Goal: Task Accomplishment & Management: Use online tool/utility

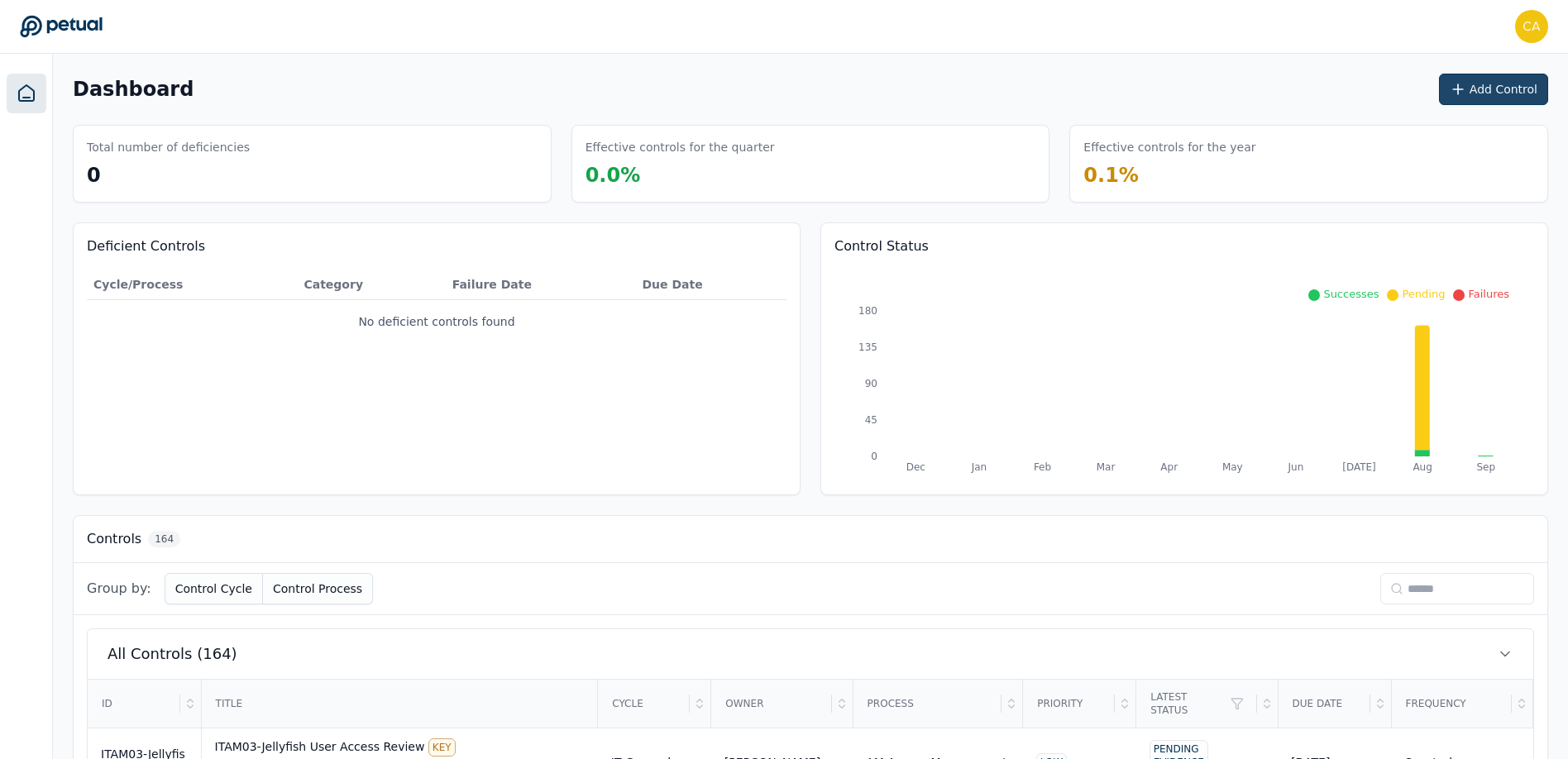
click at [1500, 85] on button "Add Control" at bounding box center [1493, 89] width 109 height 31
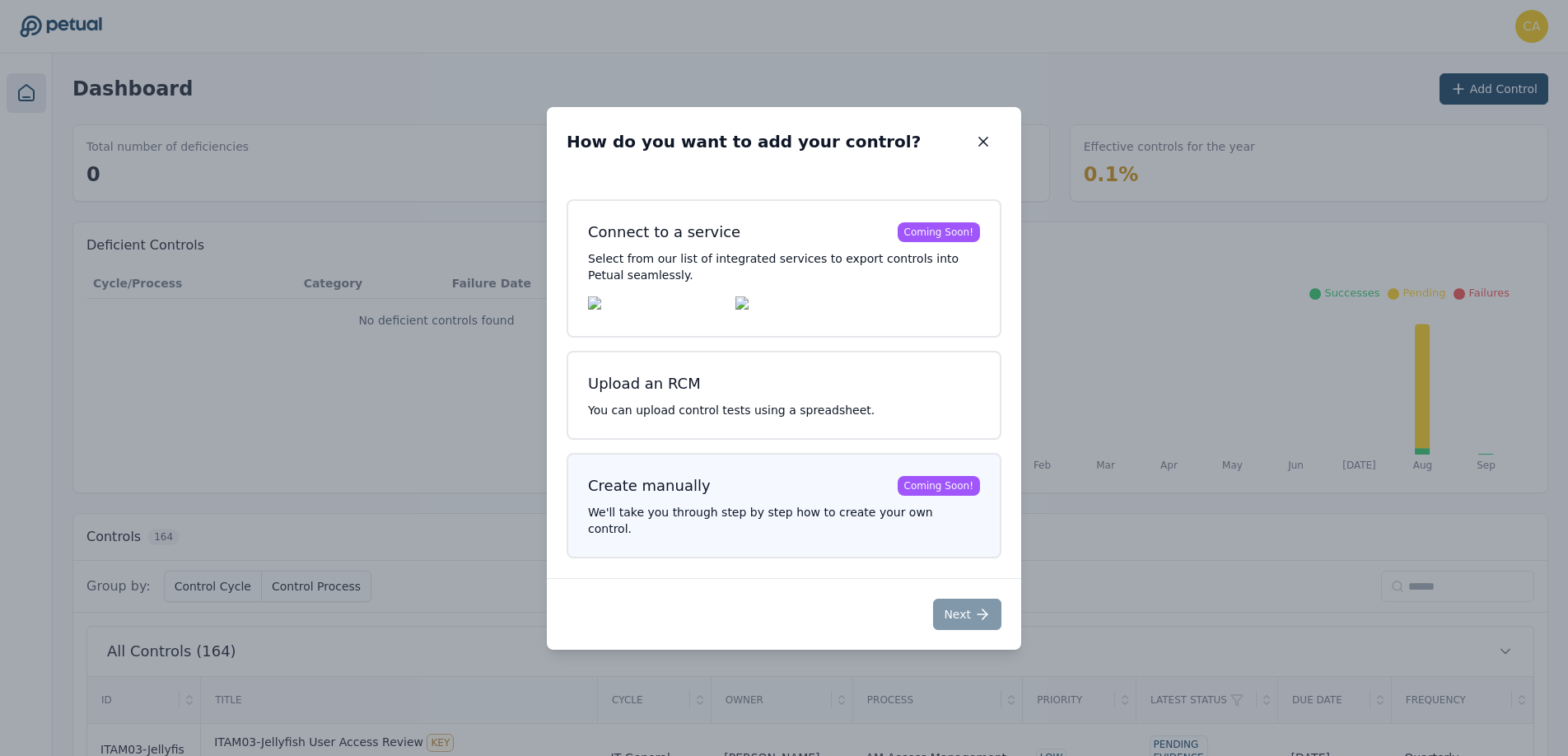
click at [730, 497] on h3 "Create manually Coming Soon!" at bounding box center [784, 487] width 392 height 24
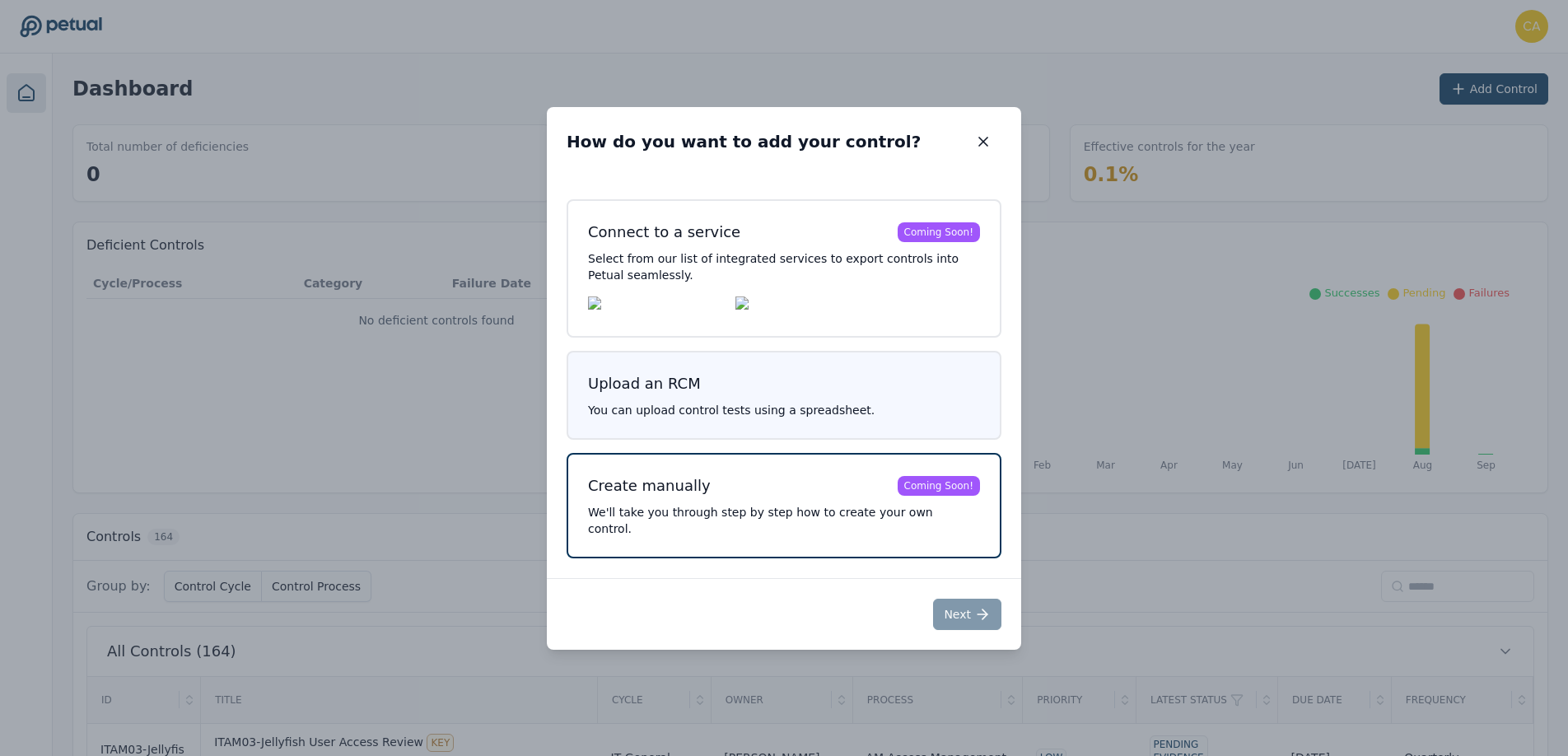
click at [691, 418] on p "You can upload control tests using a spreadsheet." at bounding box center [784, 410] width 392 height 17
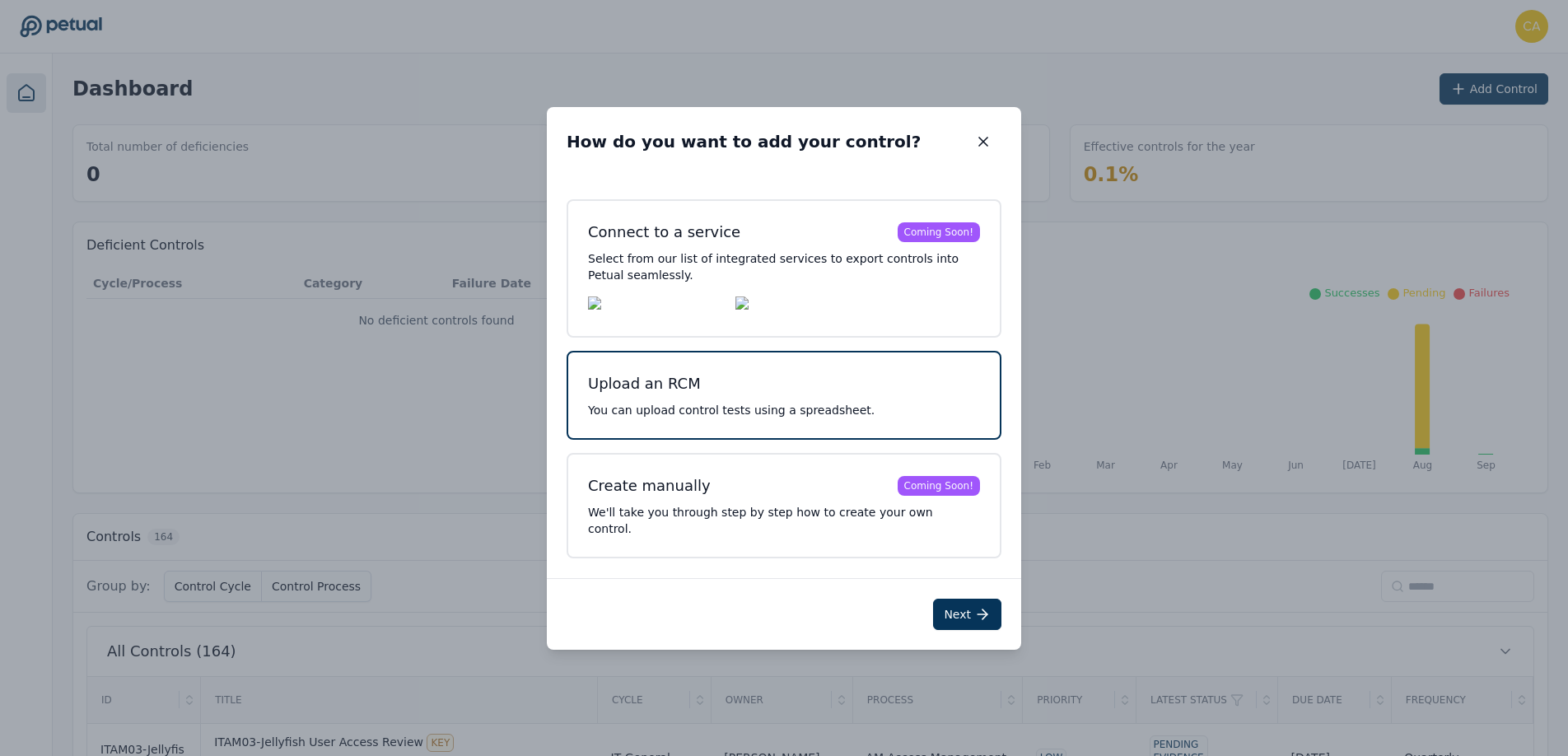
click at [802, 411] on button "Upload an RCM You can upload control tests using a spreadsheet." at bounding box center [784, 395] width 435 height 89
click at [981, 614] on icon at bounding box center [982, 614] width 17 height 17
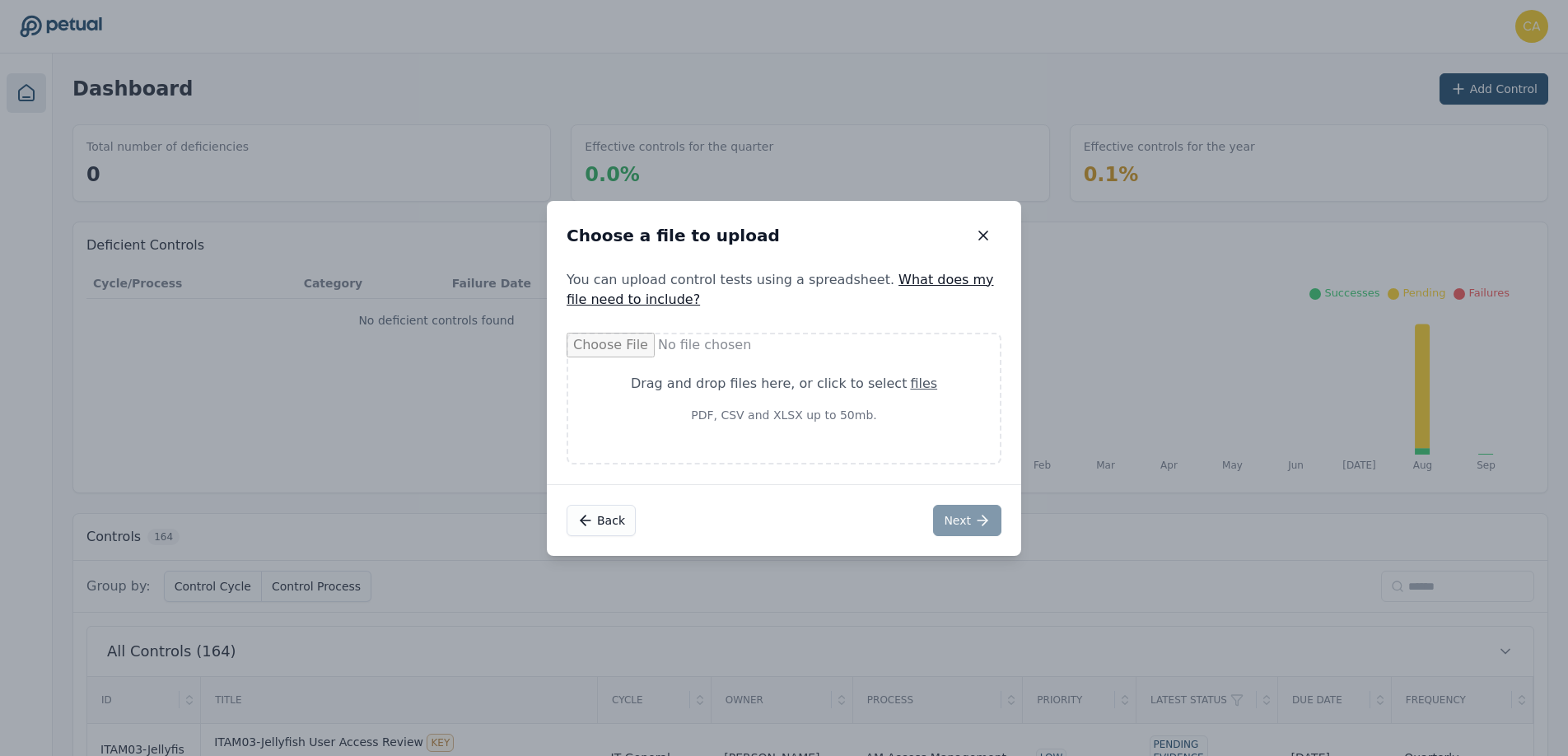
click at [949, 280] on link "What does my file need to include?" at bounding box center [780, 290] width 428 height 35
click at [594, 299] on link "What does my file need to include?" at bounding box center [780, 290] width 428 height 35
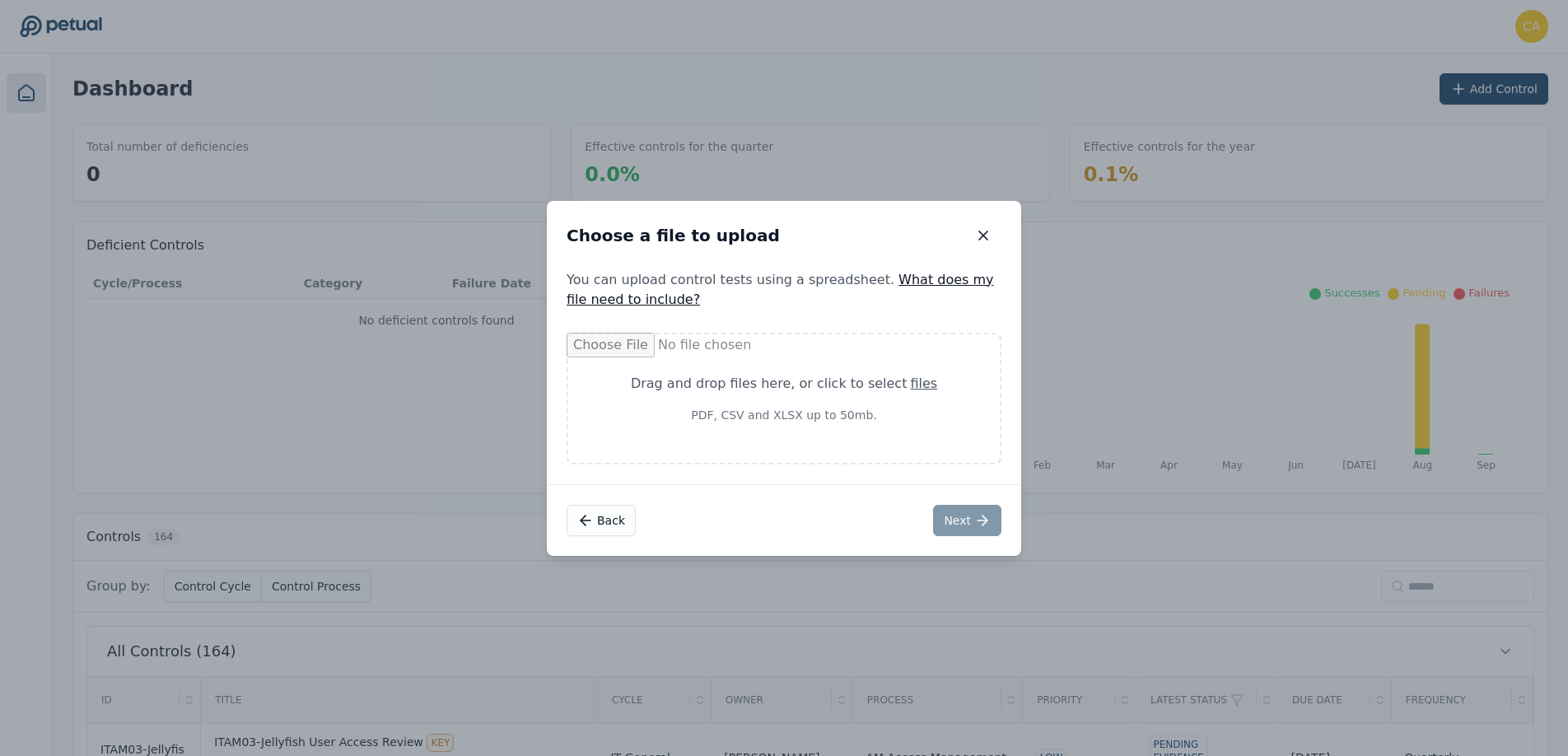
click at [931, 272] on link "What does my file need to include?" at bounding box center [780, 290] width 428 height 35
click at [929, 283] on link "What does my file need to include?" at bounding box center [780, 290] width 428 height 35
click at [929, 282] on link "What does my file need to include?" at bounding box center [780, 290] width 428 height 35
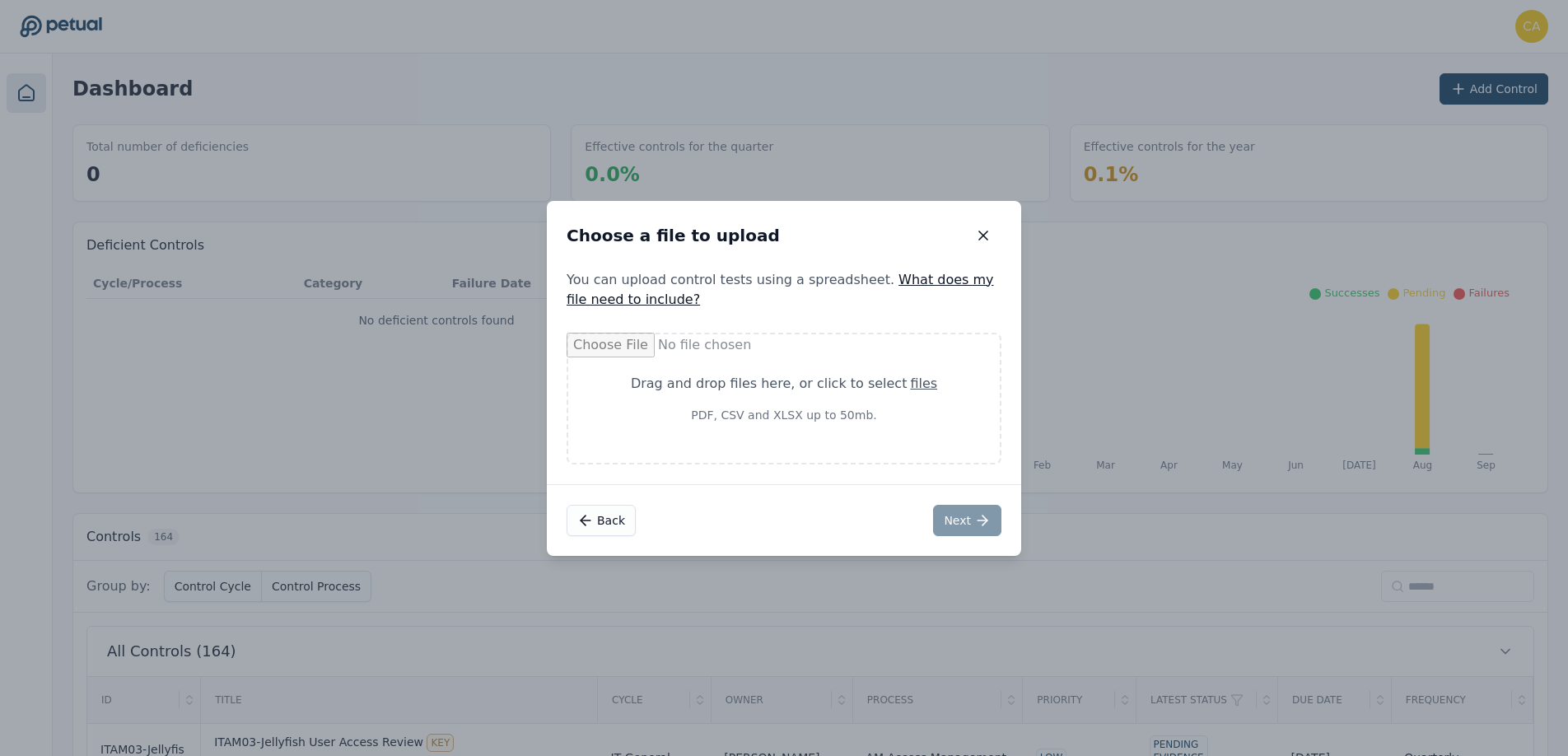
click at [929, 283] on link "What does my file need to include?" at bounding box center [780, 290] width 428 height 35
click at [929, 286] on link "What does my file need to include?" at bounding box center [780, 290] width 428 height 35
click at [712, 433] on div "Drag and drop files here , or click to select files PDF, CSV and XLSX up to 50m…" at bounding box center [784, 399] width 392 height 89
type input "**********"
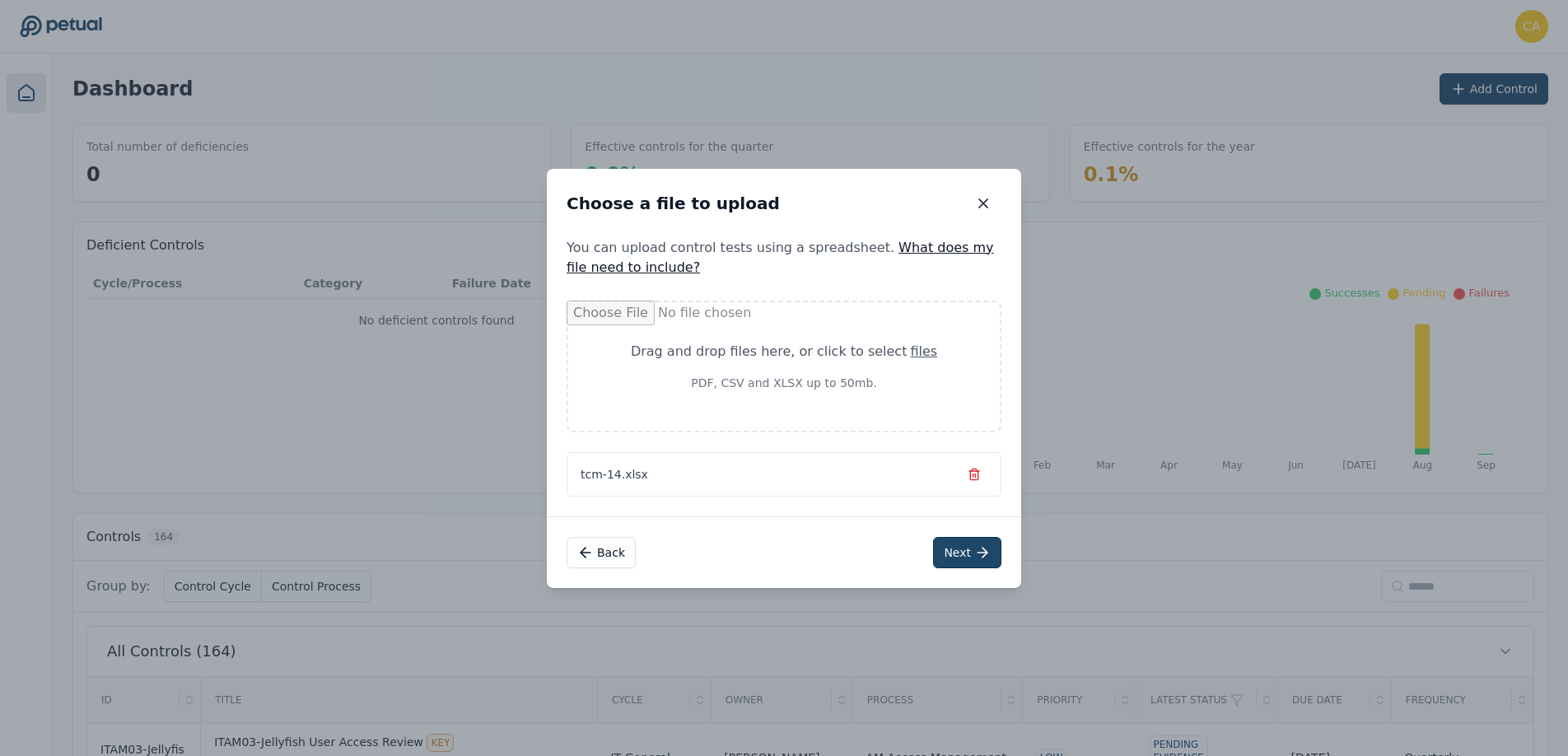
click at [969, 547] on button "Next" at bounding box center [967, 552] width 69 height 31
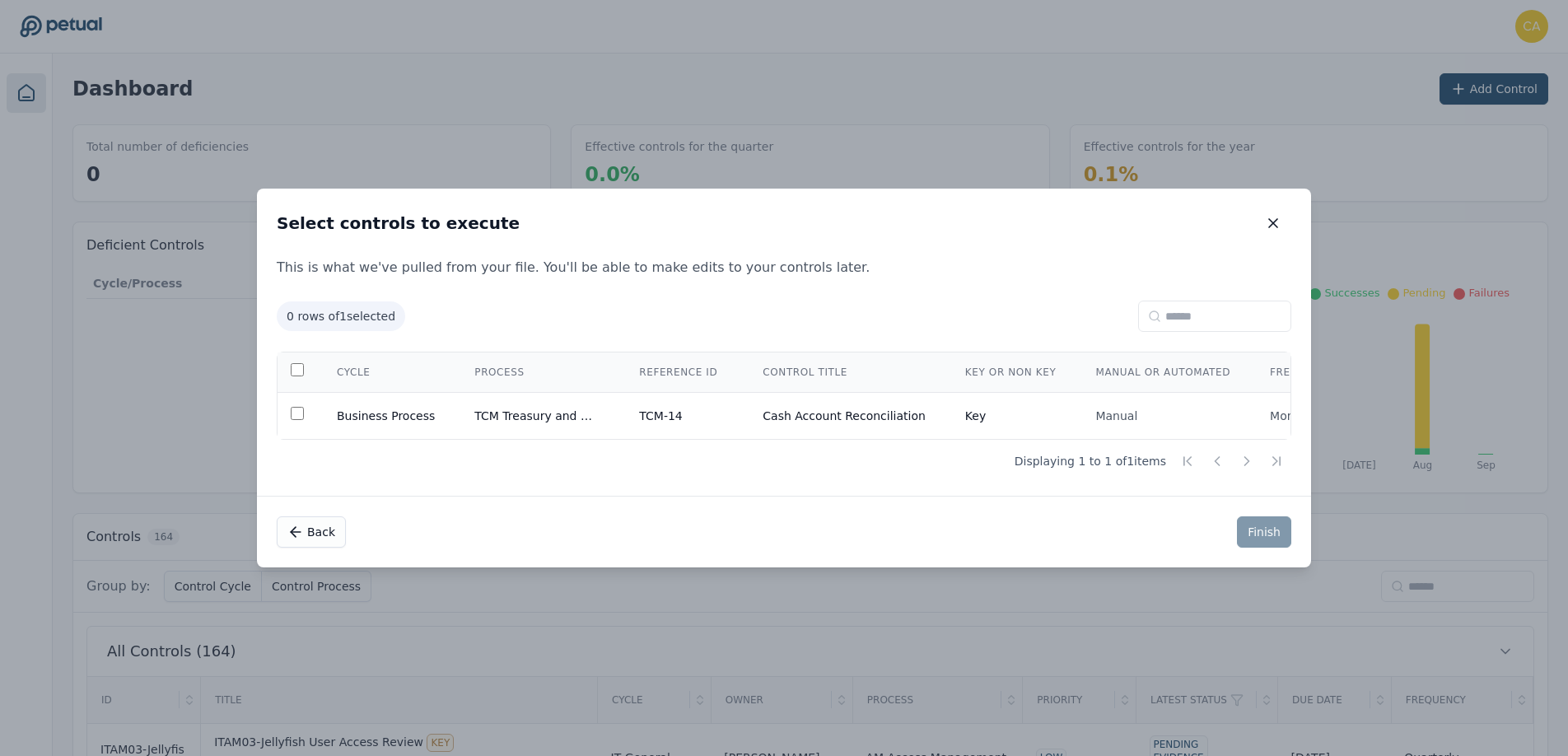
click at [1145, 517] on div "Back Finish" at bounding box center [783, 531] width 1054 height 71
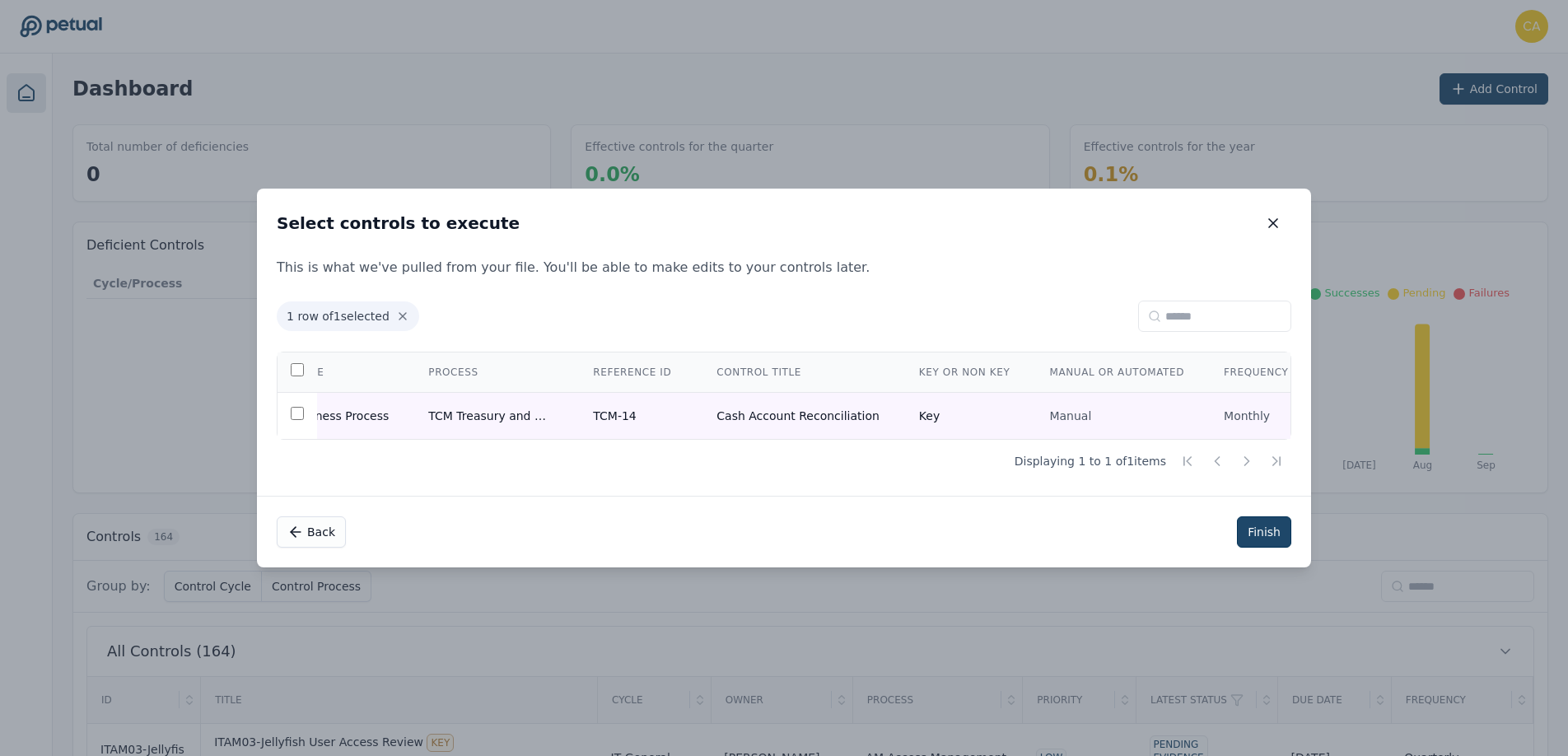
click at [1264, 535] on button "Finish" at bounding box center [1265, 532] width 55 height 31
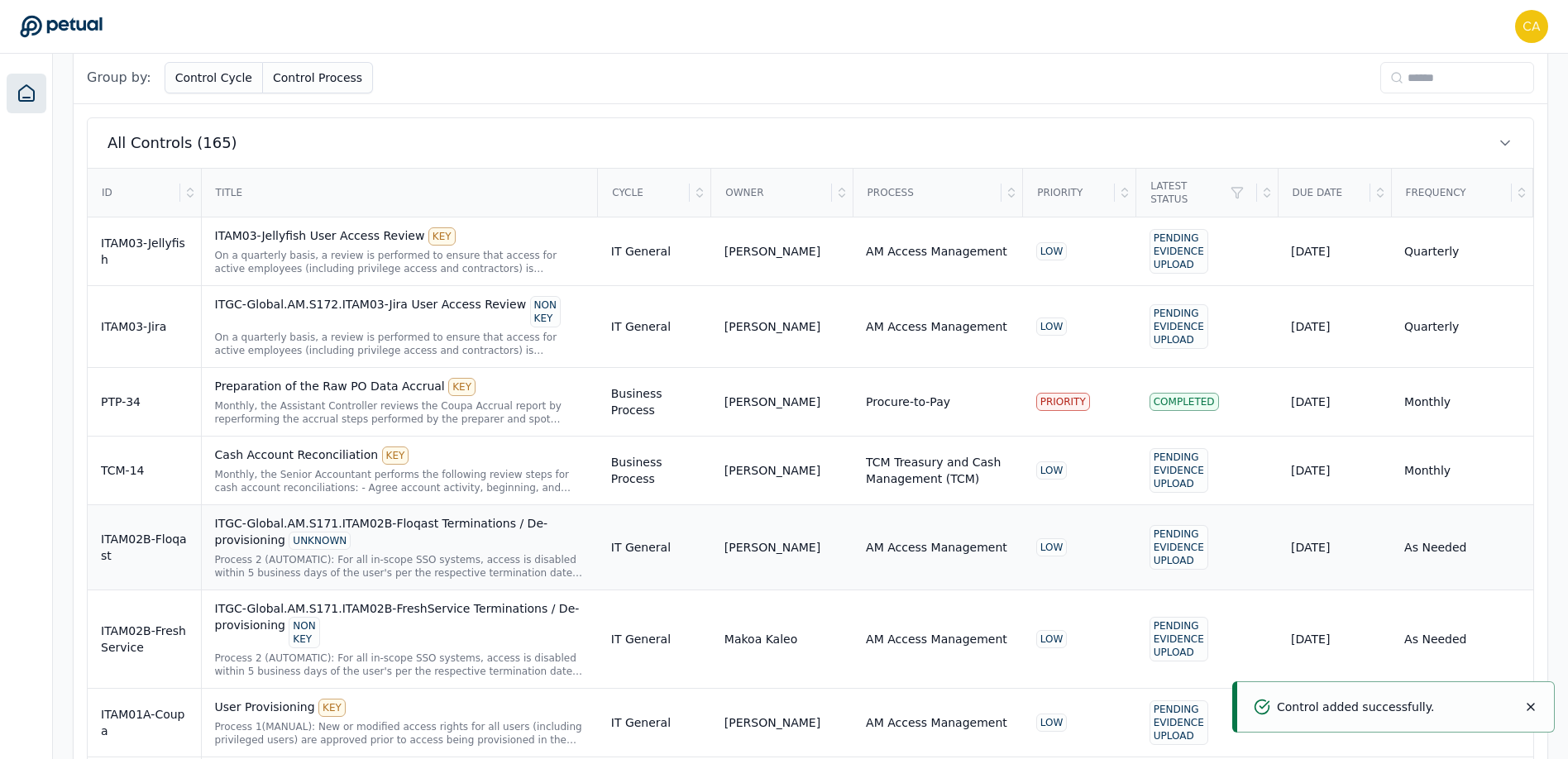
scroll to position [742, 0]
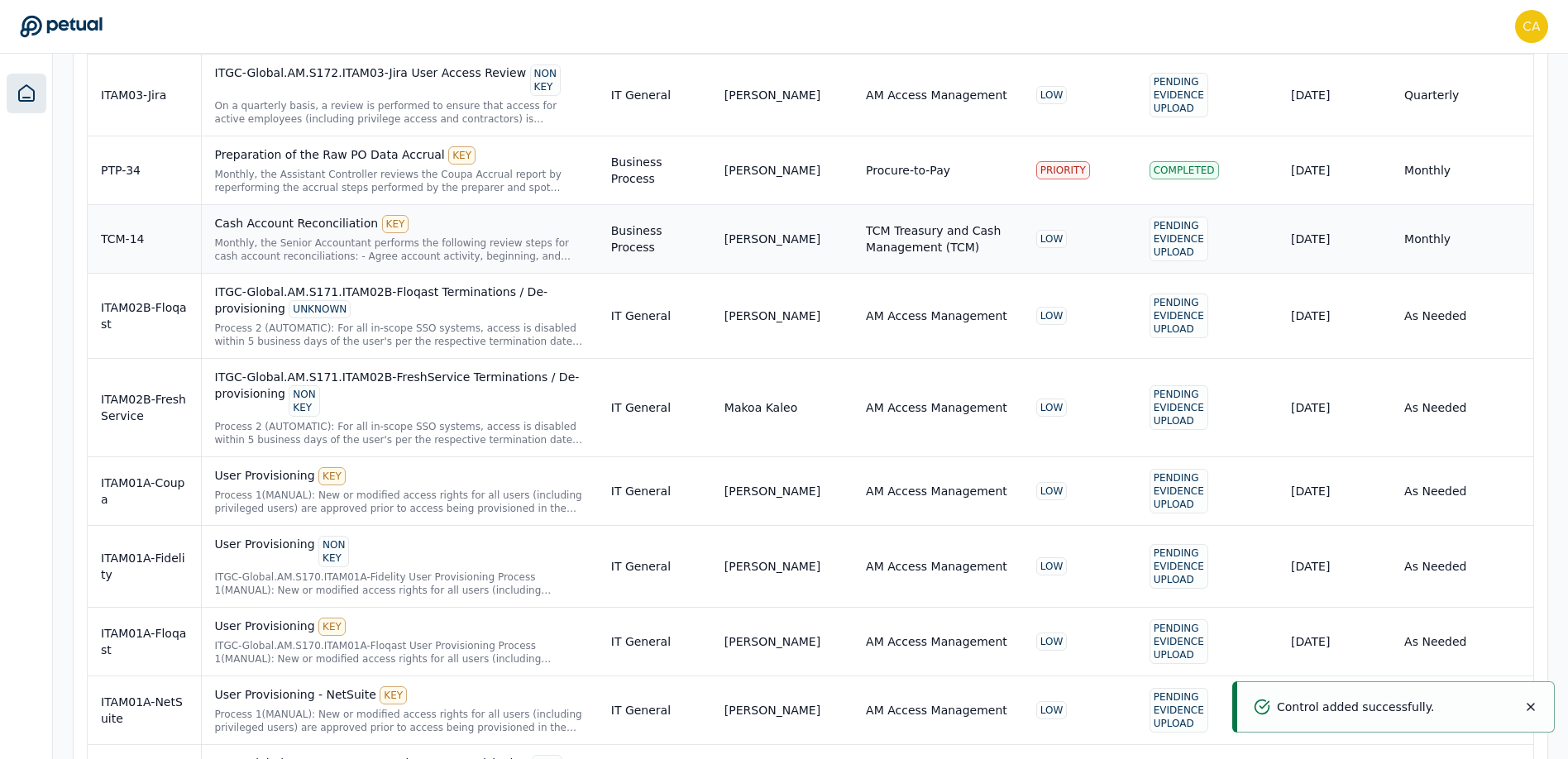
click at [1184, 241] on div "Pending Evidence Upload" at bounding box center [1179, 238] width 59 height 44
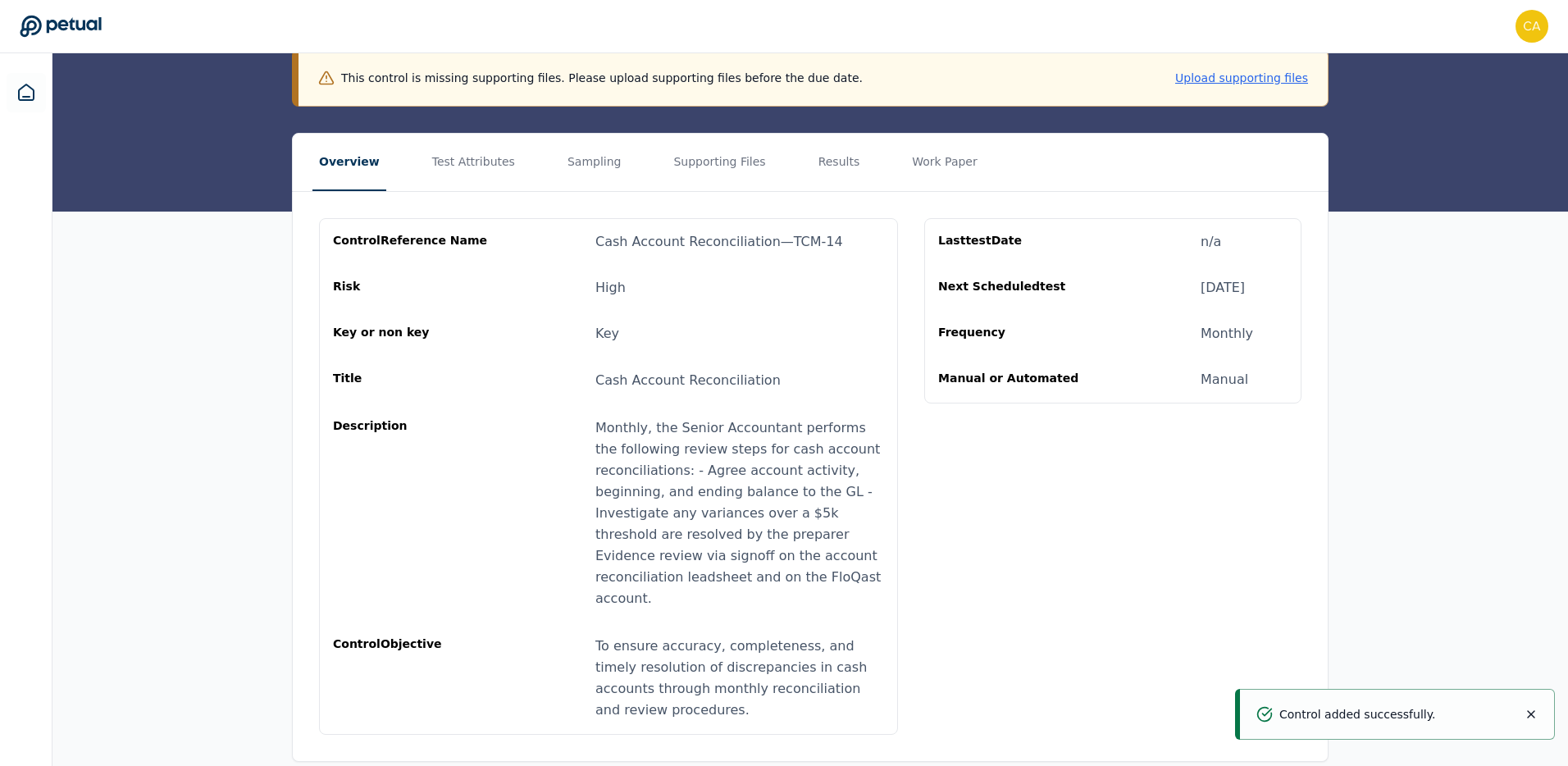
scroll to position [187, 0]
click at [483, 172] on button "Test Attributes" at bounding box center [474, 161] width 96 height 57
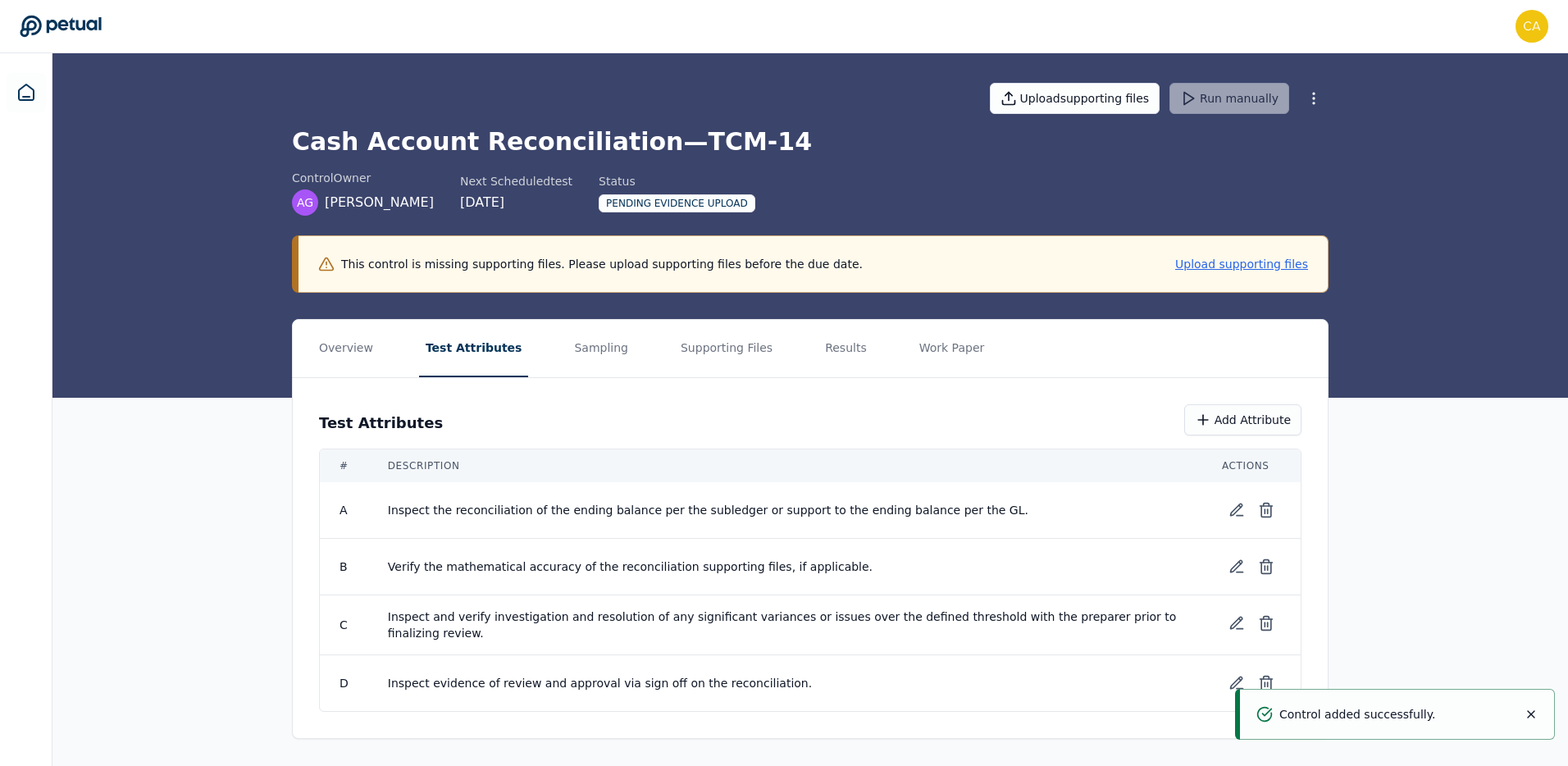
scroll to position [0, 0]
click at [575, 347] on button "Sampling" at bounding box center [604, 348] width 67 height 57
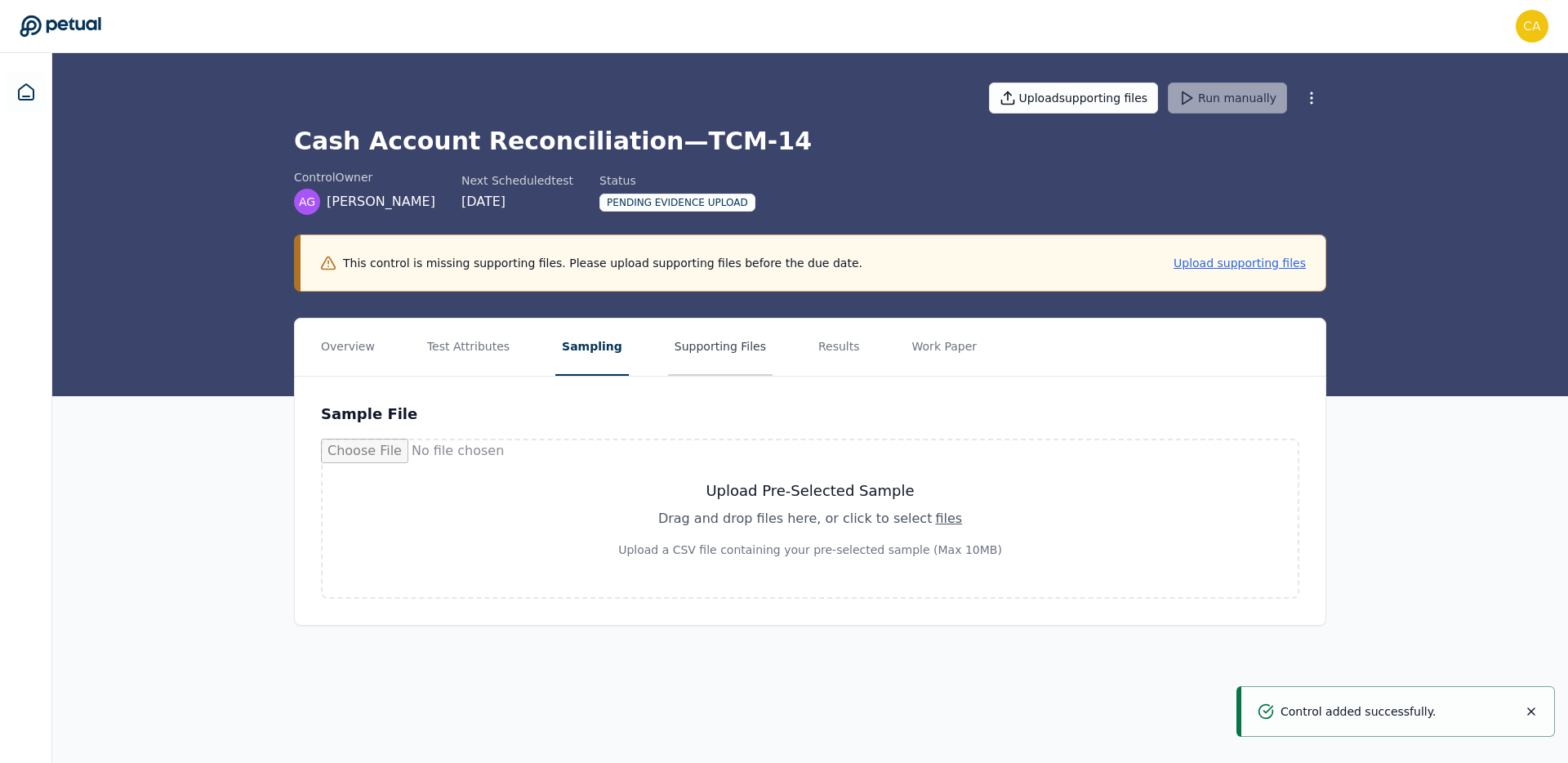
click at [735, 354] on button "Supporting Files" at bounding box center [720, 347] width 105 height 57
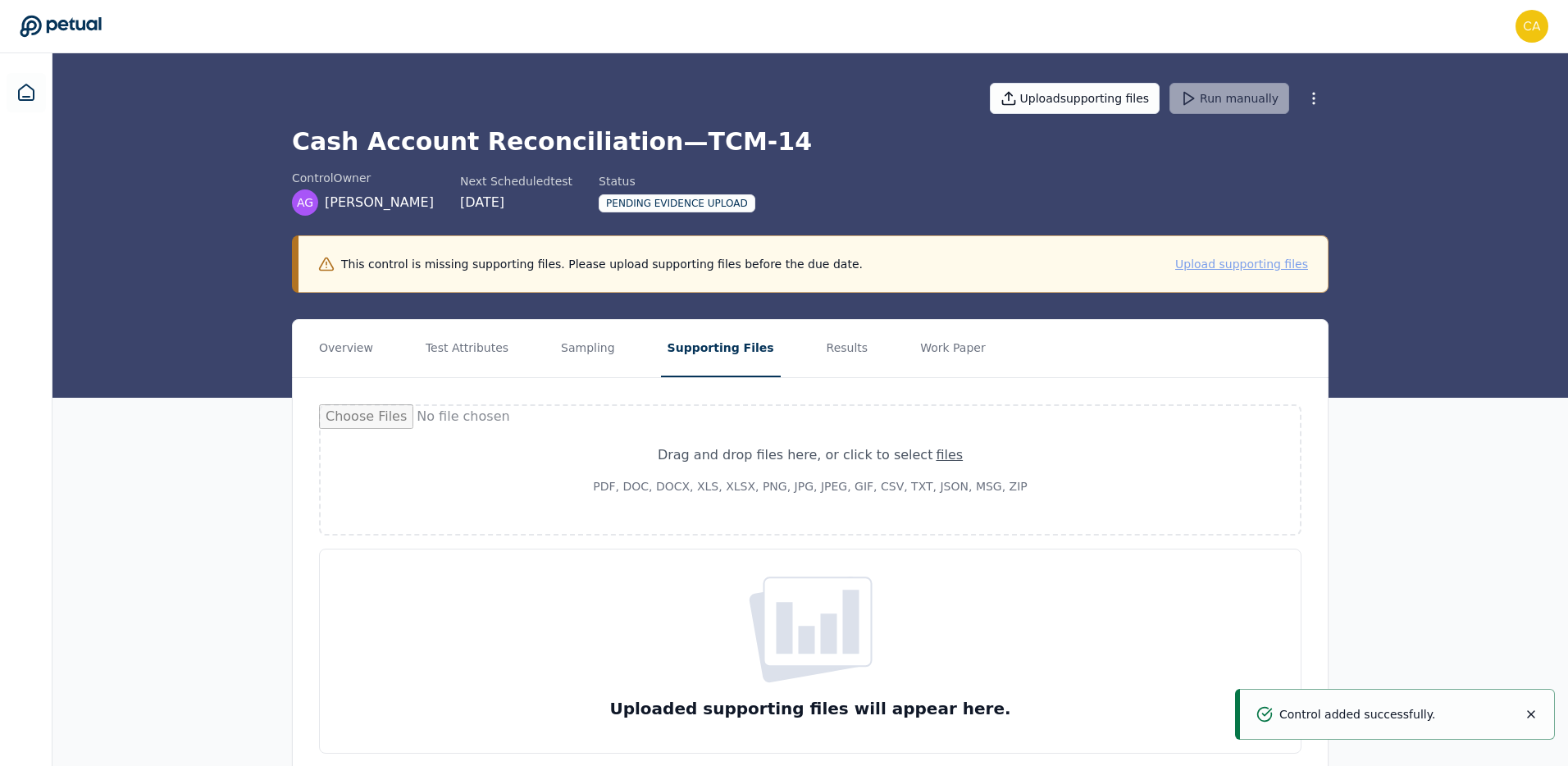
click at [1241, 270] on button "Upload supporting files" at bounding box center [1241, 263] width 133 height 17
type input "**********"
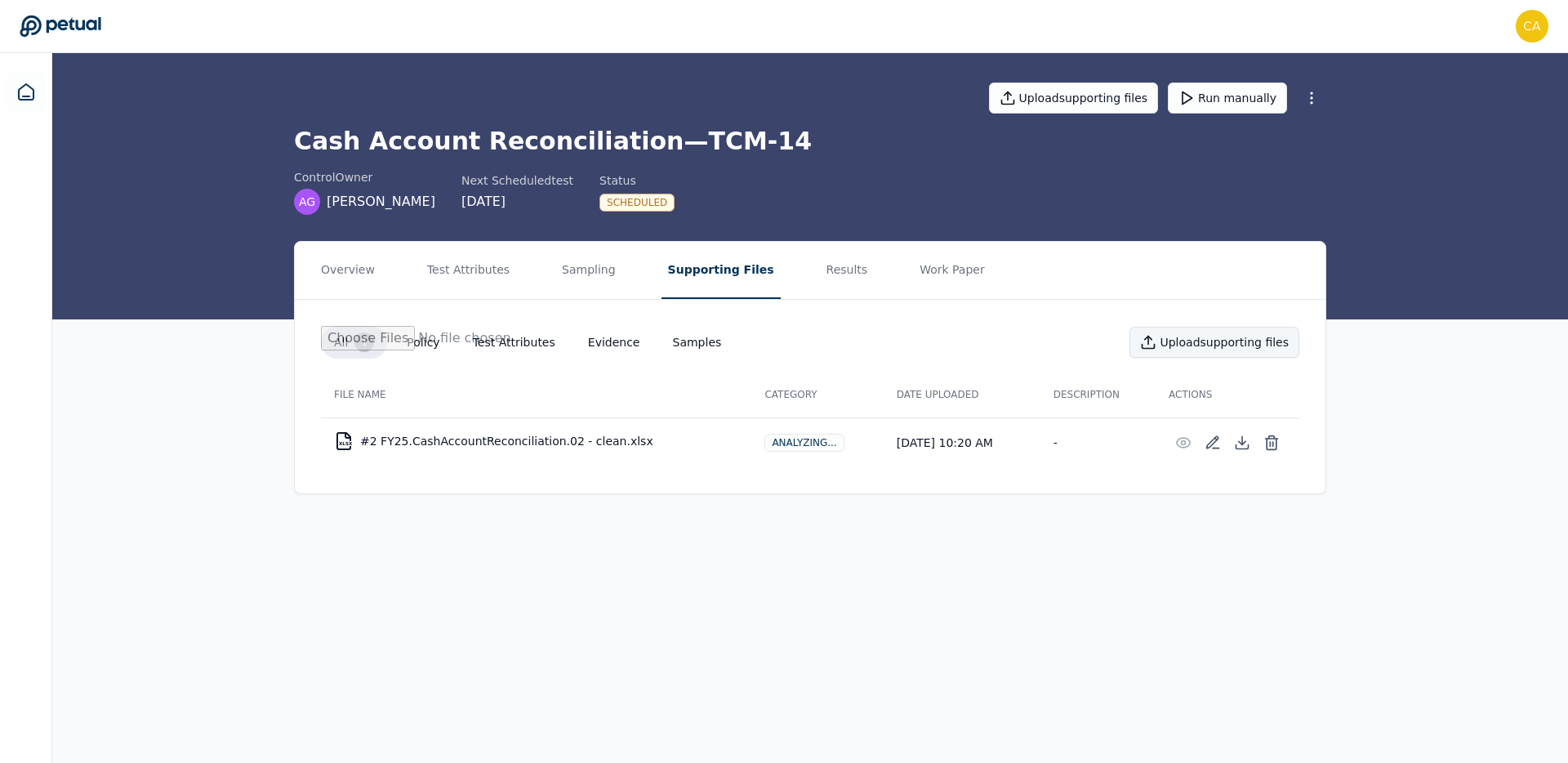
click at [1241, 342] on button "Upload supporting files" at bounding box center [1214, 342] width 170 height 31
type input "**********"
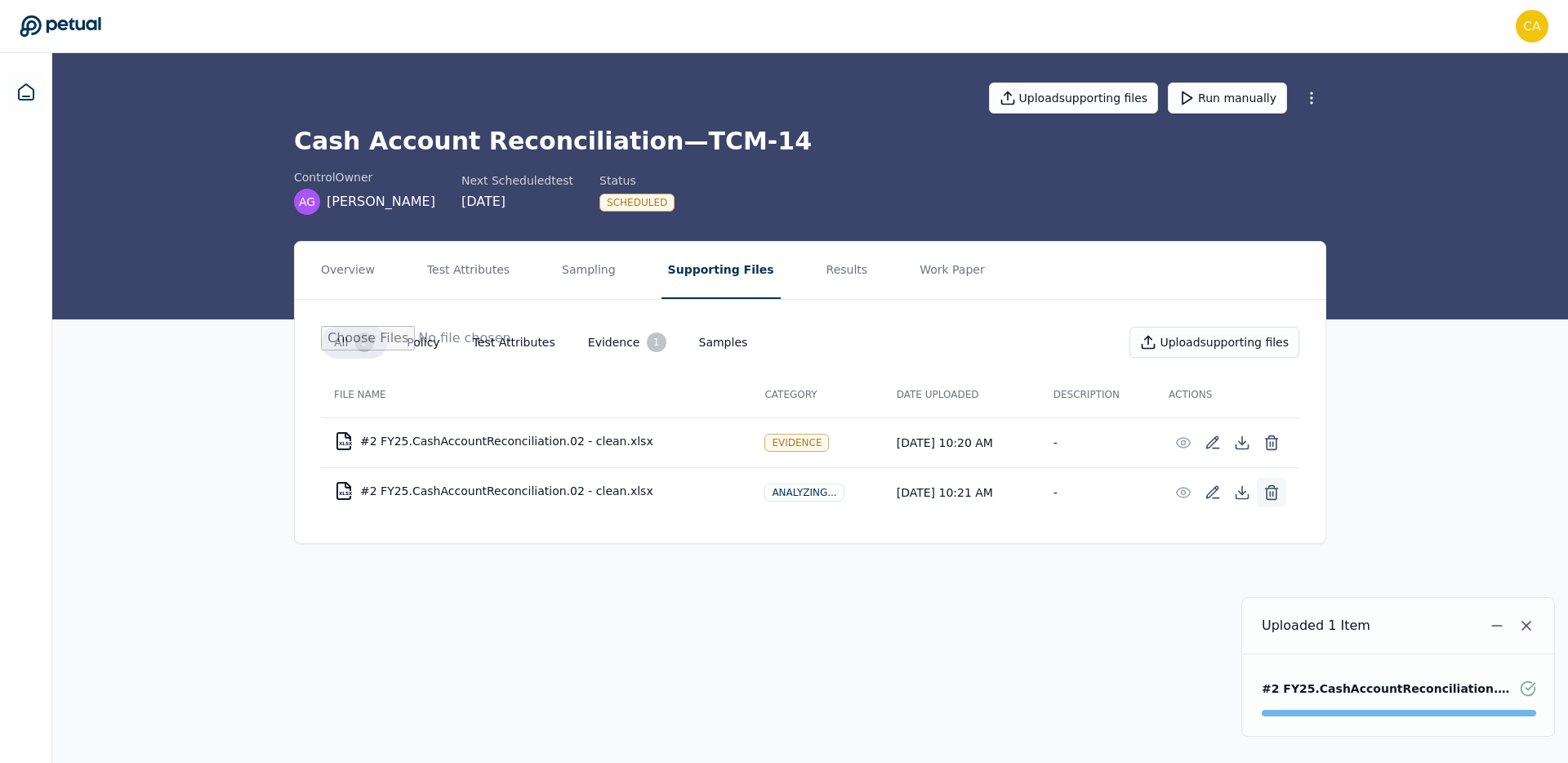
click at [1273, 495] on line at bounding box center [1273, 493] width 0 height 4
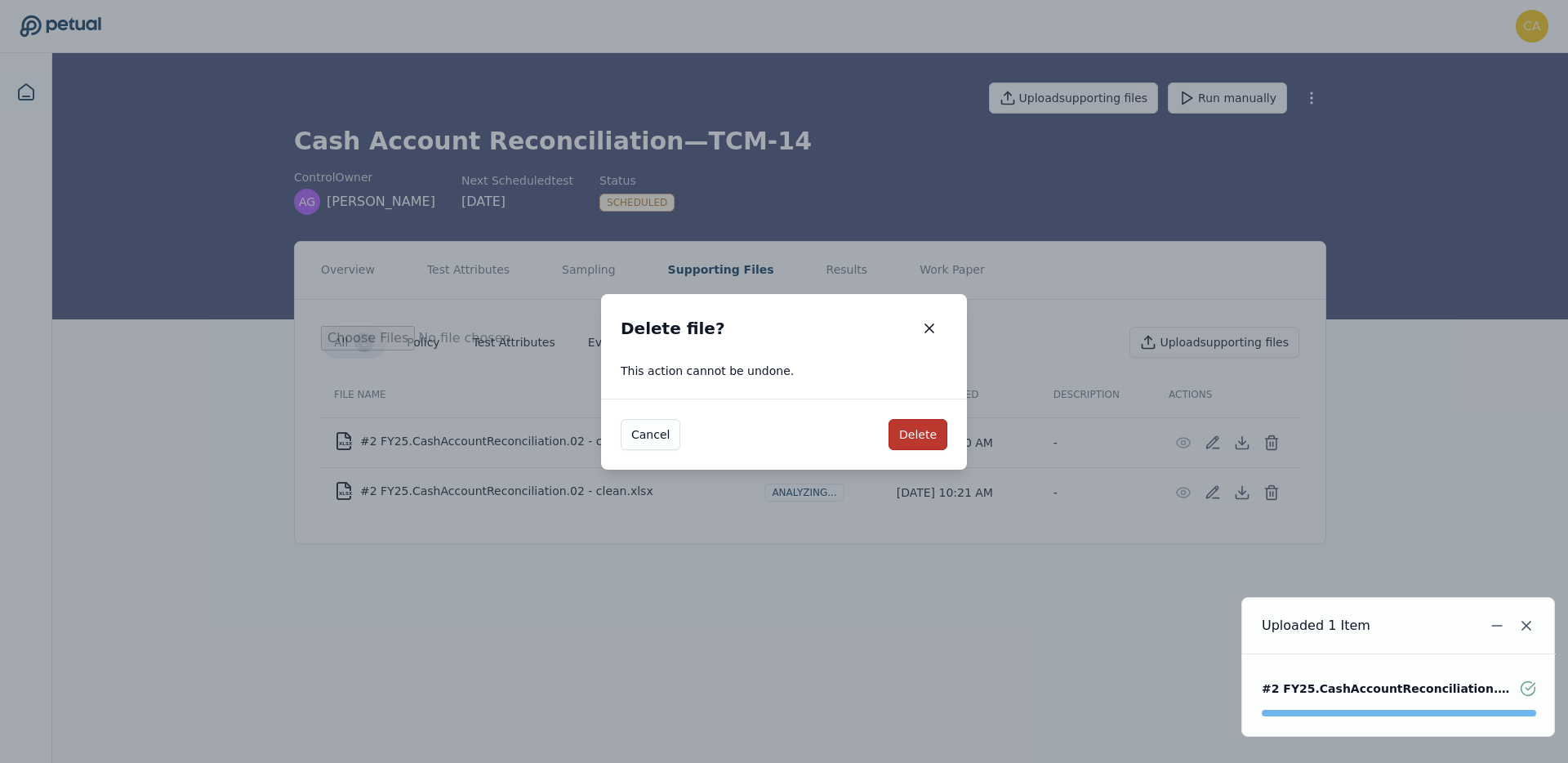
click at [917, 430] on button "Delete" at bounding box center [917, 435] width 59 height 31
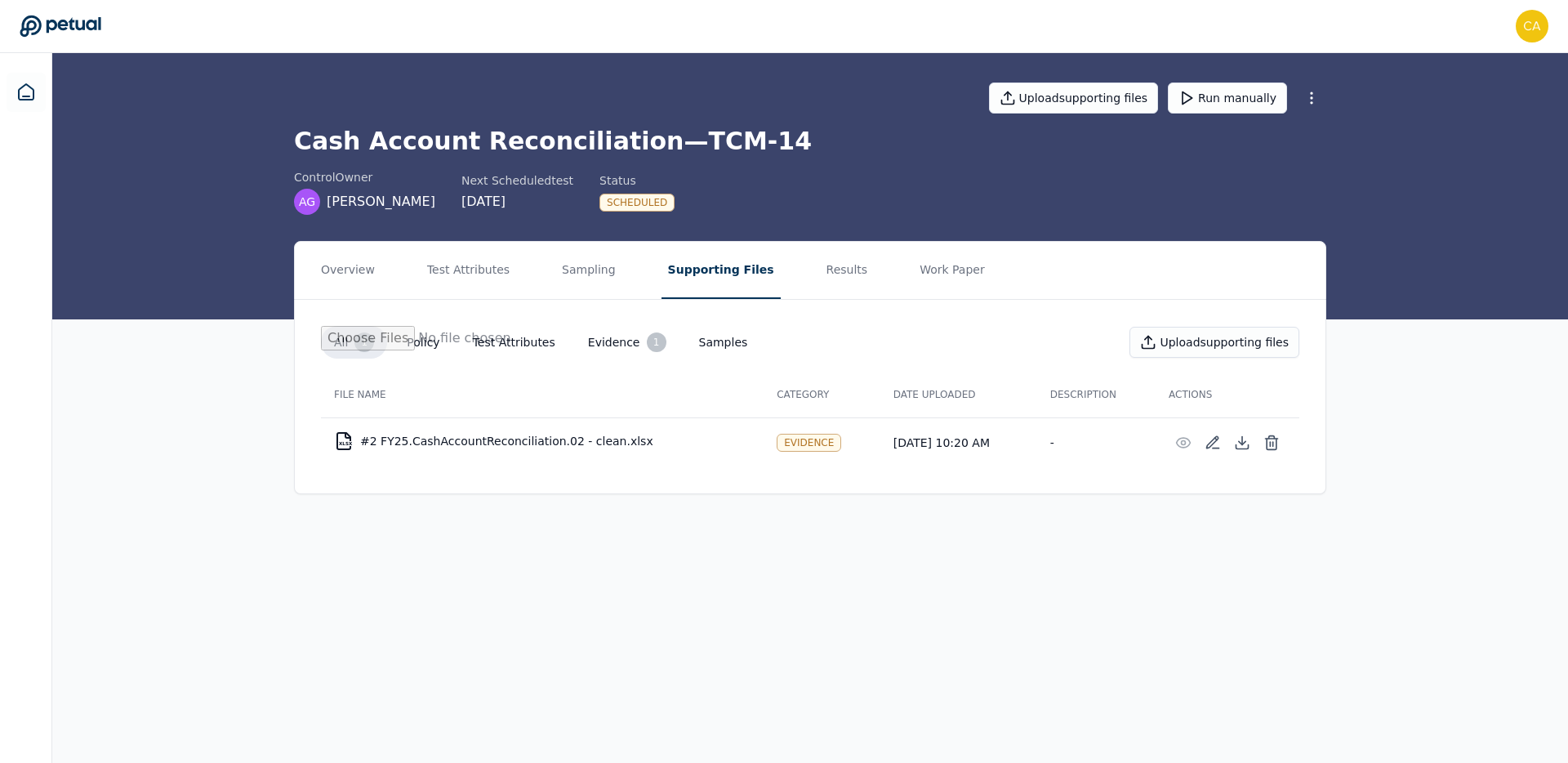
click at [991, 593] on main "Upload supporting files Run manually Cash Account Reconciliation — TCM-14 contr…" at bounding box center [810, 408] width 1516 height 710
click at [1218, 106] on button "Run manually" at bounding box center [1227, 98] width 119 height 31
click at [820, 281] on button "Results" at bounding box center [848, 270] width 54 height 57
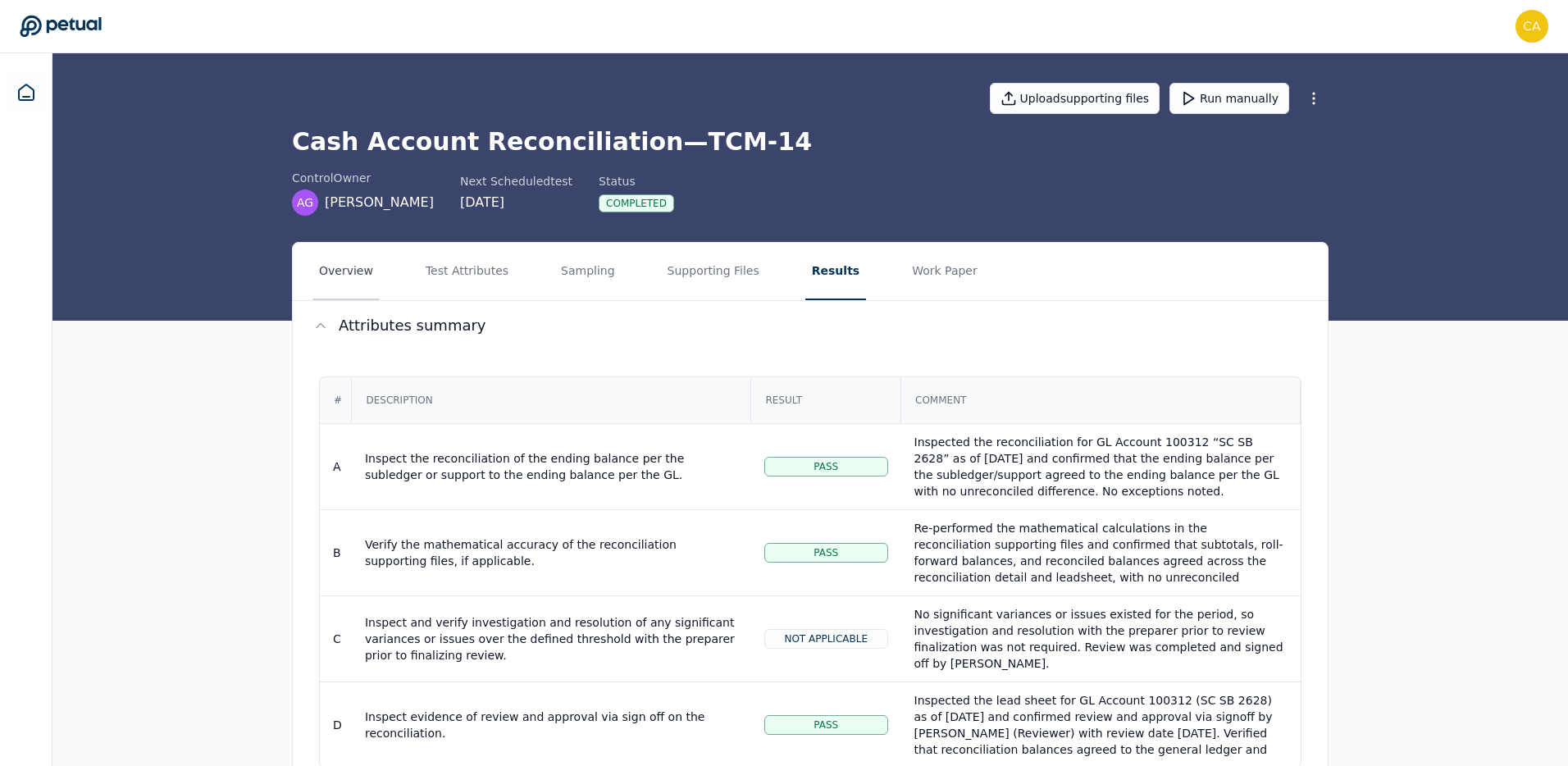
click at [340, 269] on button "Overview" at bounding box center [346, 271] width 67 height 57
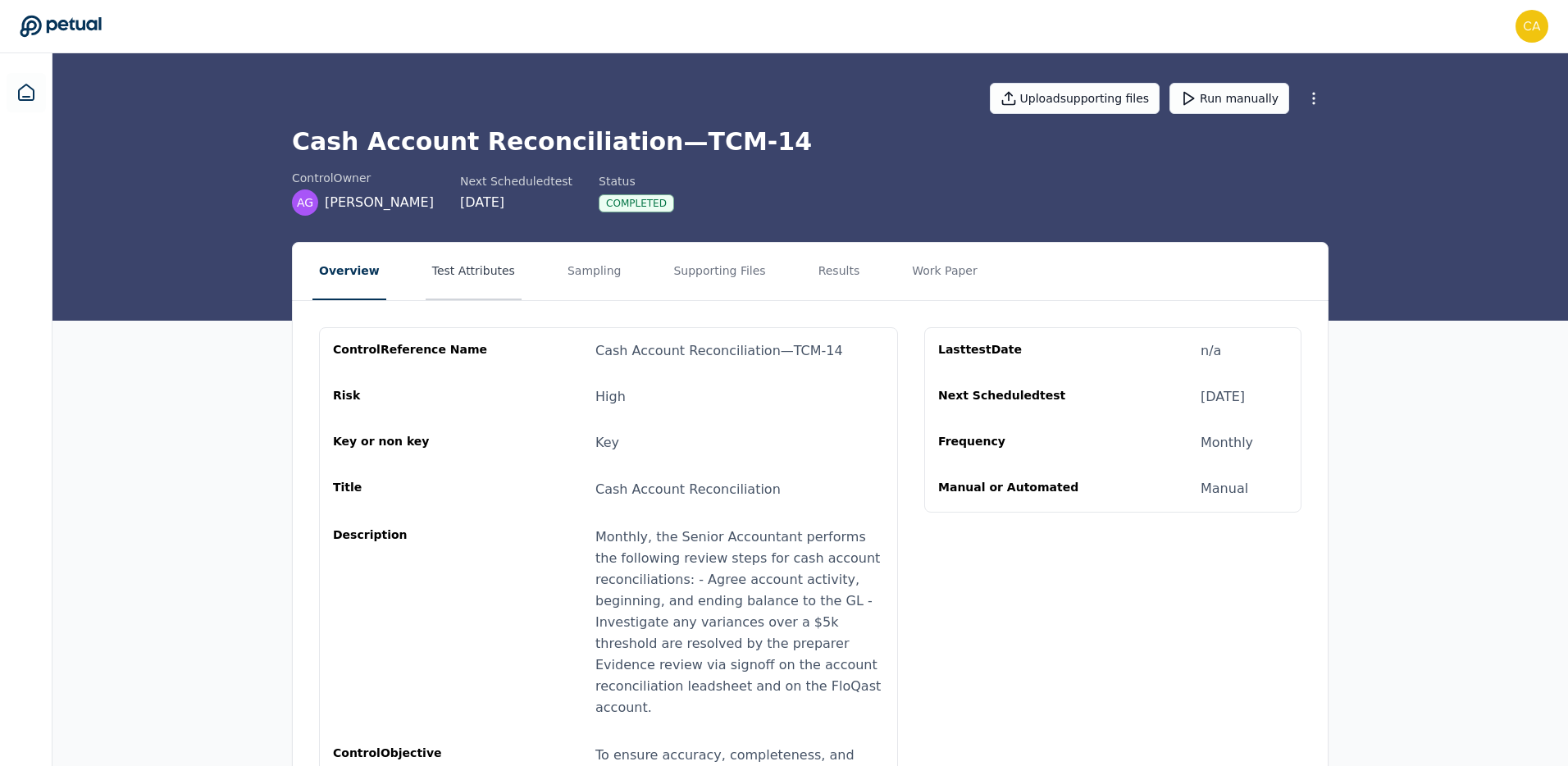
click at [452, 271] on button "Test Attributes" at bounding box center [474, 271] width 96 height 57
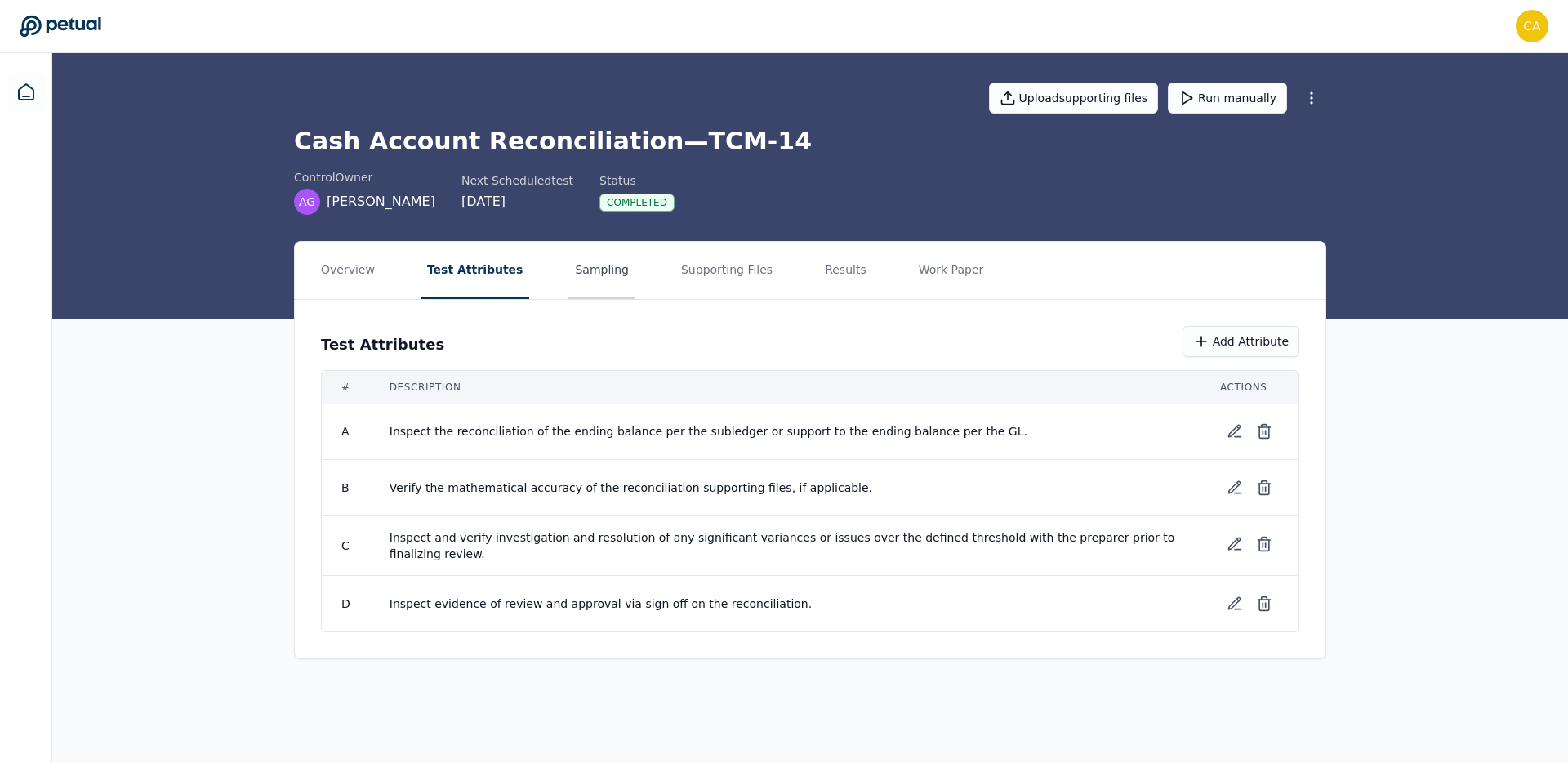
click at [568, 265] on button "Sampling" at bounding box center [601, 270] width 67 height 57
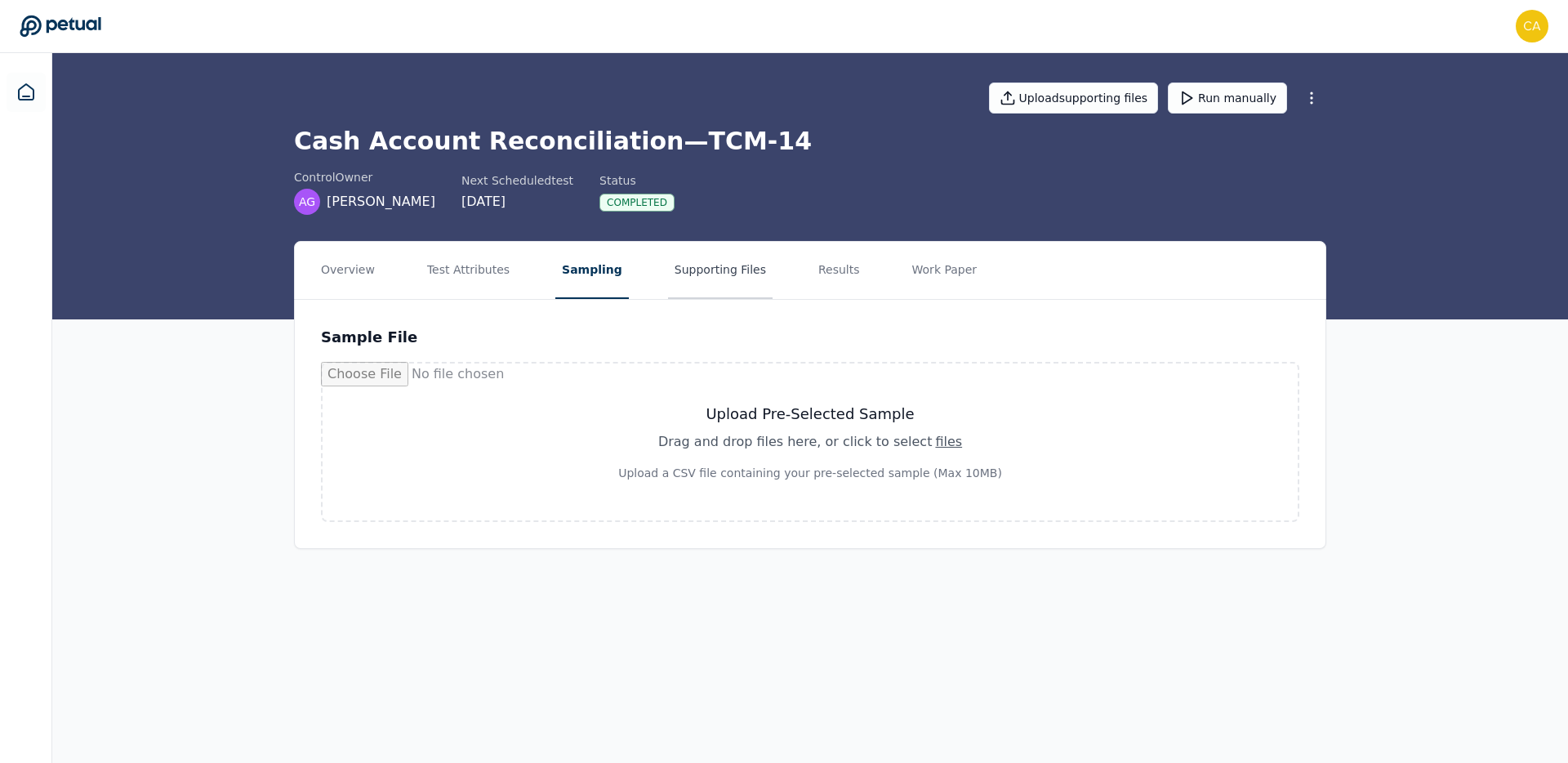
click at [694, 269] on button "Supporting Files" at bounding box center [720, 270] width 105 height 57
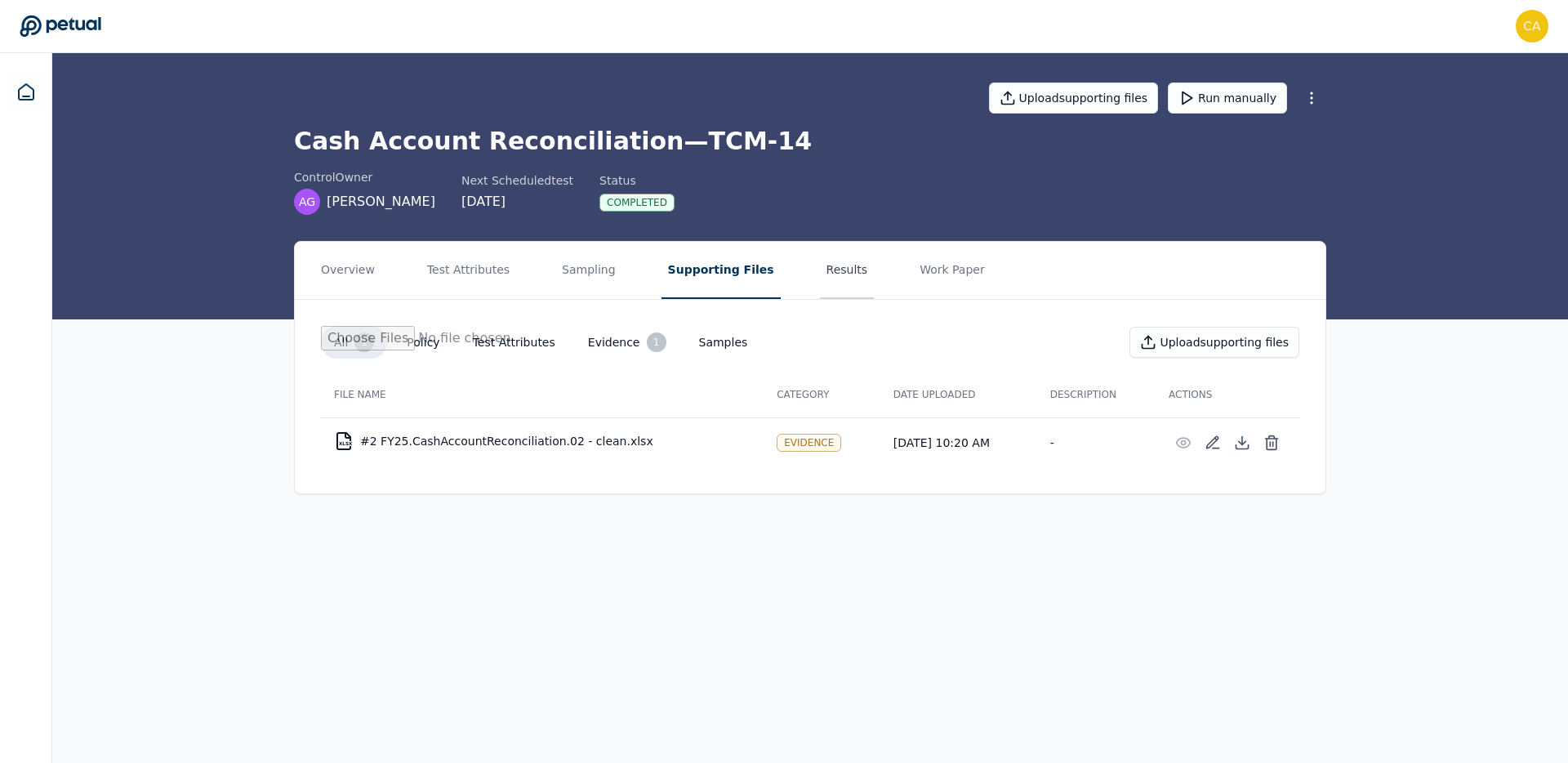
click at [824, 270] on button "Results" at bounding box center [848, 270] width 54 height 57
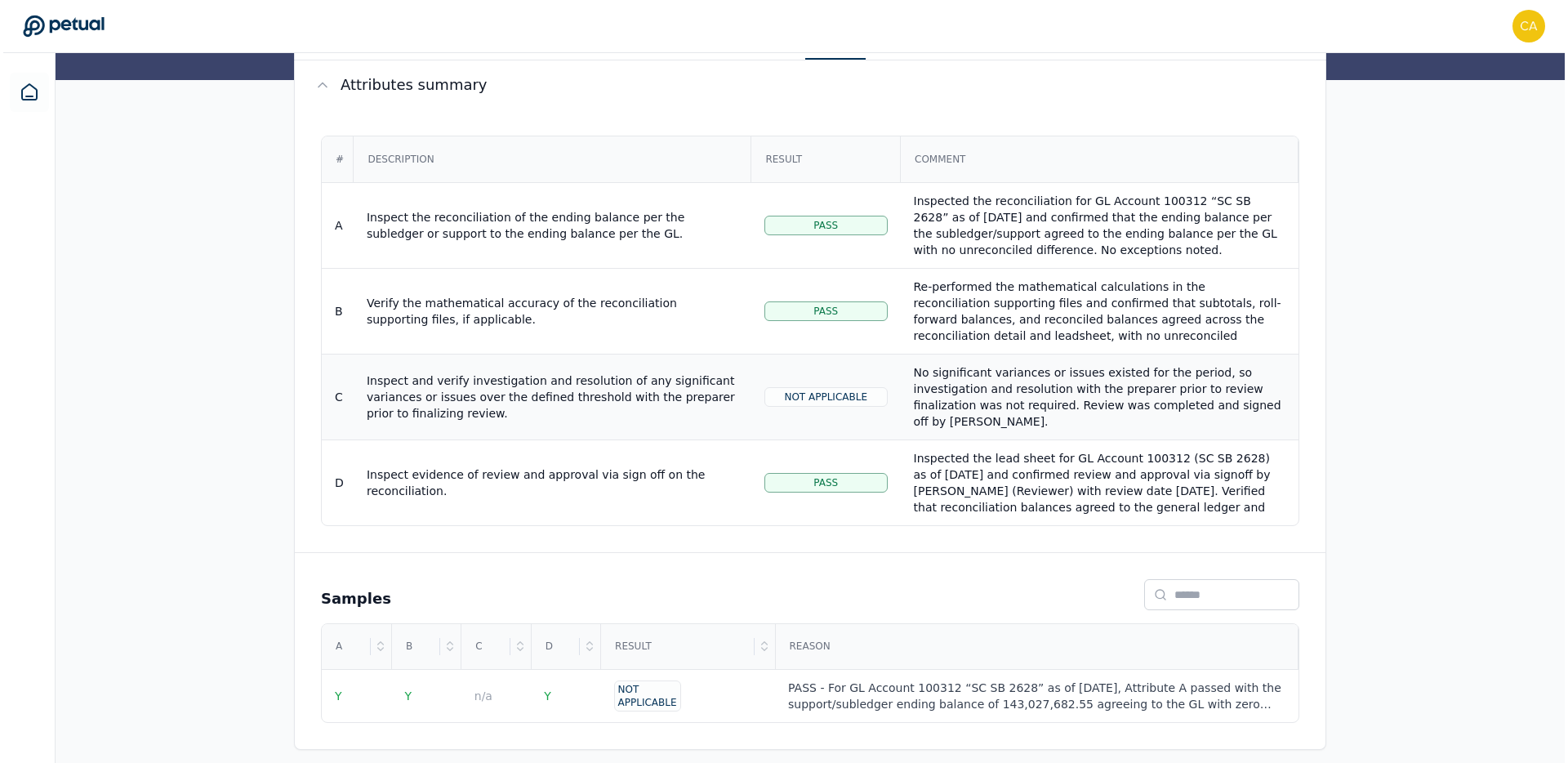
scroll to position [252, 0]
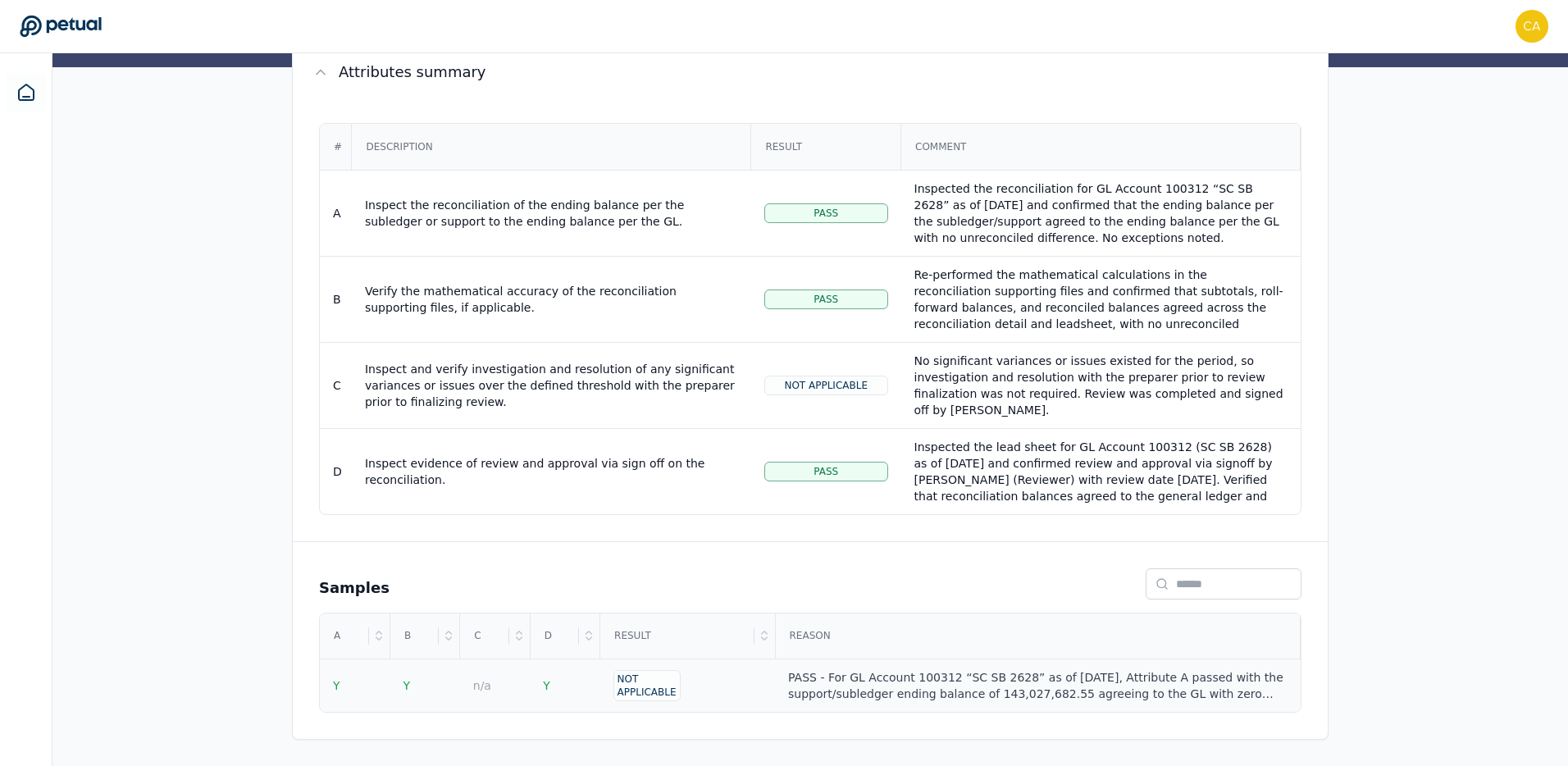
click at [1164, 683] on div "PASS - For GL Account 100312 “SC SB 2628” as of [DATE], Attribute A passed with…" at bounding box center [1037, 685] width 498 height 33
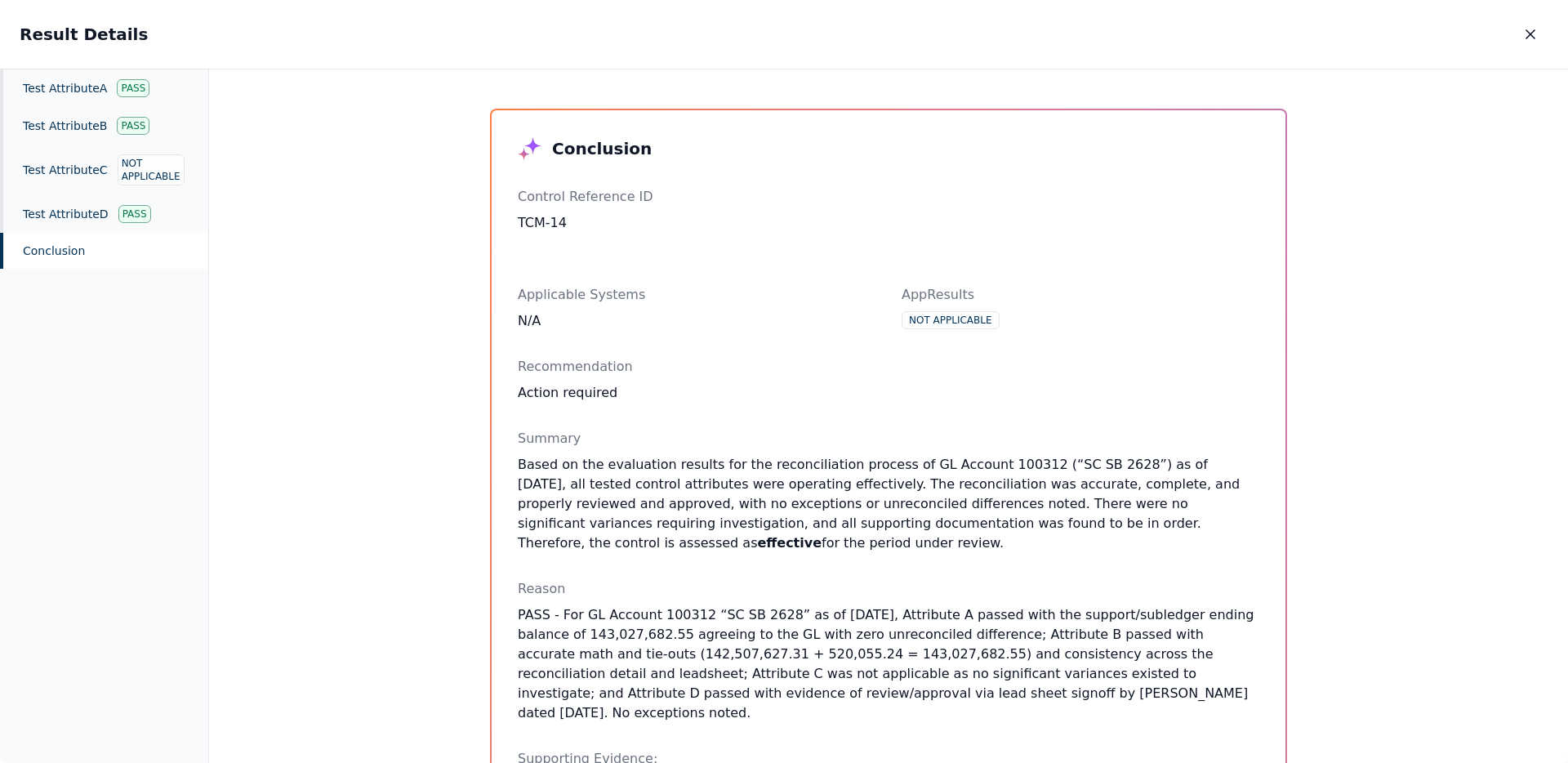
click at [354, 329] on div "Conclusion Control Reference ID TCM-14 Applicable Systems N/A AppResults Not Ap…" at bounding box center [888, 416] width 1359 height 694
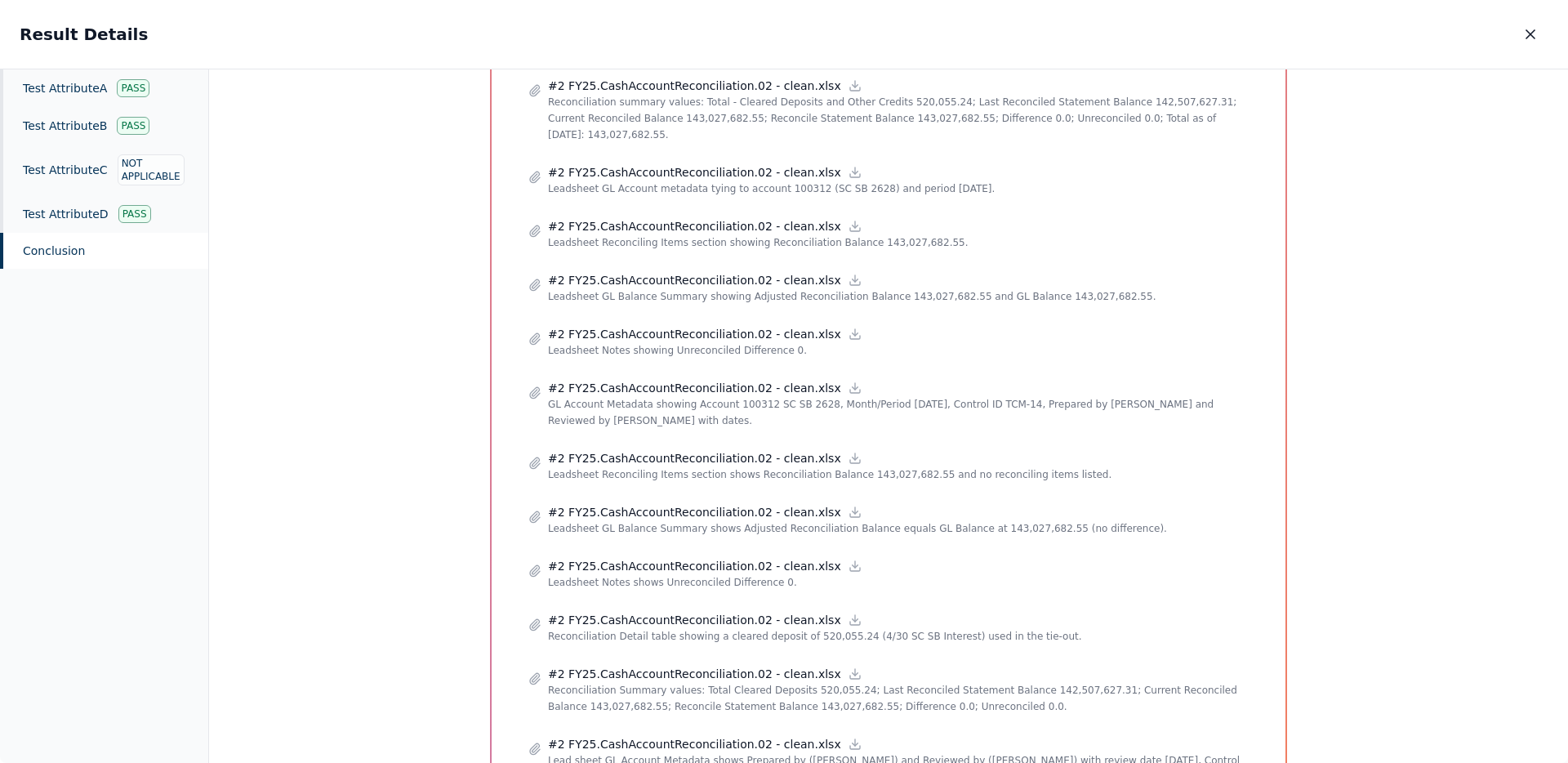
scroll to position [1721, 0]
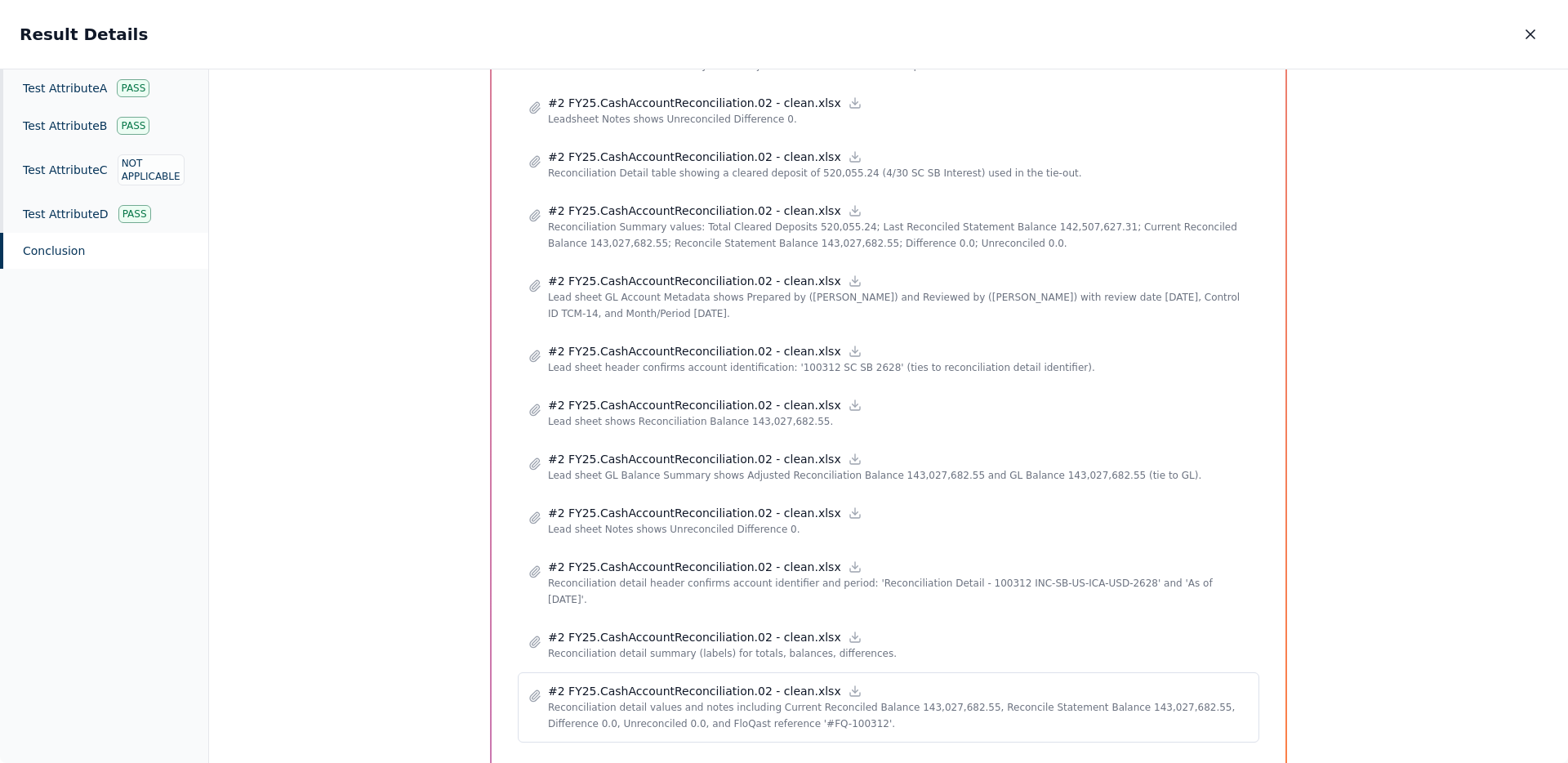
click at [666, 699] on p "Reconciliation detail values and notes including Current Reconciled Balance 143…" at bounding box center [898, 715] width 701 height 33
click at [658, 682] on p "#2 FY25.CashAccountReconciliation.02 - clean.xlsx" at bounding box center [694, 690] width 293 height 17
click at [849, 684] on icon at bounding box center [854, 690] width 13 height 13
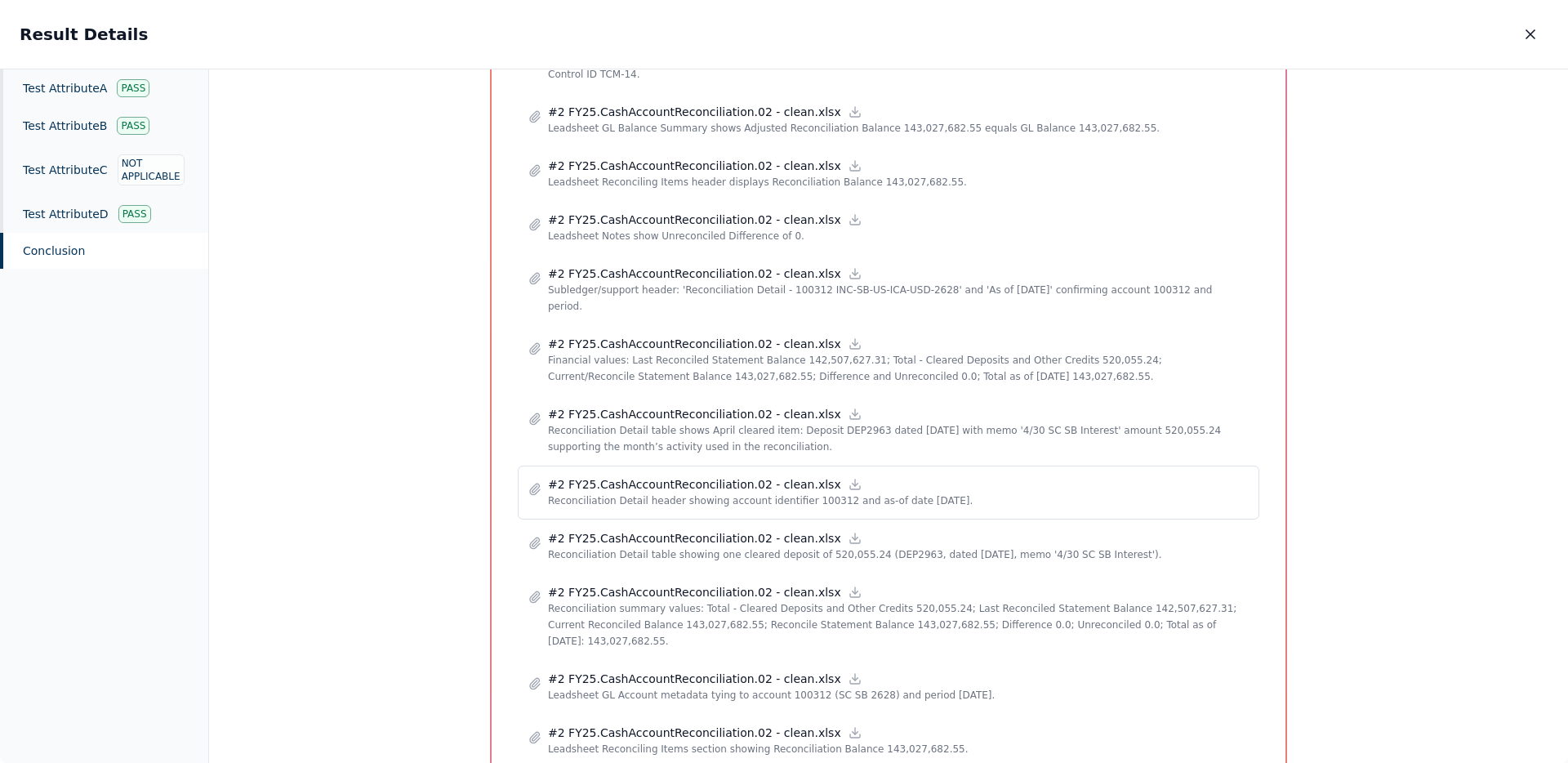
scroll to position [557, 0]
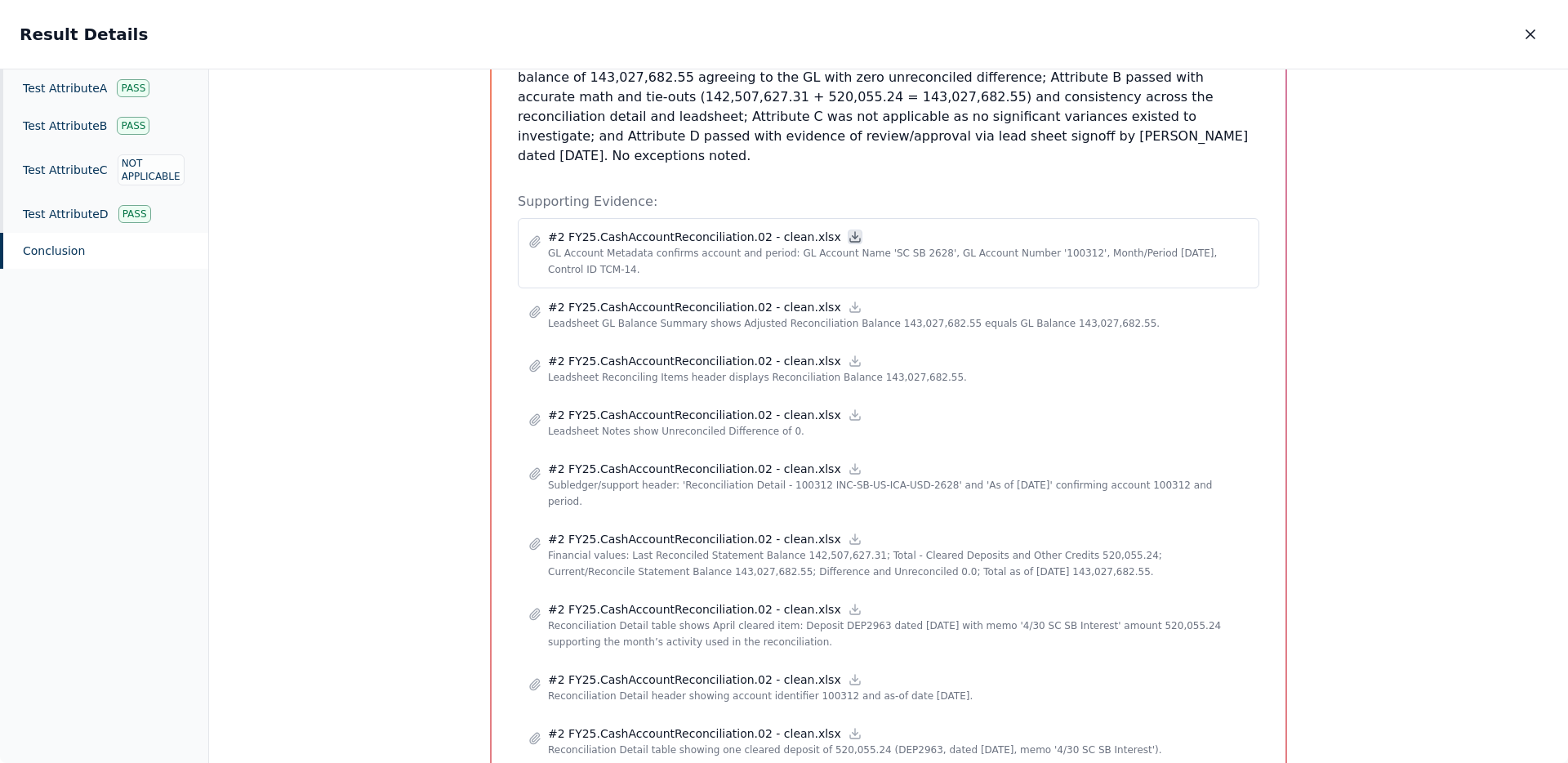
click at [855, 232] on icon at bounding box center [855, 235] width 0 height 7
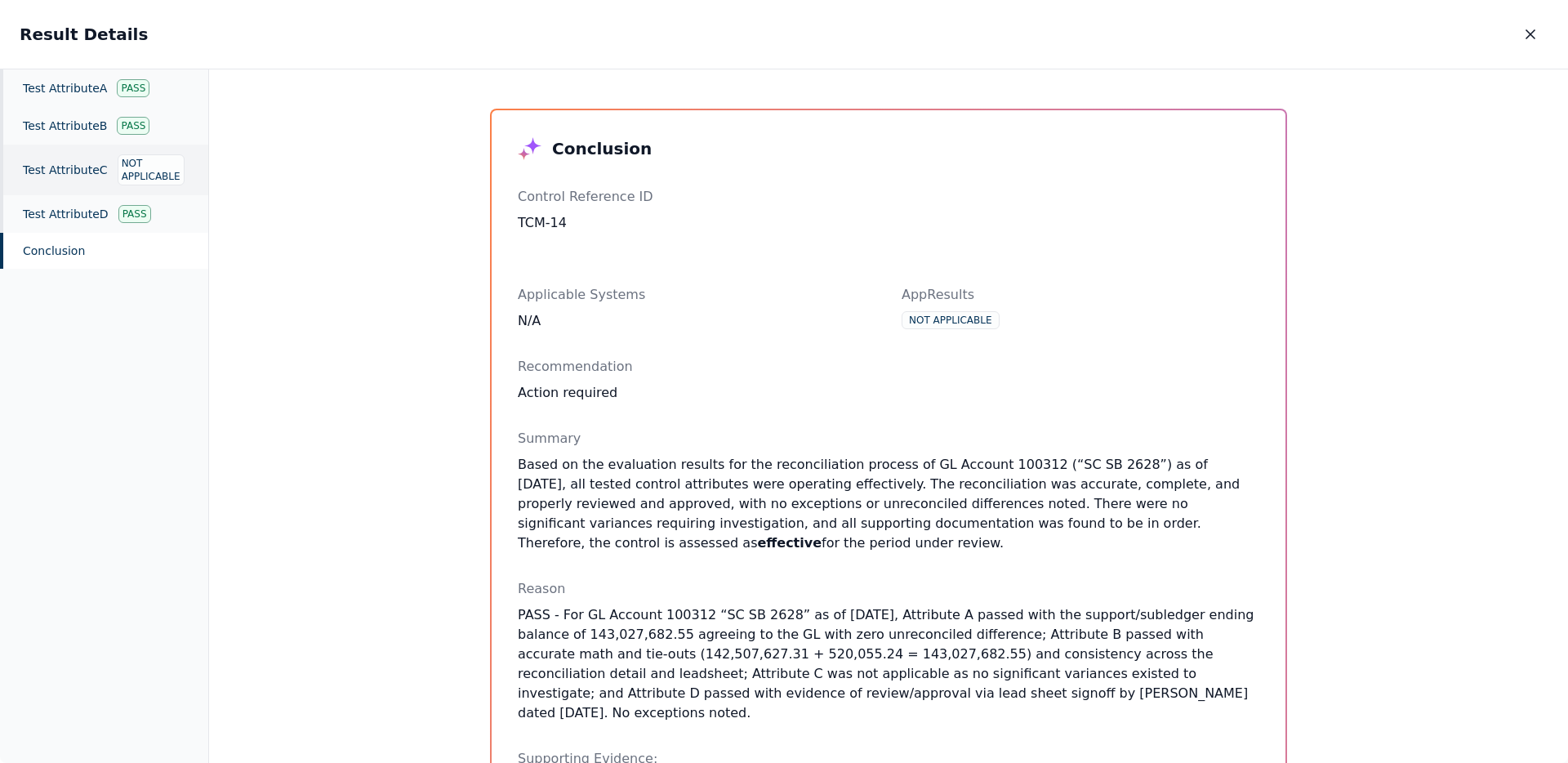
click at [128, 171] on div "Not Applicable" at bounding box center [150, 170] width 67 height 31
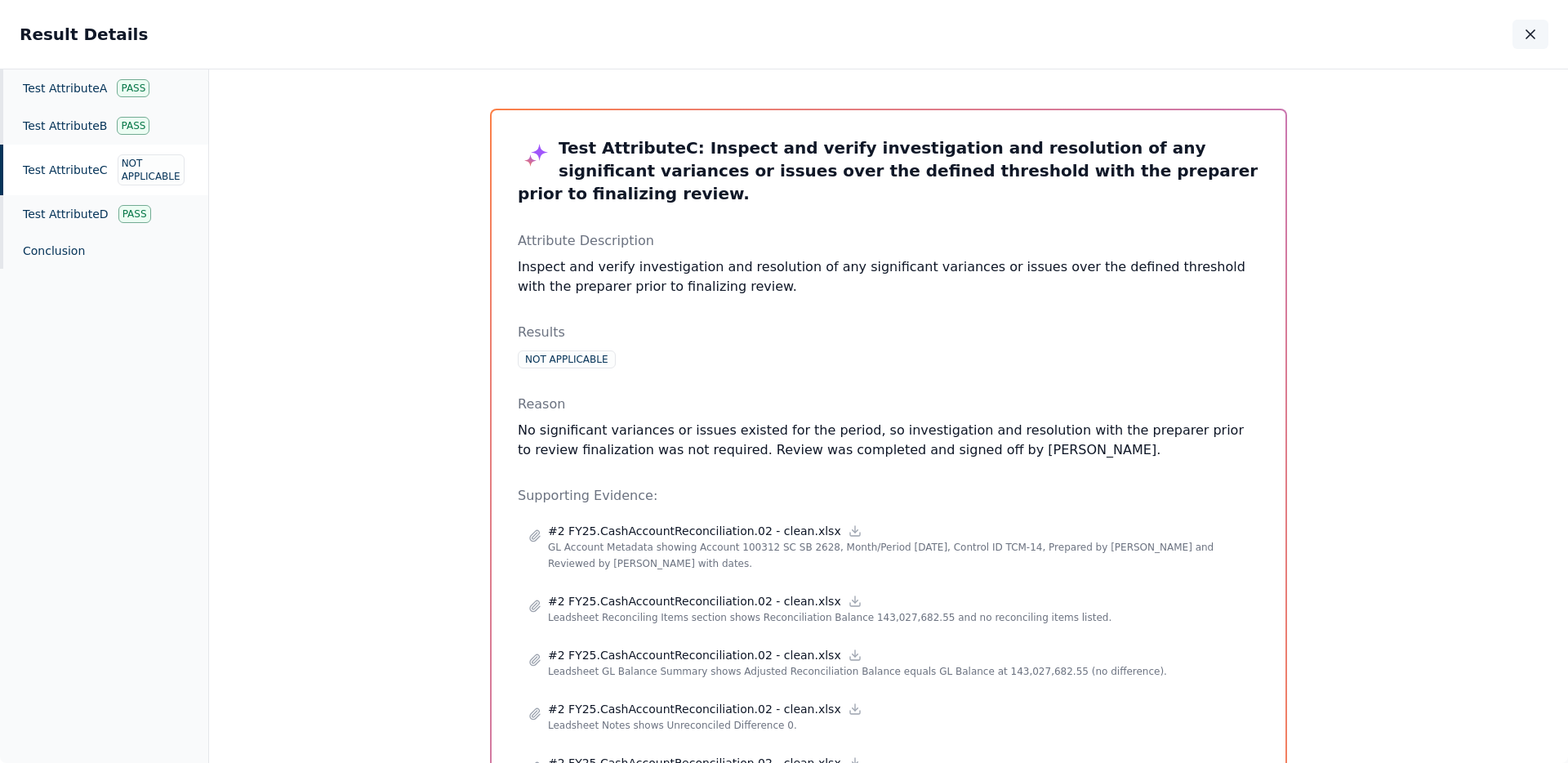
click at [1533, 37] on icon "button" at bounding box center [1530, 34] width 8 height 8
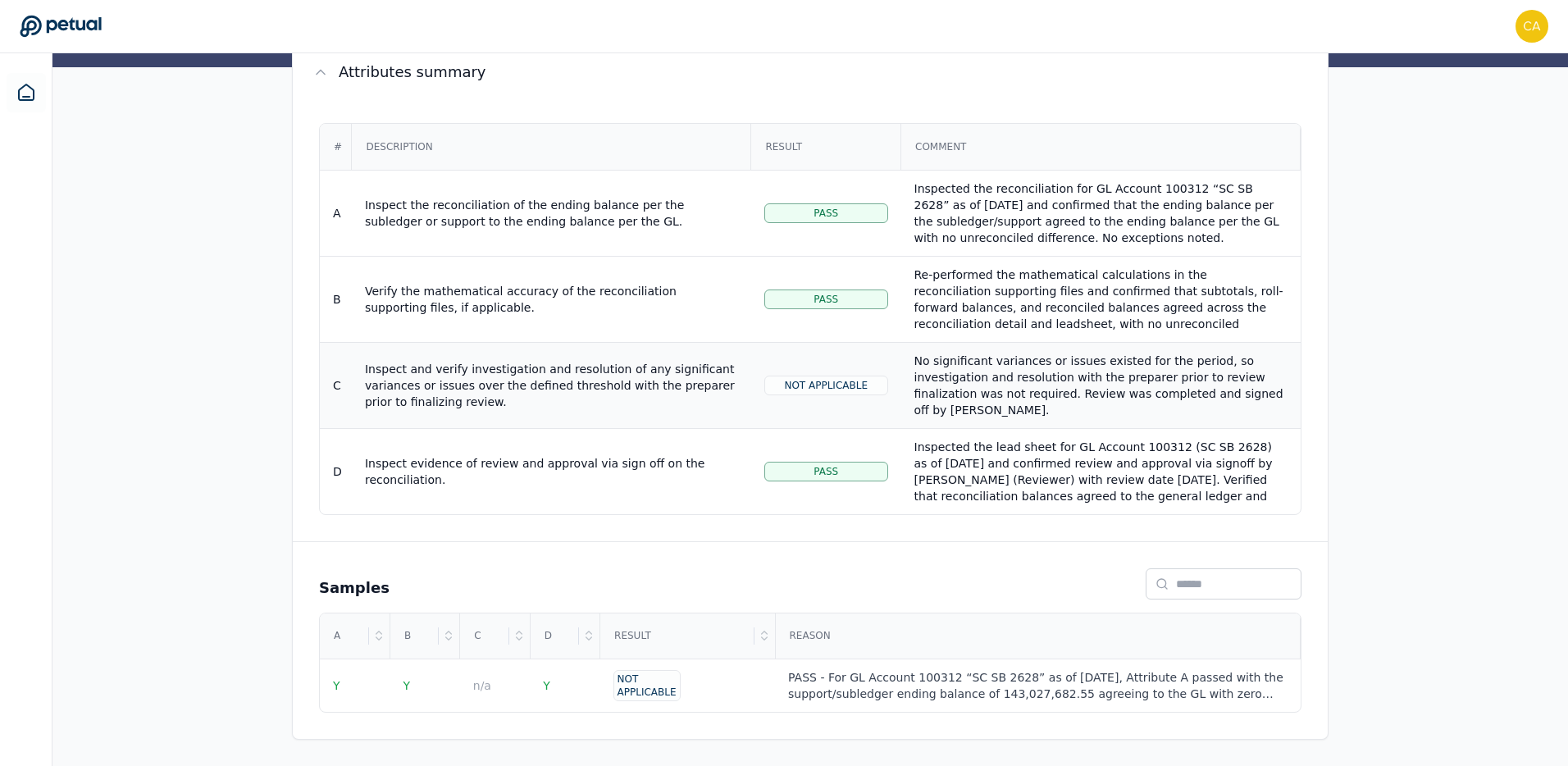
click at [941, 389] on div "No significant variances or issues existed for the period, so investigation and…" at bounding box center [1101, 385] width 373 height 65
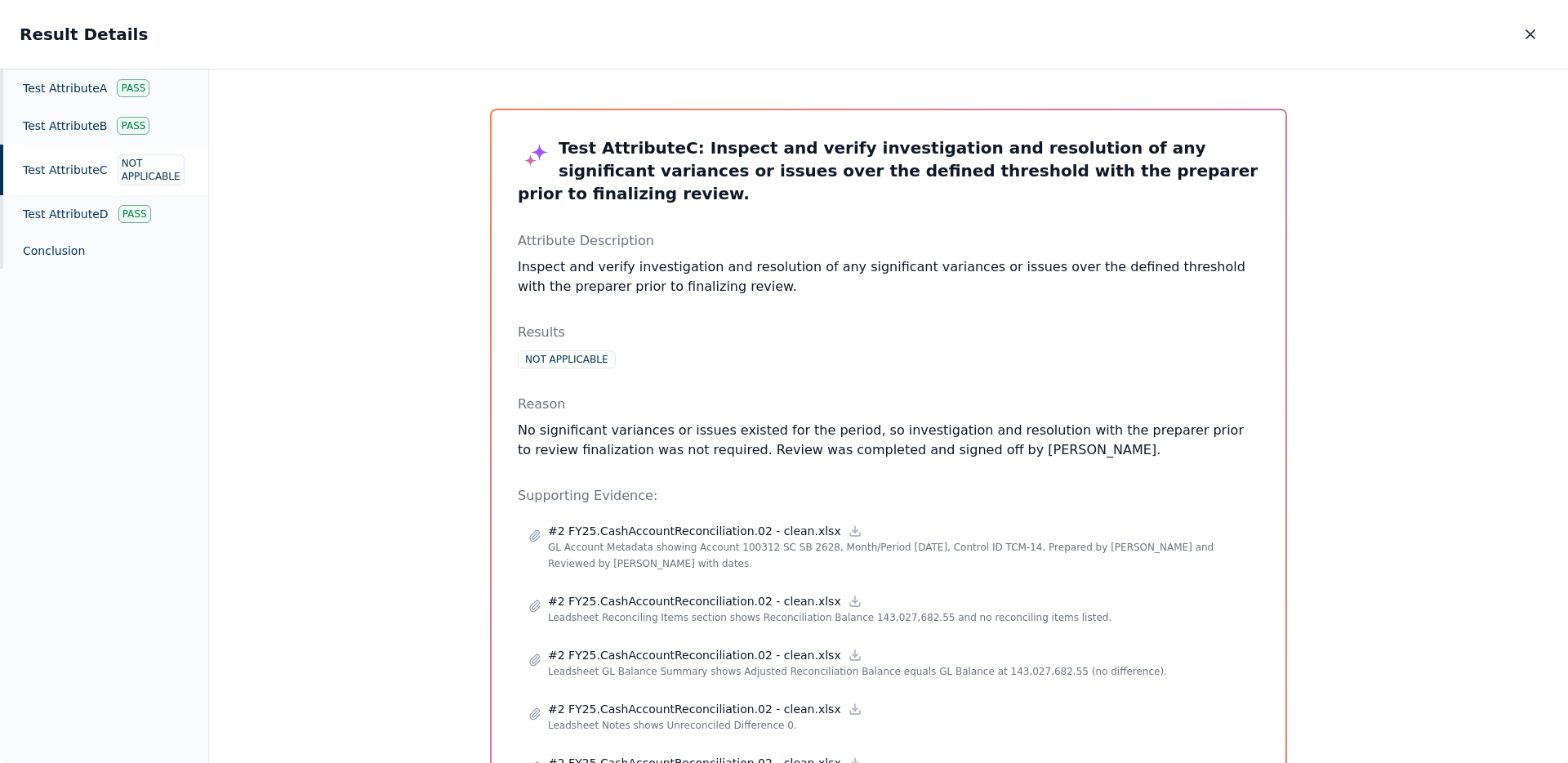
click at [1530, 17] on div "Result Details Result Details" at bounding box center [784, 34] width 1568 height 69
click at [1527, 28] on icon "button" at bounding box center [1530, 34] width 17 height 17
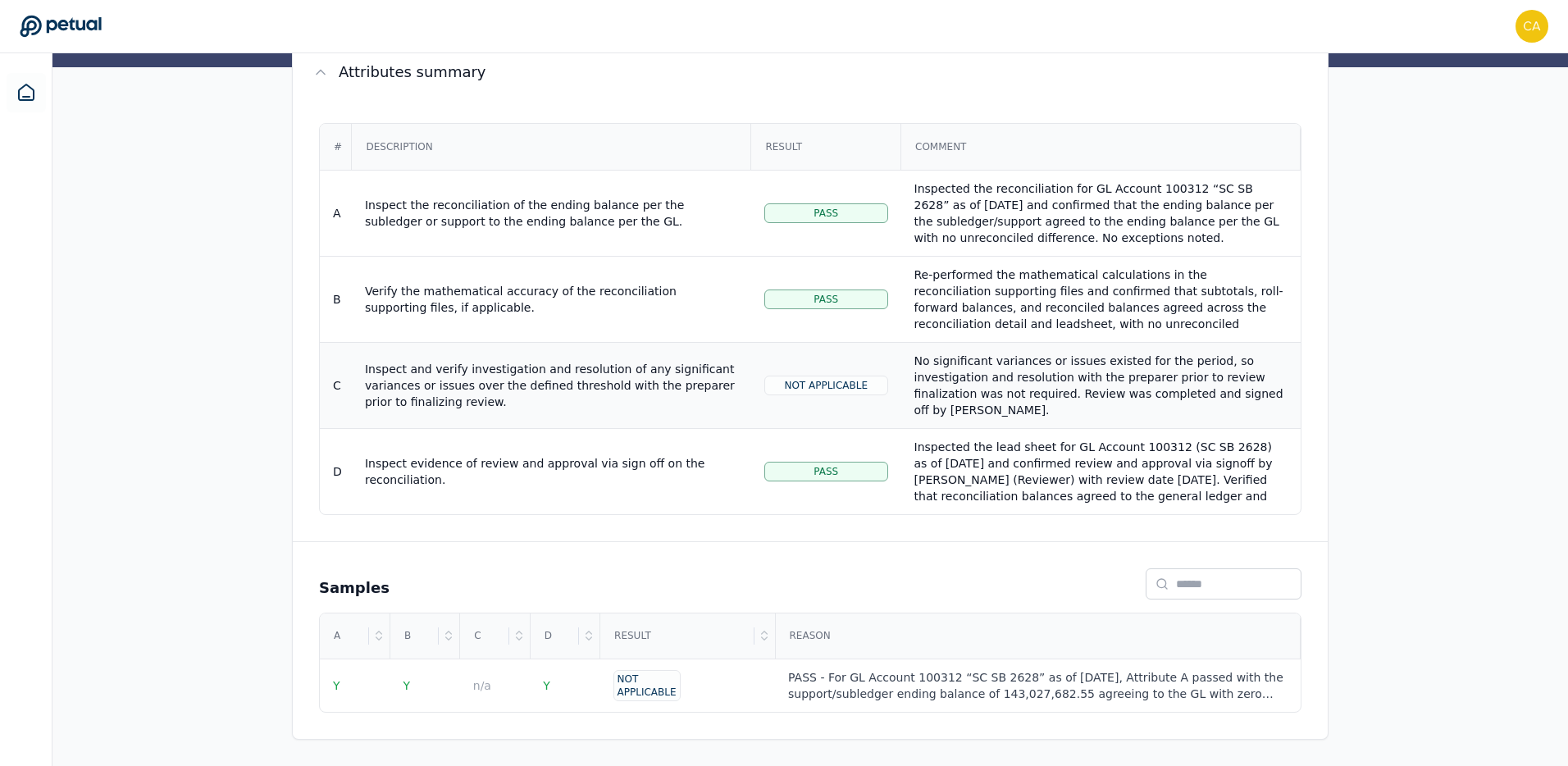
click at [950, 369] on div "No significant variances or issues existed for the period, so investigation and…" at bounding box center [1101, 385] width 373 height 65
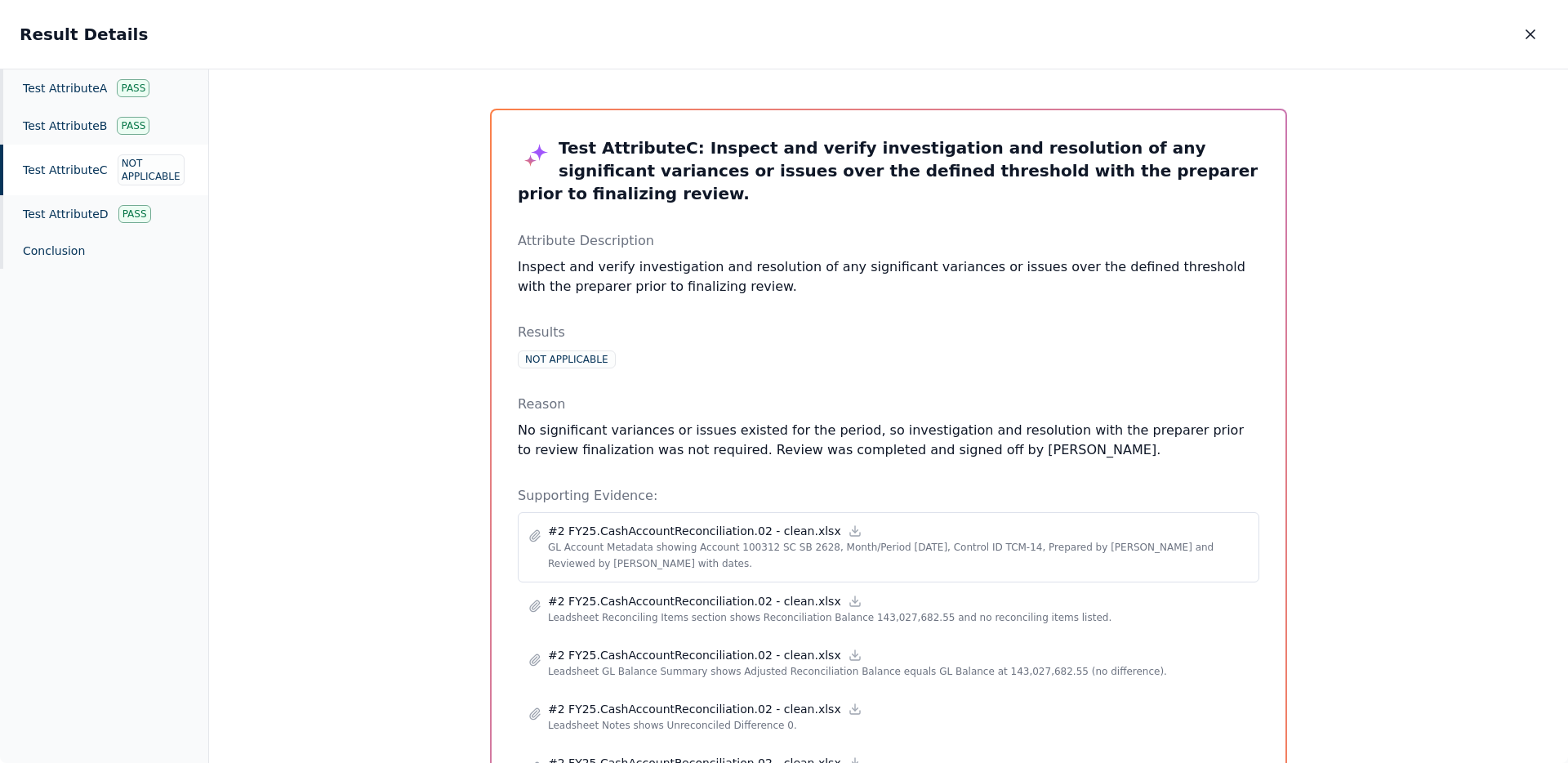
scroll to position [155, 0]
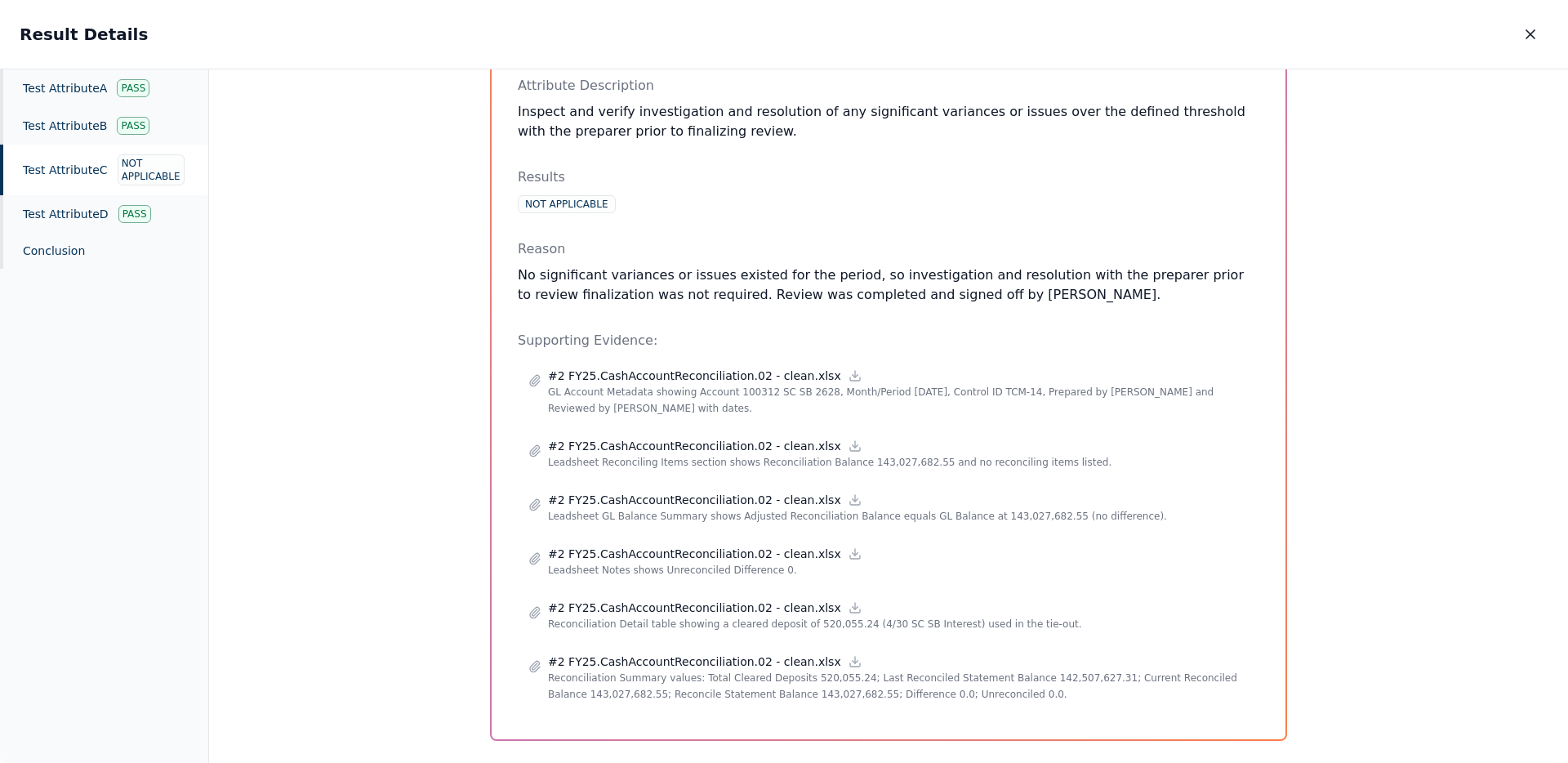
click at [941, 331] on p "Supporting Evidence:" at bounding box center [888, 341] width 742 height 19
click at [849, 369] on icon at bounding box center [854, 375] width 13 height 13
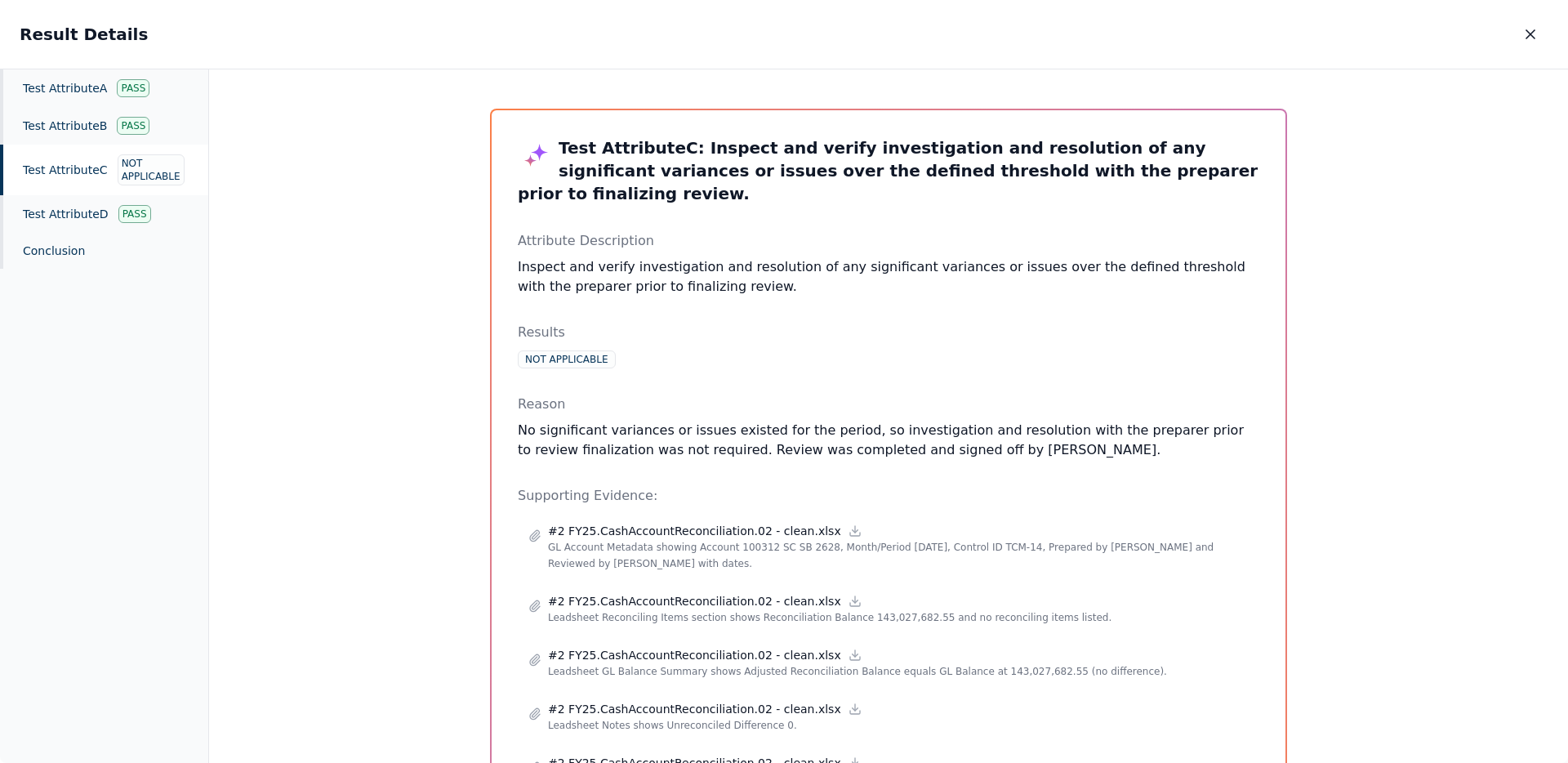
click at [1533, 33] on icon "button" at bounding box center [1530, 34] width 17 height 17
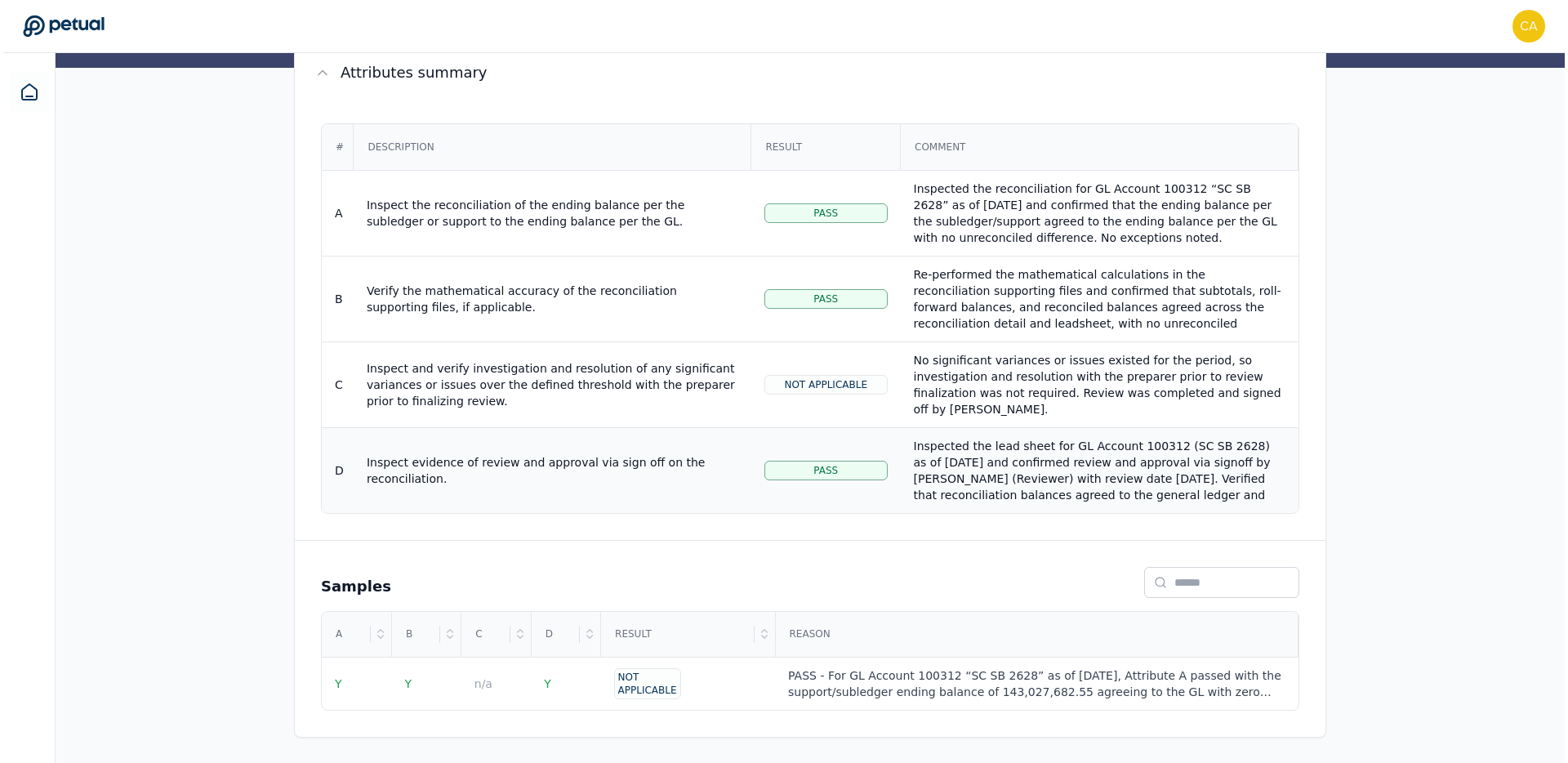
scroll to position [252, 0]
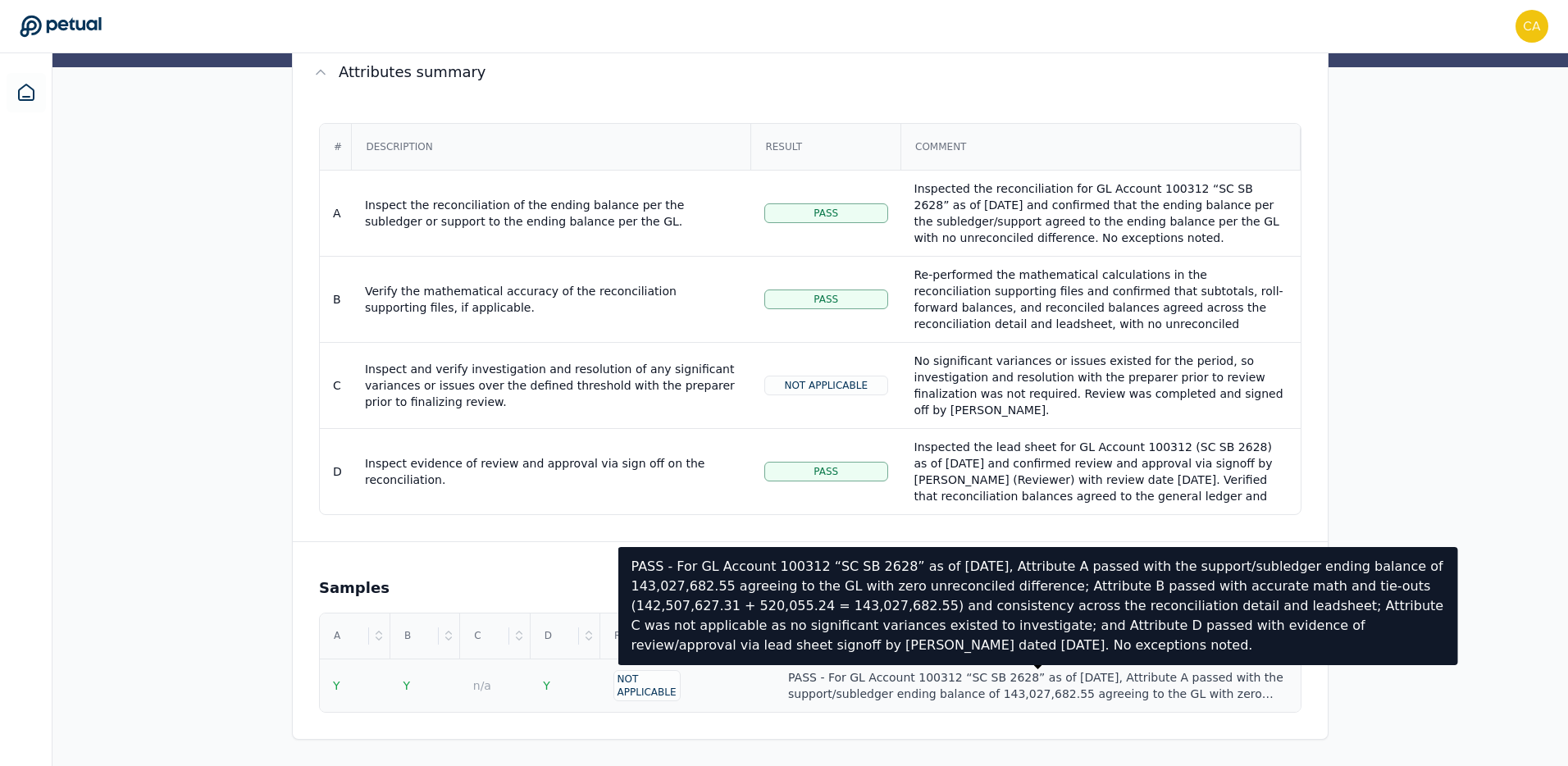
click at [881, 694] on div "PASS - For GL Account 100312 “SC SB 2628” as of [DATE], Attribute A passed with…" at bounding box center [1037, 685] width 498 height 33
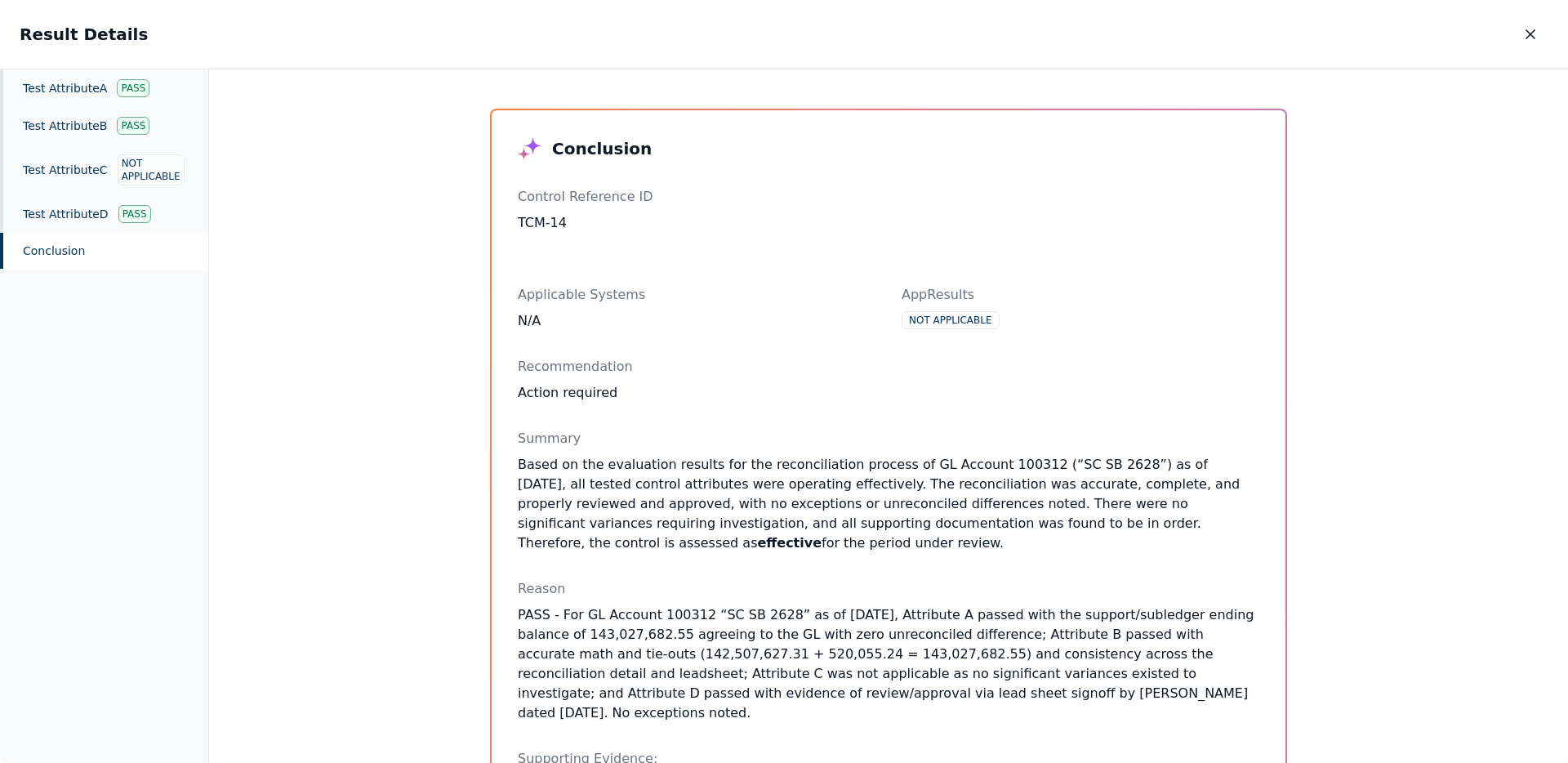
click at [937, 315] on div "Not Applicable" at bounding box center [951, 320] width 98 height 18
click at [936, 315] on div "Not Applicable" at bounding box center [951, 320] width 98 height 18
click at [1324, 350] on div "Conclusion Control Reference ID TCM-14 Applicable Systems N/A AppResults Not Ap…" at bounding box center [888, 416] width 1359 height 694
click at [1530, 36] on icon "button" at bounding box center [1530, 34] width 17 height 17
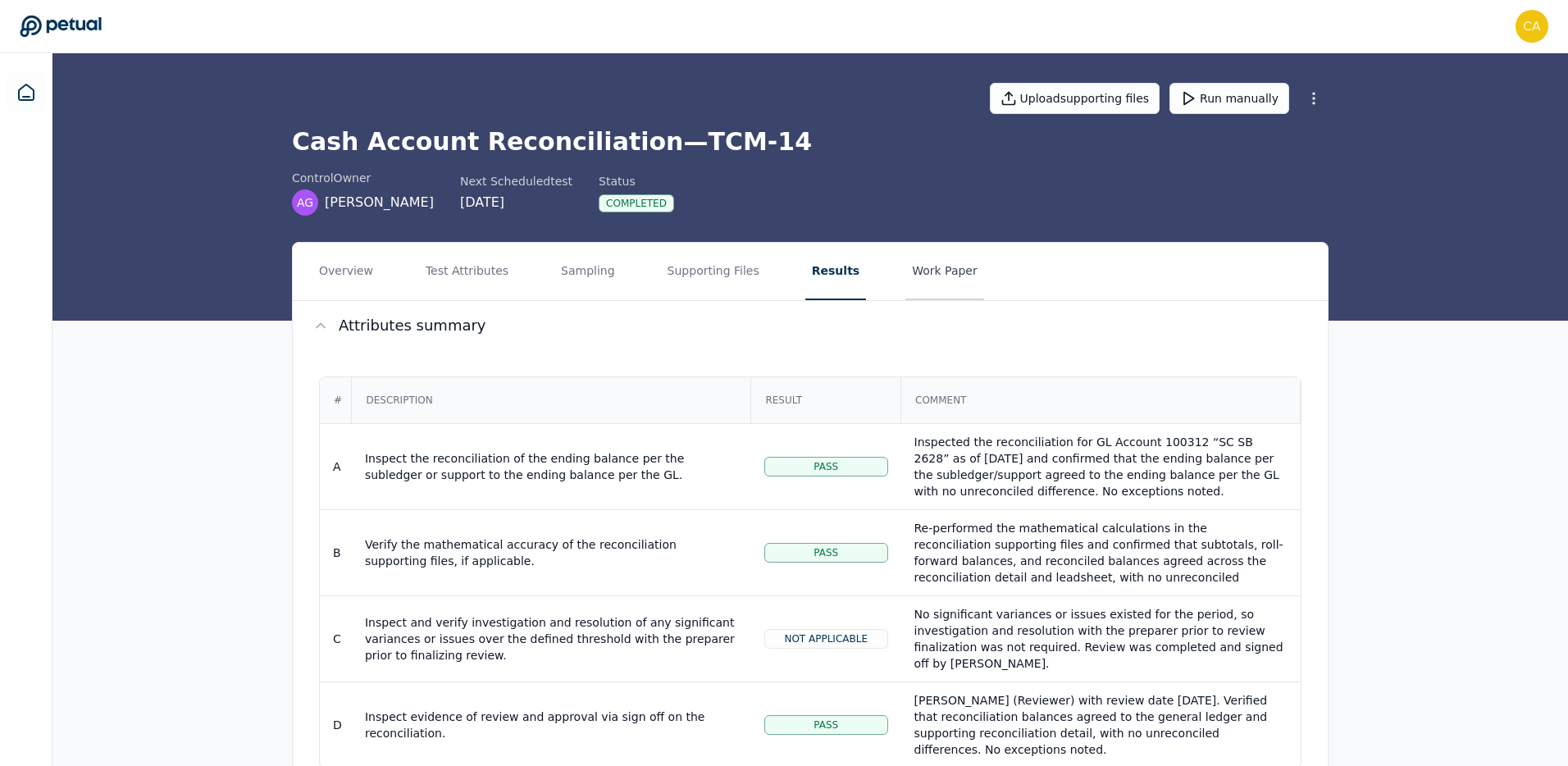
click at [942, 277] on button "Work Paper" at bounding box center [945, 271] width 79 height 57
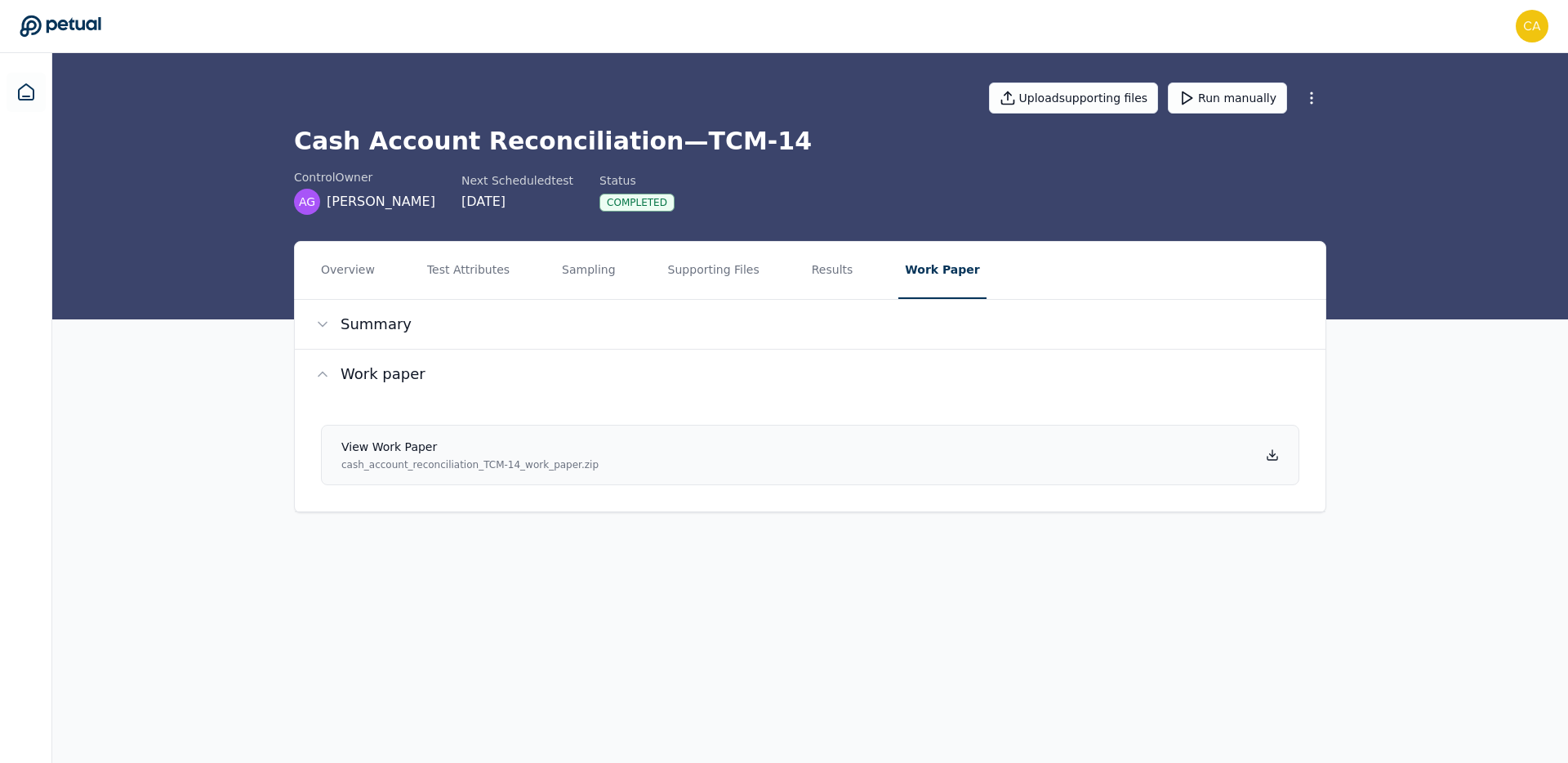
click at [1272, 454] on icon at bounding box center [1272, 454] width 13 height 13
click at [492, 275] on button "Test Attributes" at bounding box center [468, 270] width 95 height 57
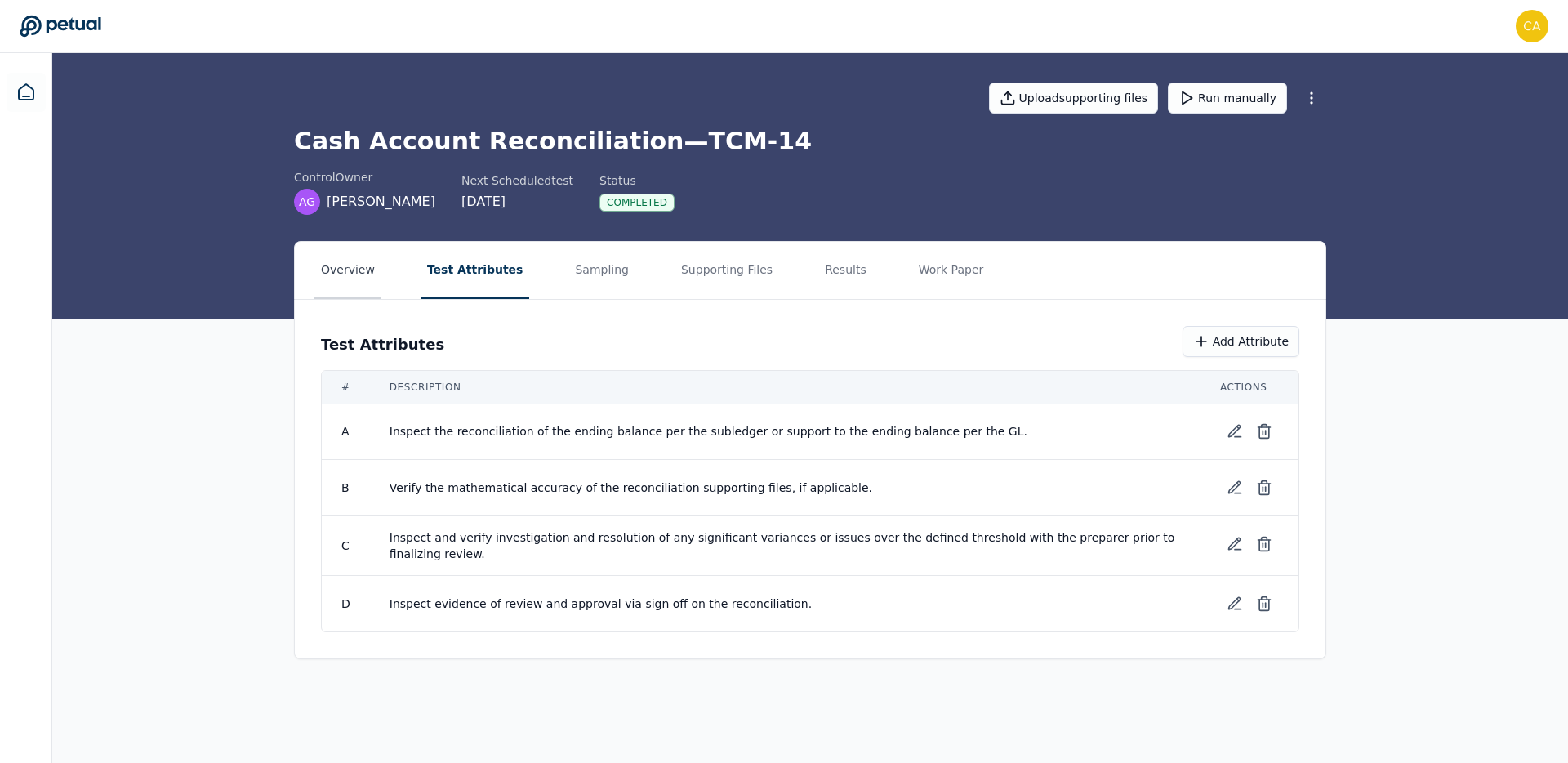
click at [343, 281] on button "Overview" at bounding box center [348, 270] width 67 height 57
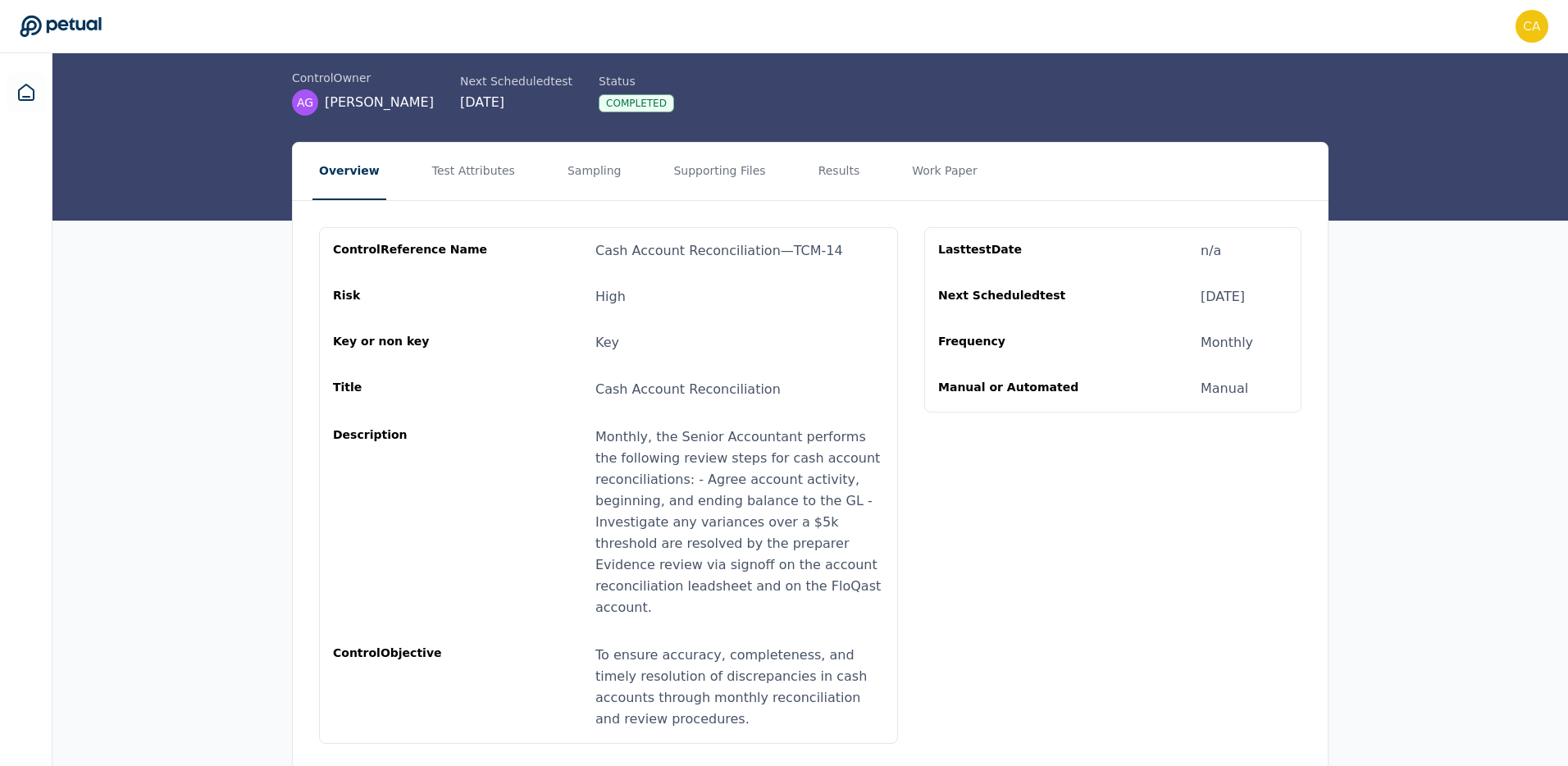
scroll to position [110, 0]
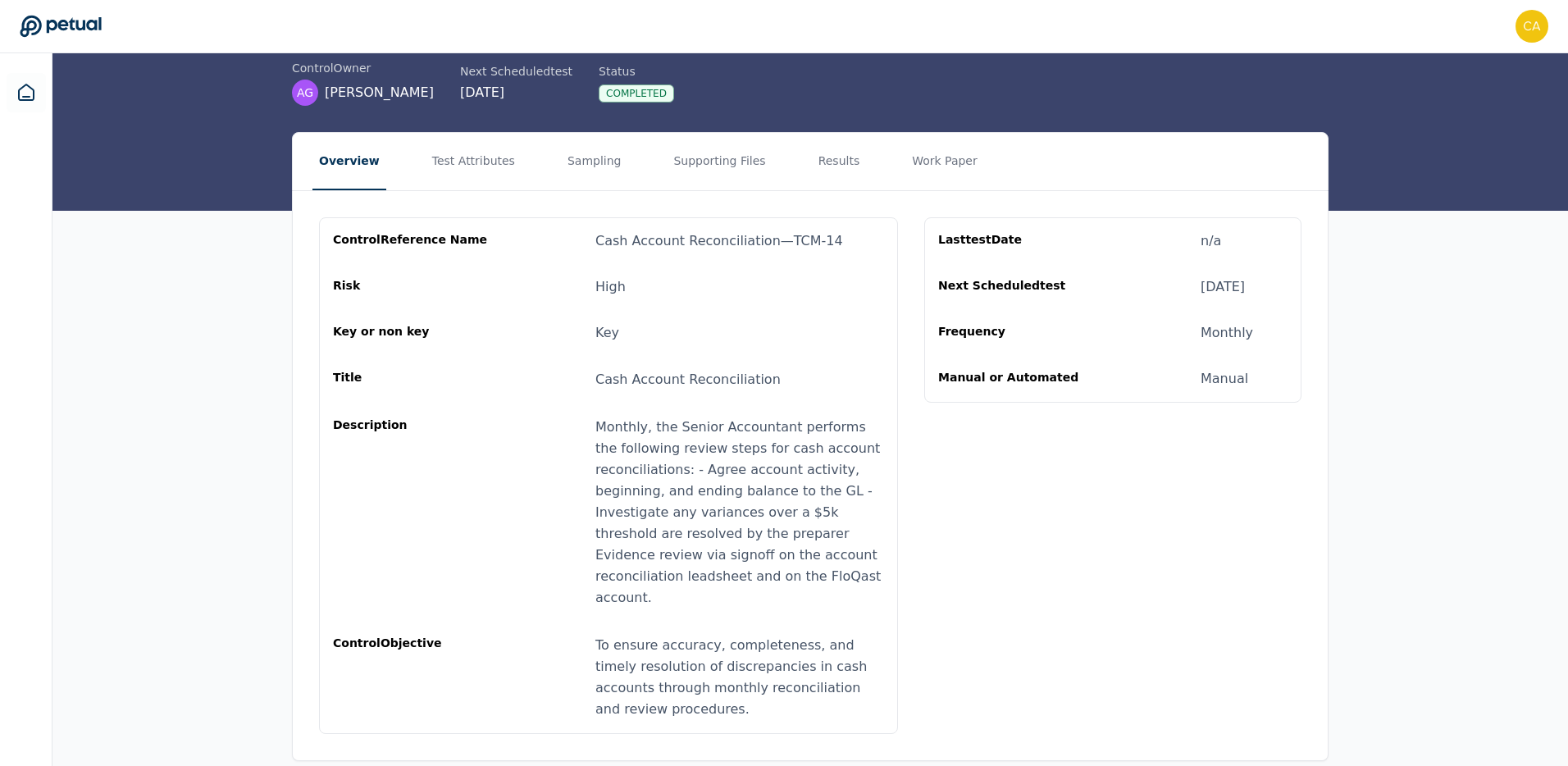
click at [478, 161] on button "Test Attributes" at bounding box center [474, 161] width 96 height 57
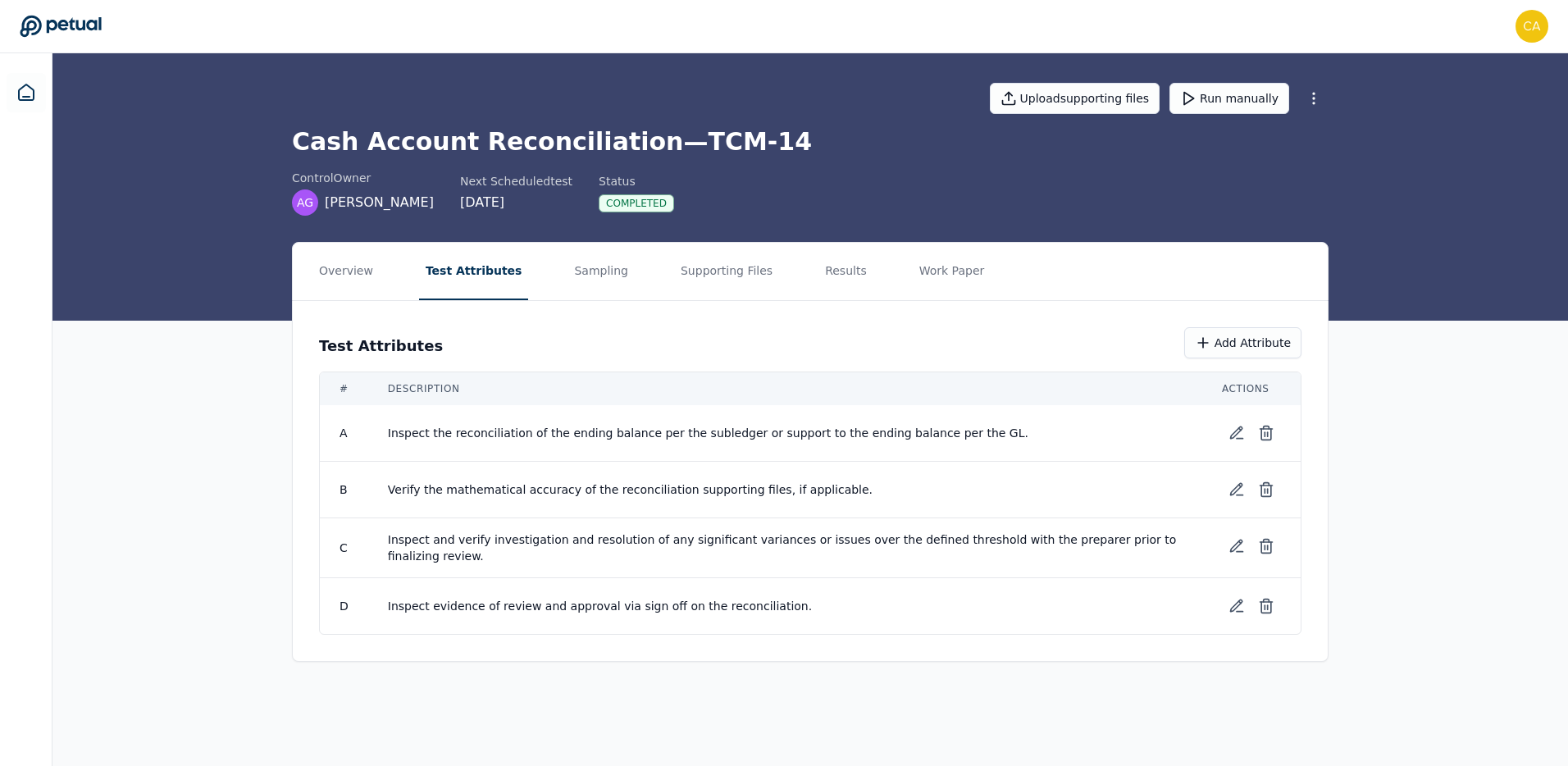
scroll to position [0, 0]
click at [577, 275] on button "Sampling" at bounding box center [604, 271] width 67 height 57
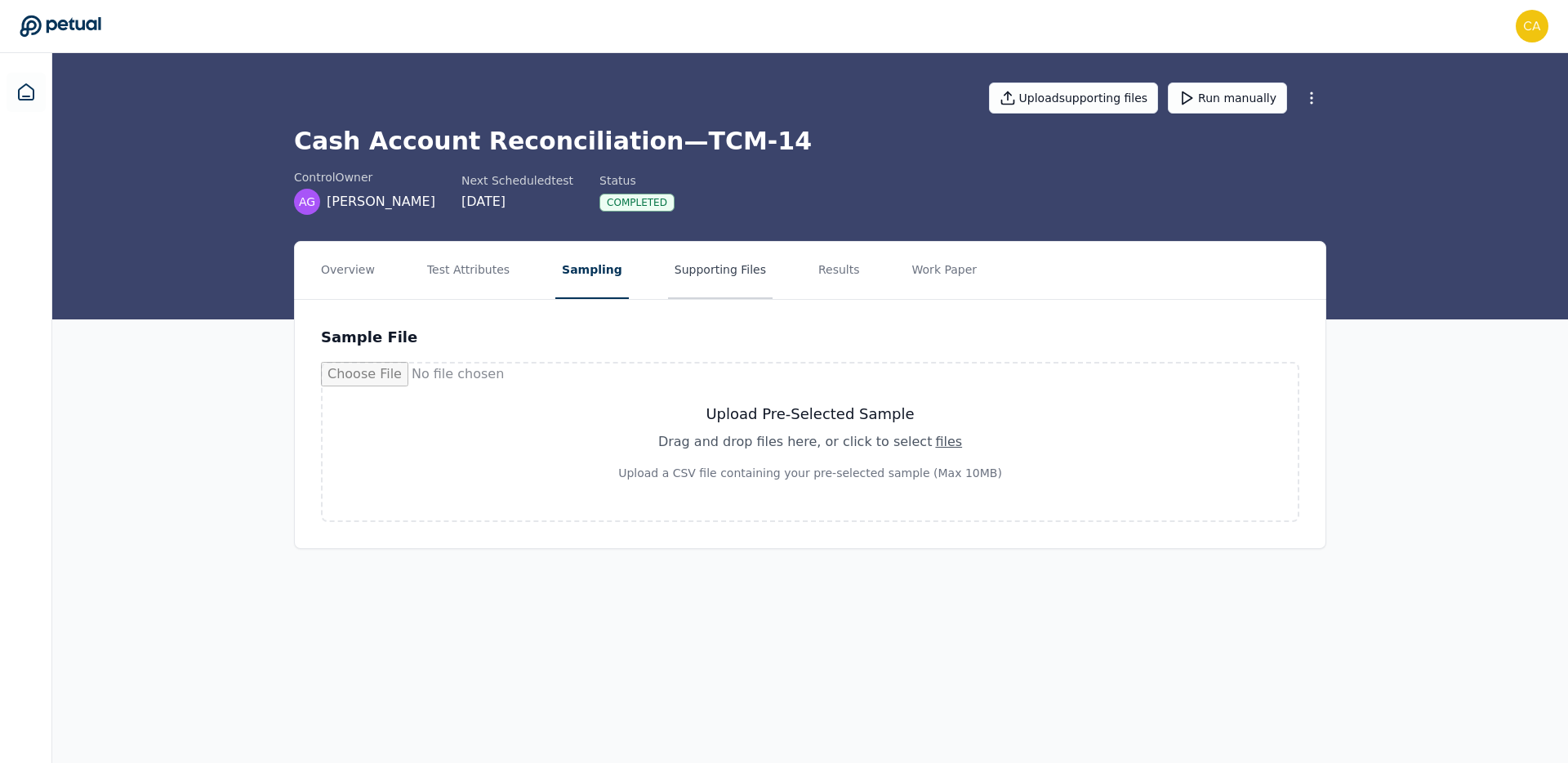
click at [711, 270] on button "Supporting Files" at bounding box center [720, 270] width 105 height 57
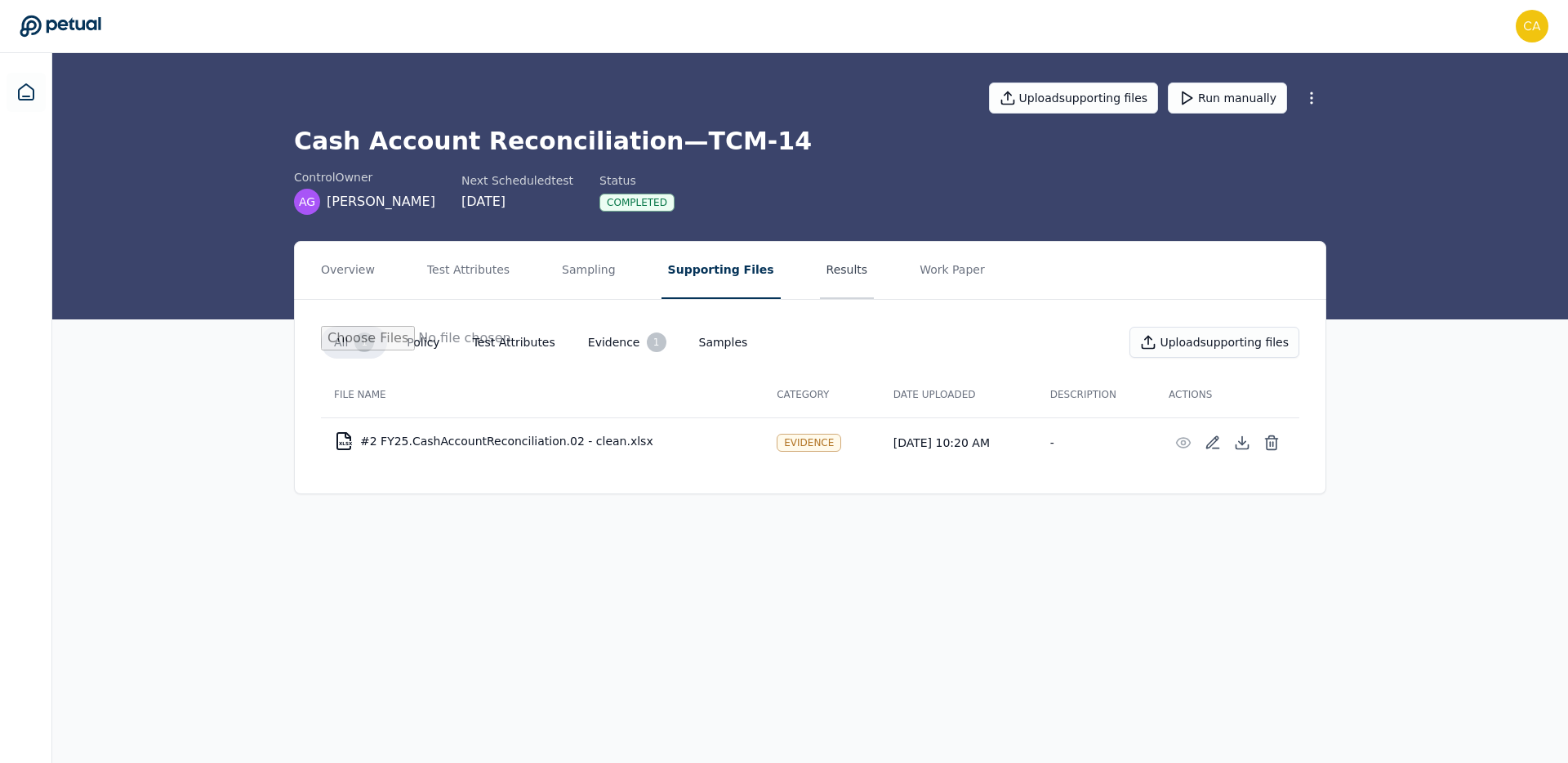
click at [824, 282] on button "Results" at bounding box center [848, 270] width 54 height 57
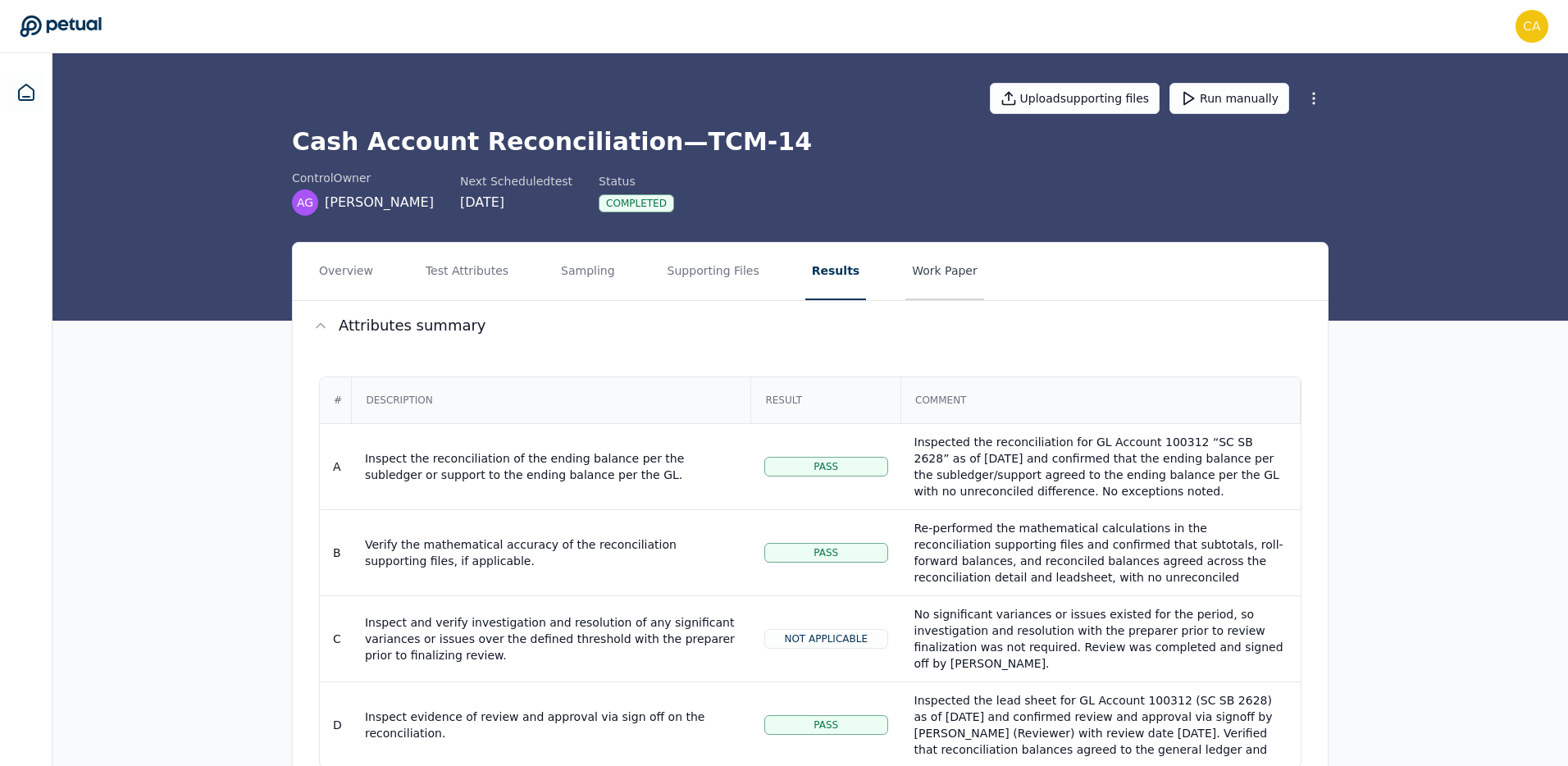
click at [954, 271] on button "Work Paper" at bounding box center [945, 271] width 79 height 57
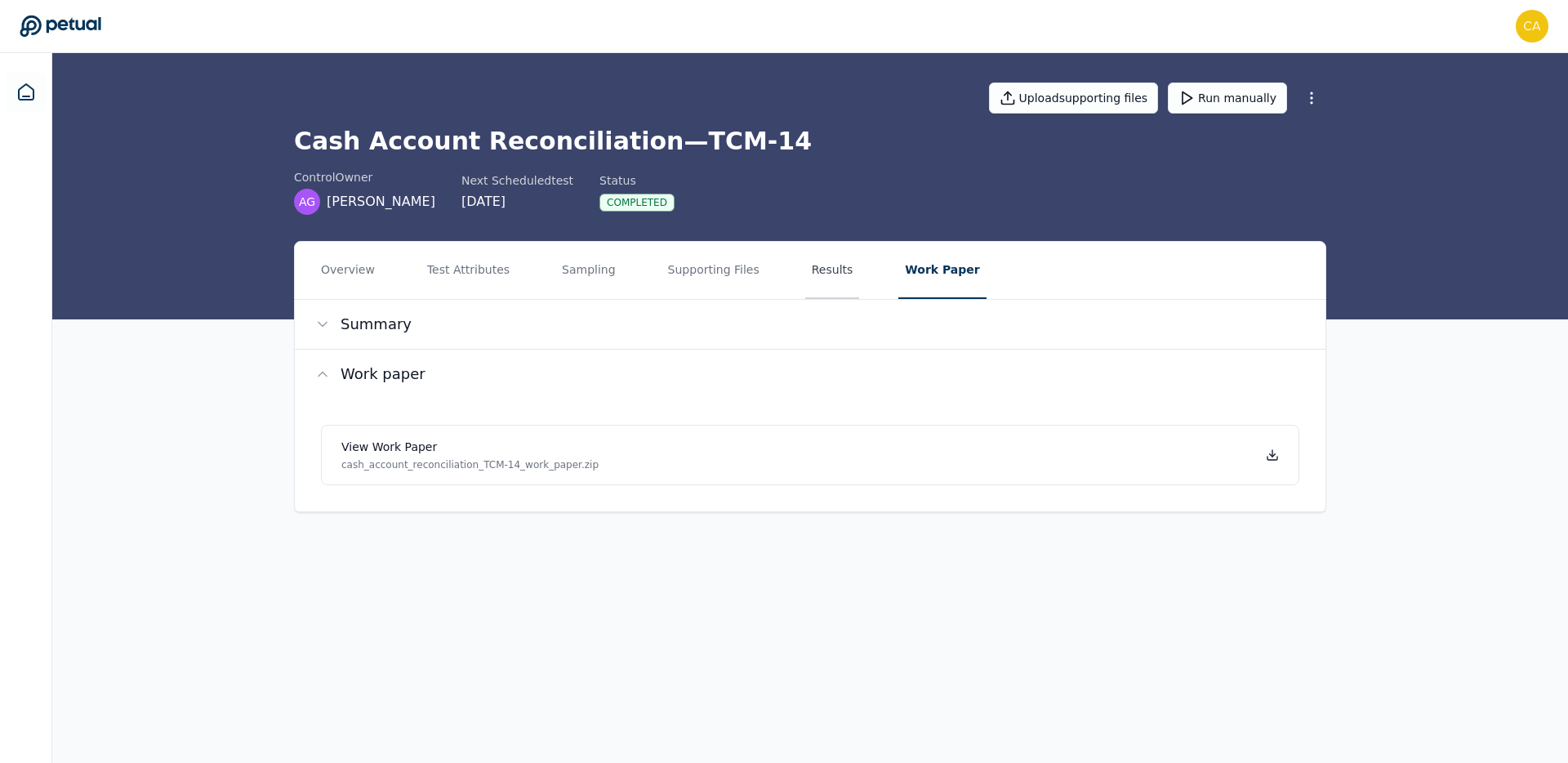
click at [805, 265] on button "Results" at bounding box center [832, 270] width 54 height 57
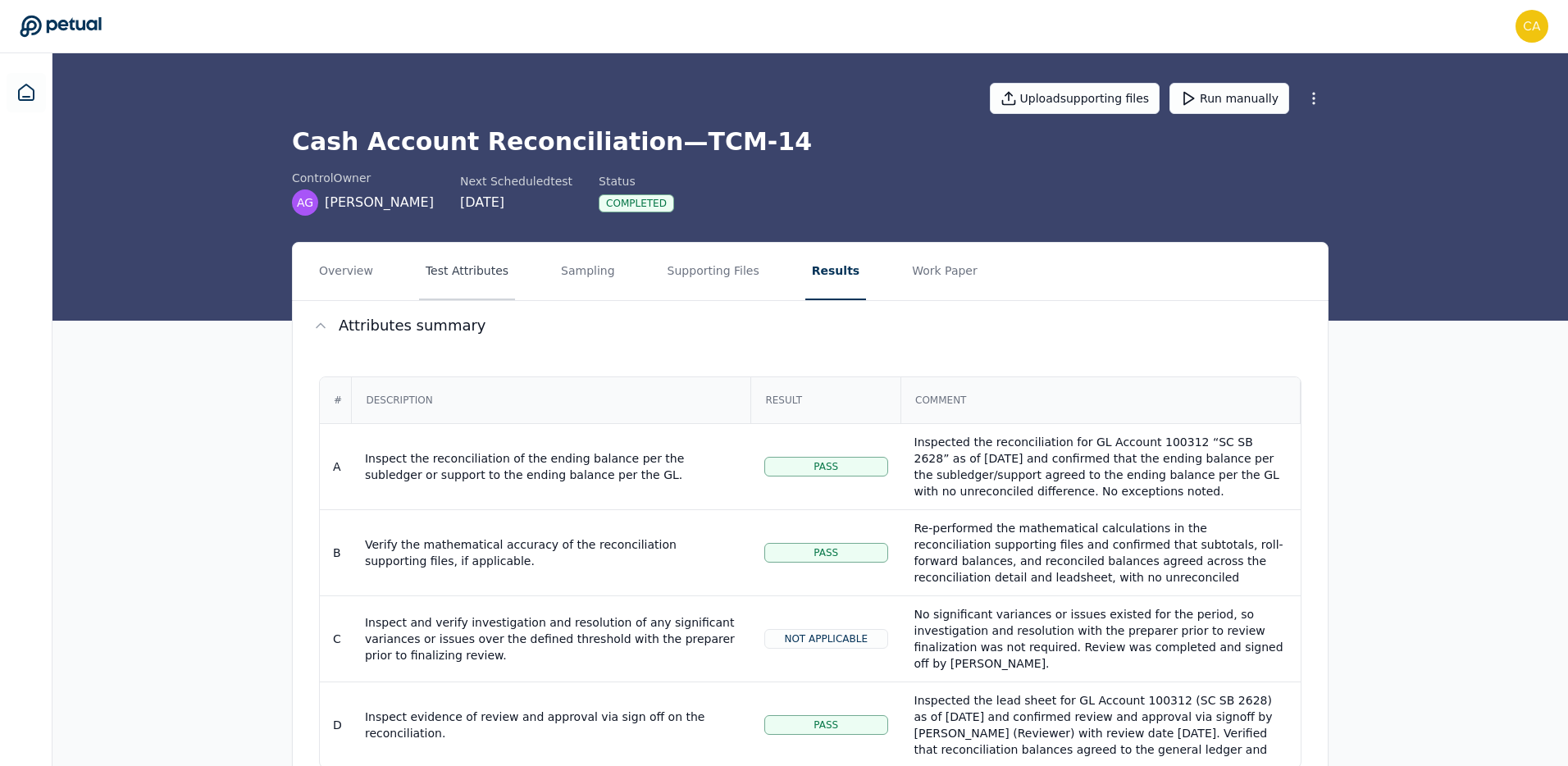
click at [460, 287] on button "Test Attributes" at bounding box center [467, 271] width 96 height 57
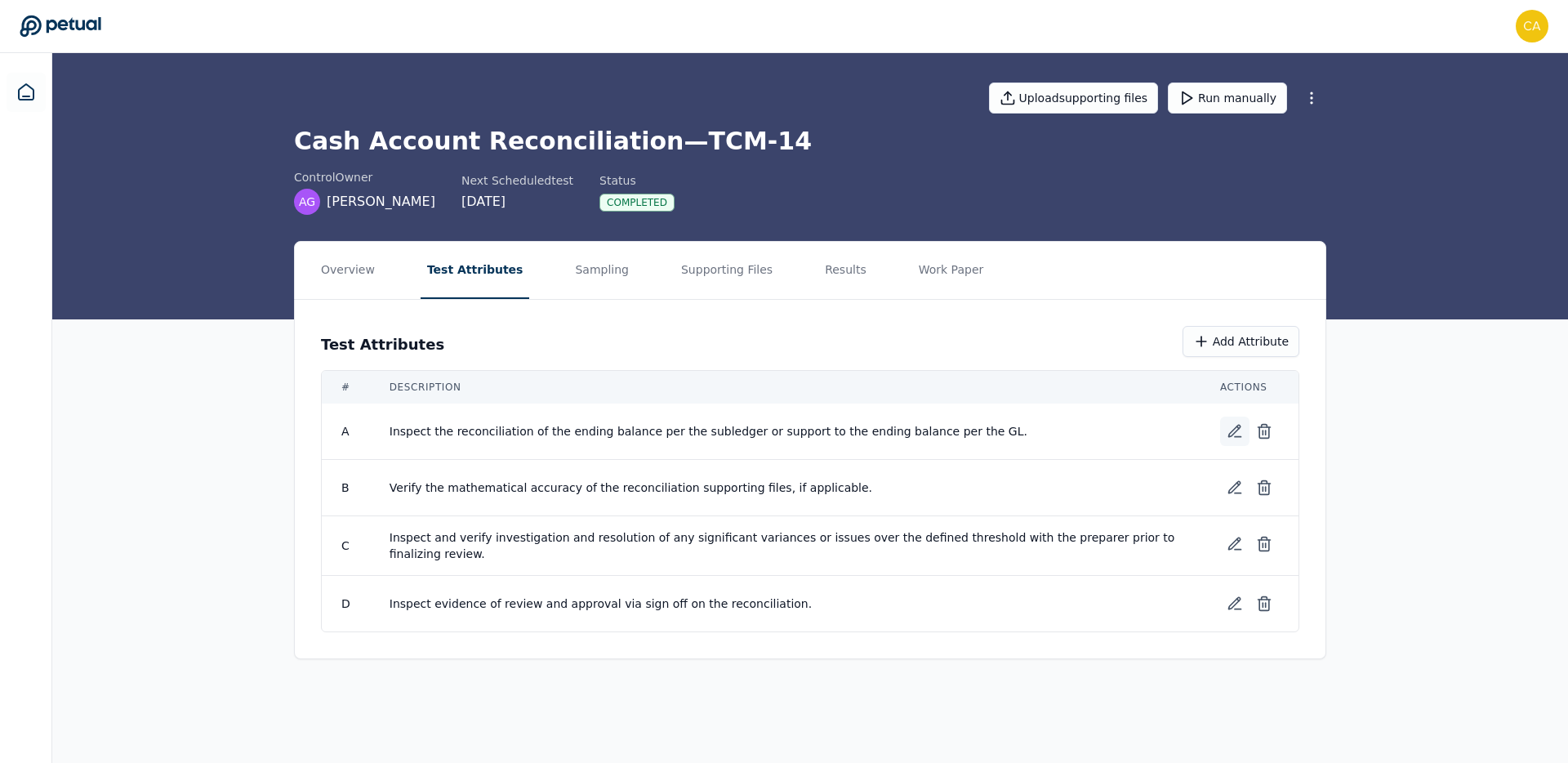
click at [1237, 435] on icon at bounding box center [1235, 431] width 17 height 17
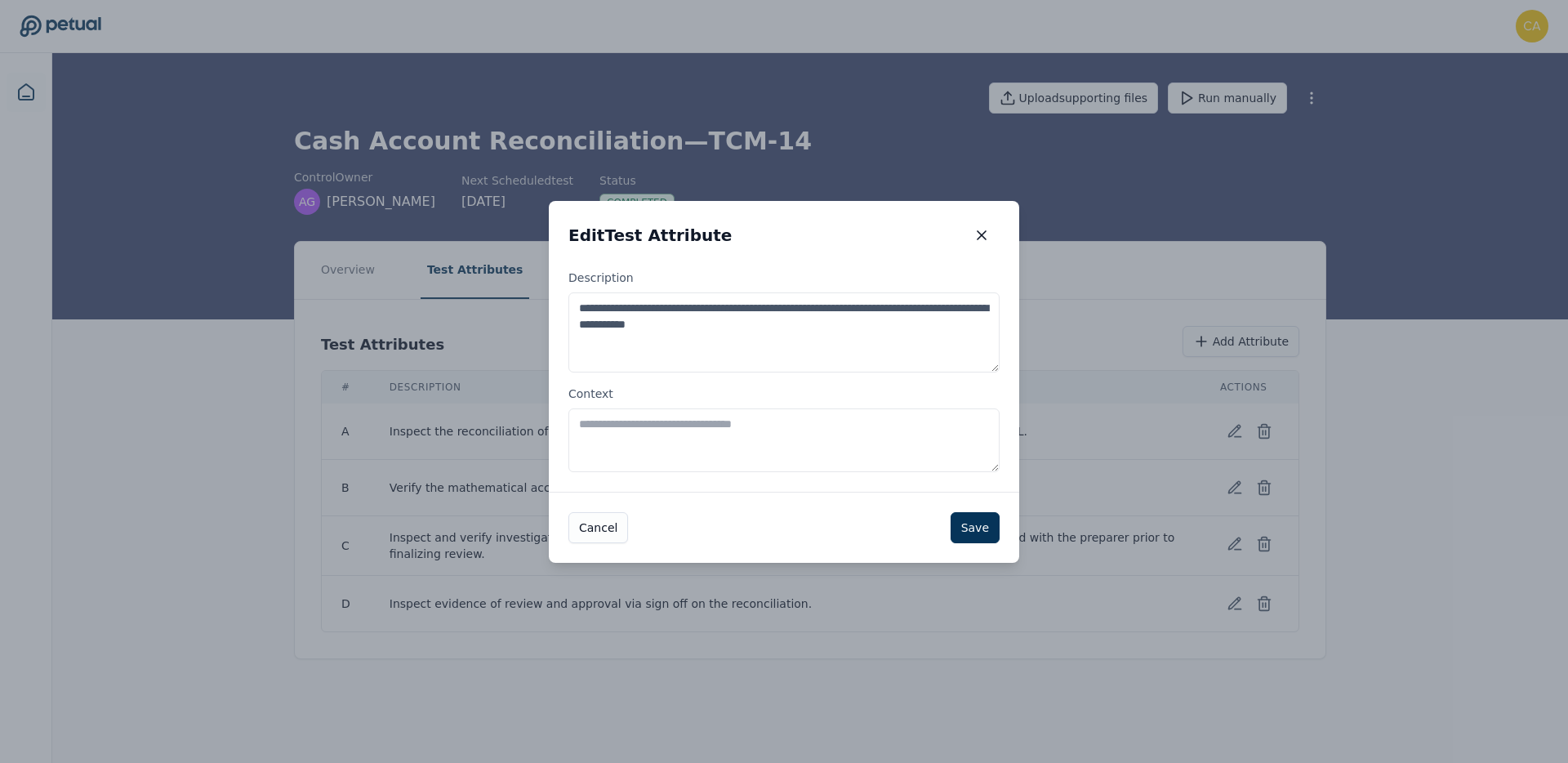
click at [926, 322] on textarea "**********" at bounding box center [784, 332] width 431 height 80
click at [882, 290] on label "**********" at bounding box center [784, 321] width 431 height 103
click at [882, 292] on textarea "**********" at bounding box center [784, 332] width 431 height 80
click at [828, 316] on textarea "**********" at bounding box center [784, 332] width 431 height 80
type textarea "**********"
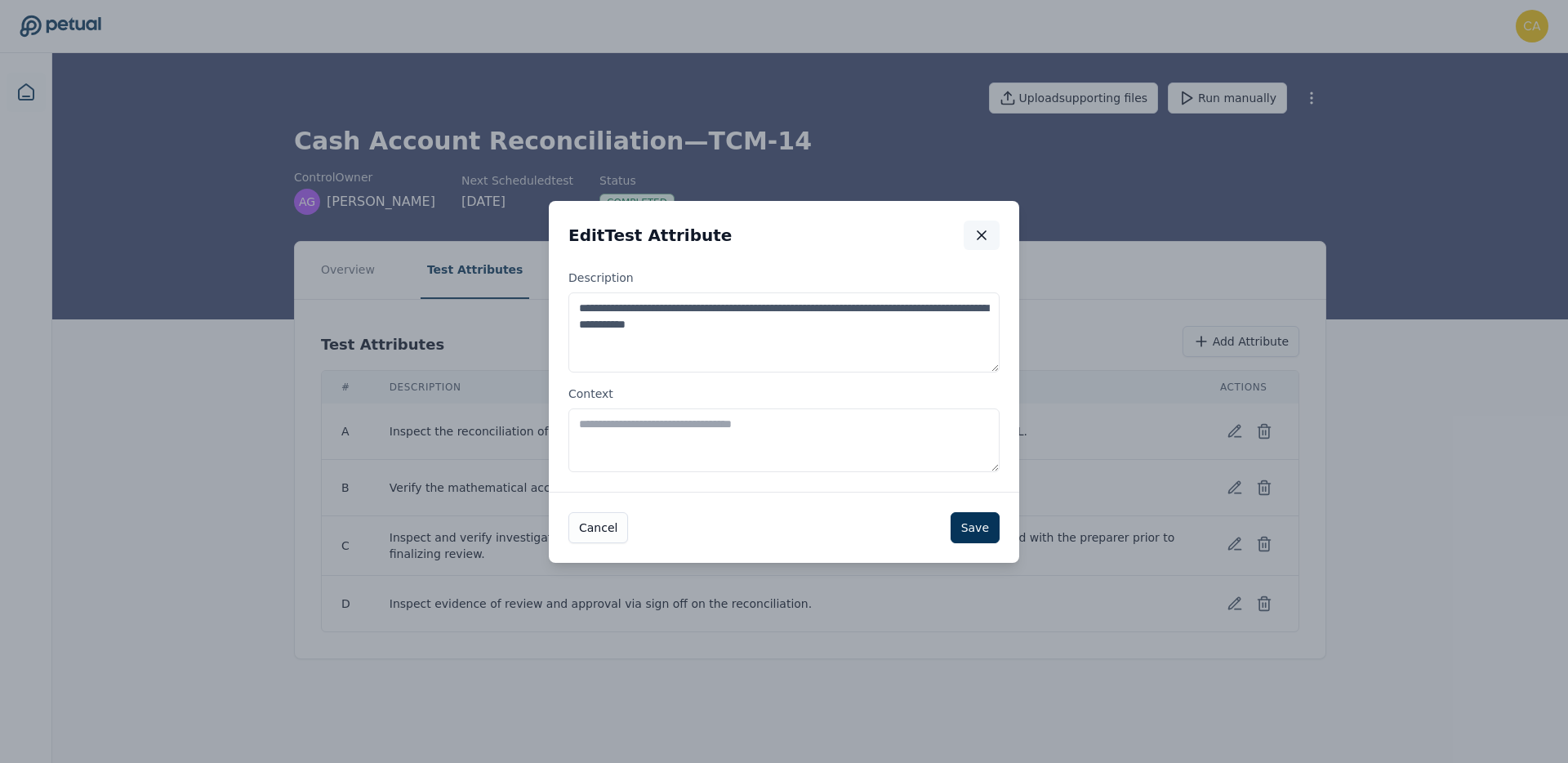
click at [984, 230] on icon "button" at bounding box center [982, 235] width 17 height 17
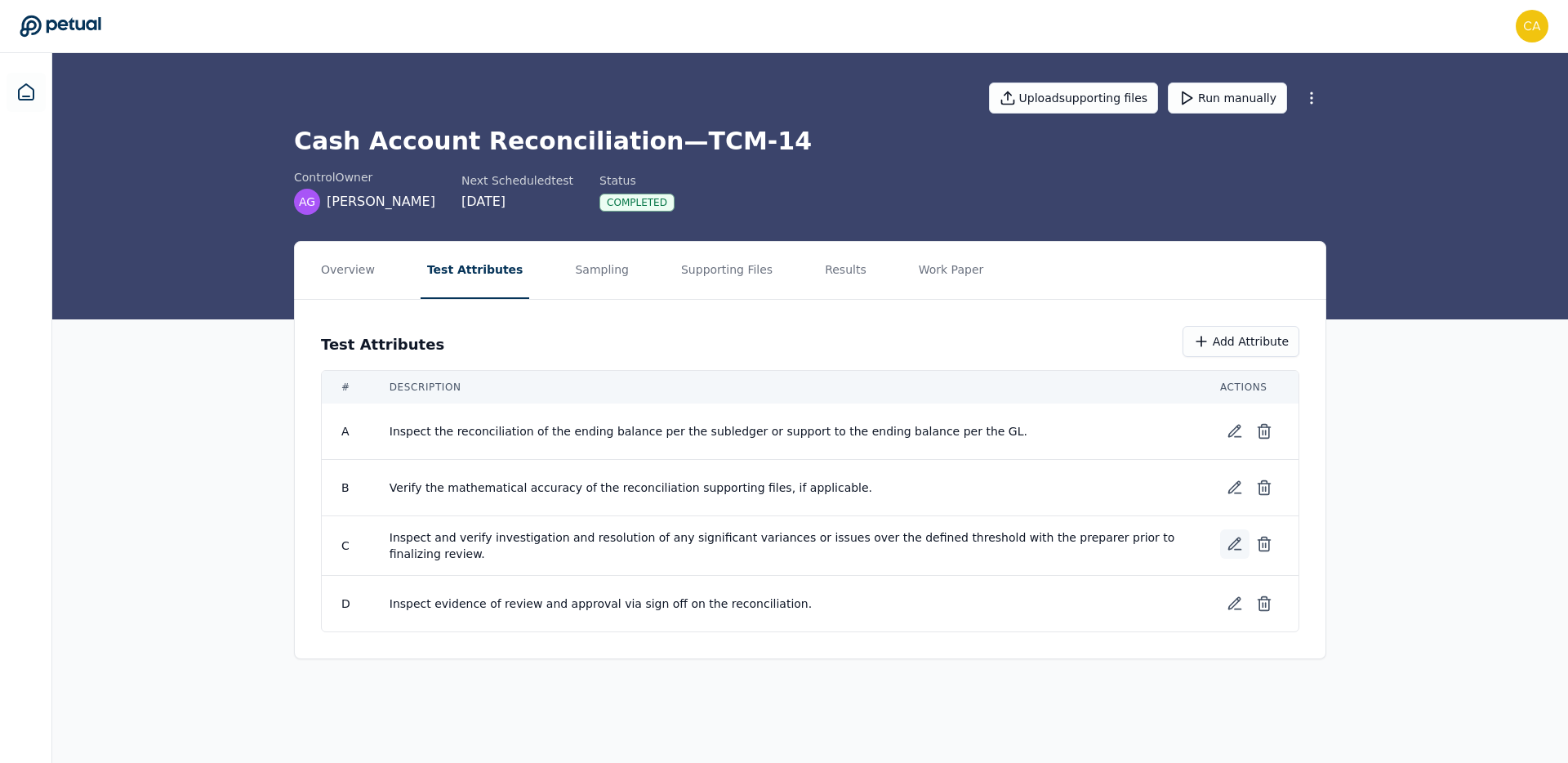
click at [1232, 544] on icon at bounding box center [1235, 544] width 12 height 12
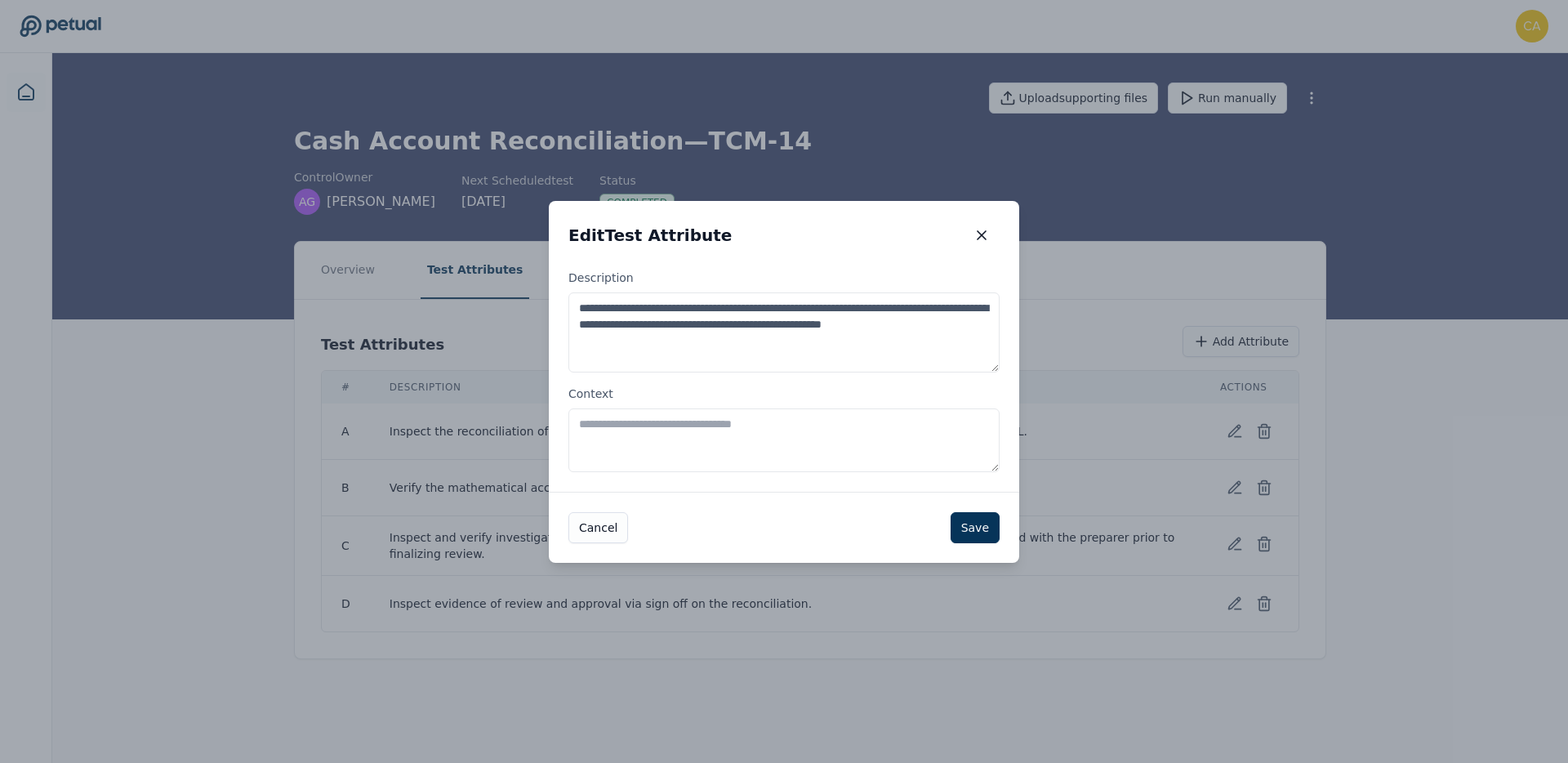
click at [699, 422] on textarea "Context" at bounding box center [784, 441] width 431 height 64
type textarea "**********"
click at [968, 530] on button "Save" at bounding box center [975, 527] width 49 height 31
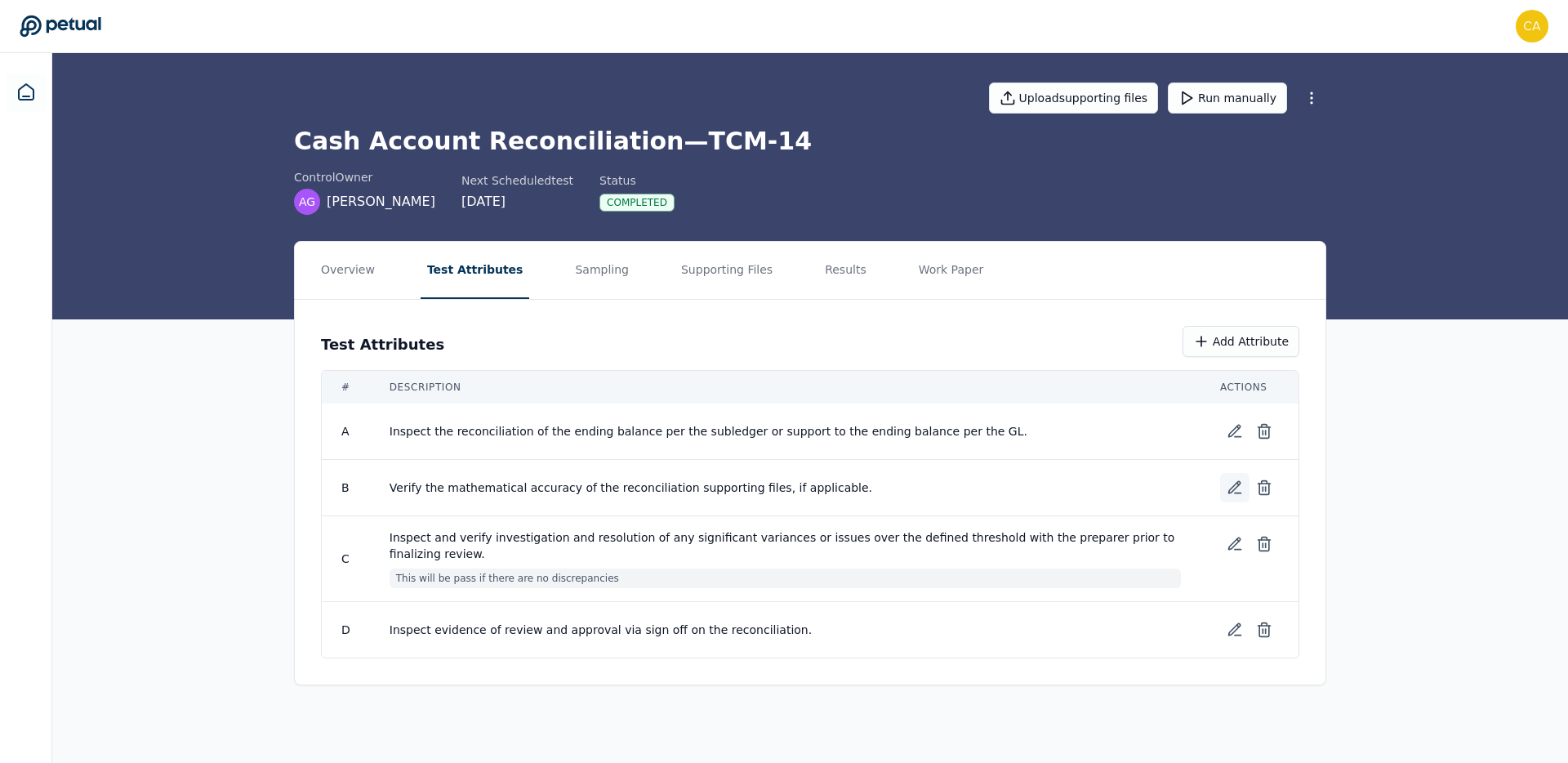
drag, startPoint x: 1234, startPoint y: 99, endPoint x: 1225, endPoint y: 501, distance: 402.1
click at [1212, 481] on main "Upload supporting files Run manually Cash Account Reconciliation — TCM-14 contr…" at bounding box center [810, 408] width 1516 height 710
click at [1255, 104] on button "Run manually" at bounding box center [1227, 98] width 119 height 31
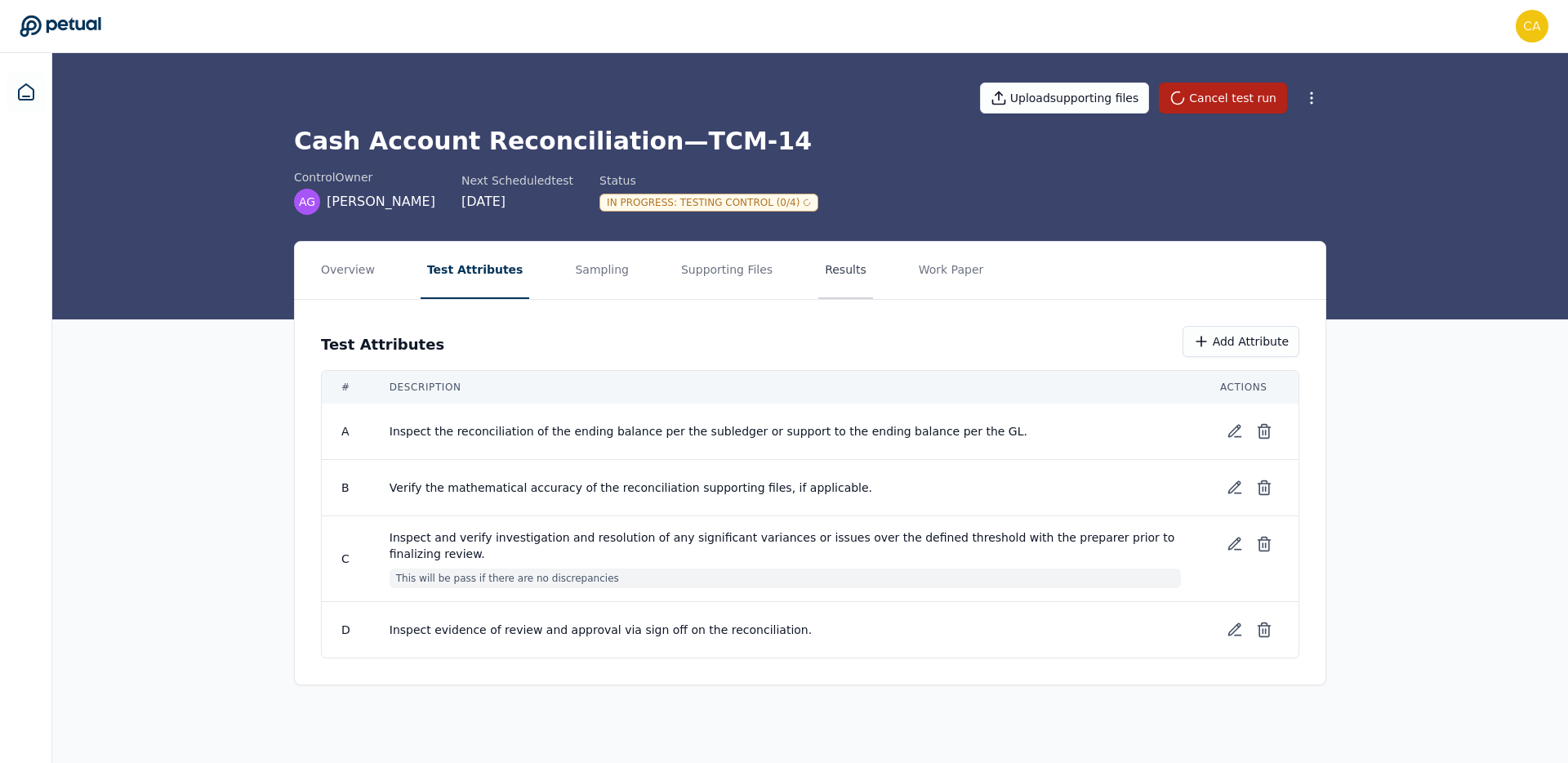
click at [818, 281] on button "Results" at bounding box center [846, 270] width 54 height 57
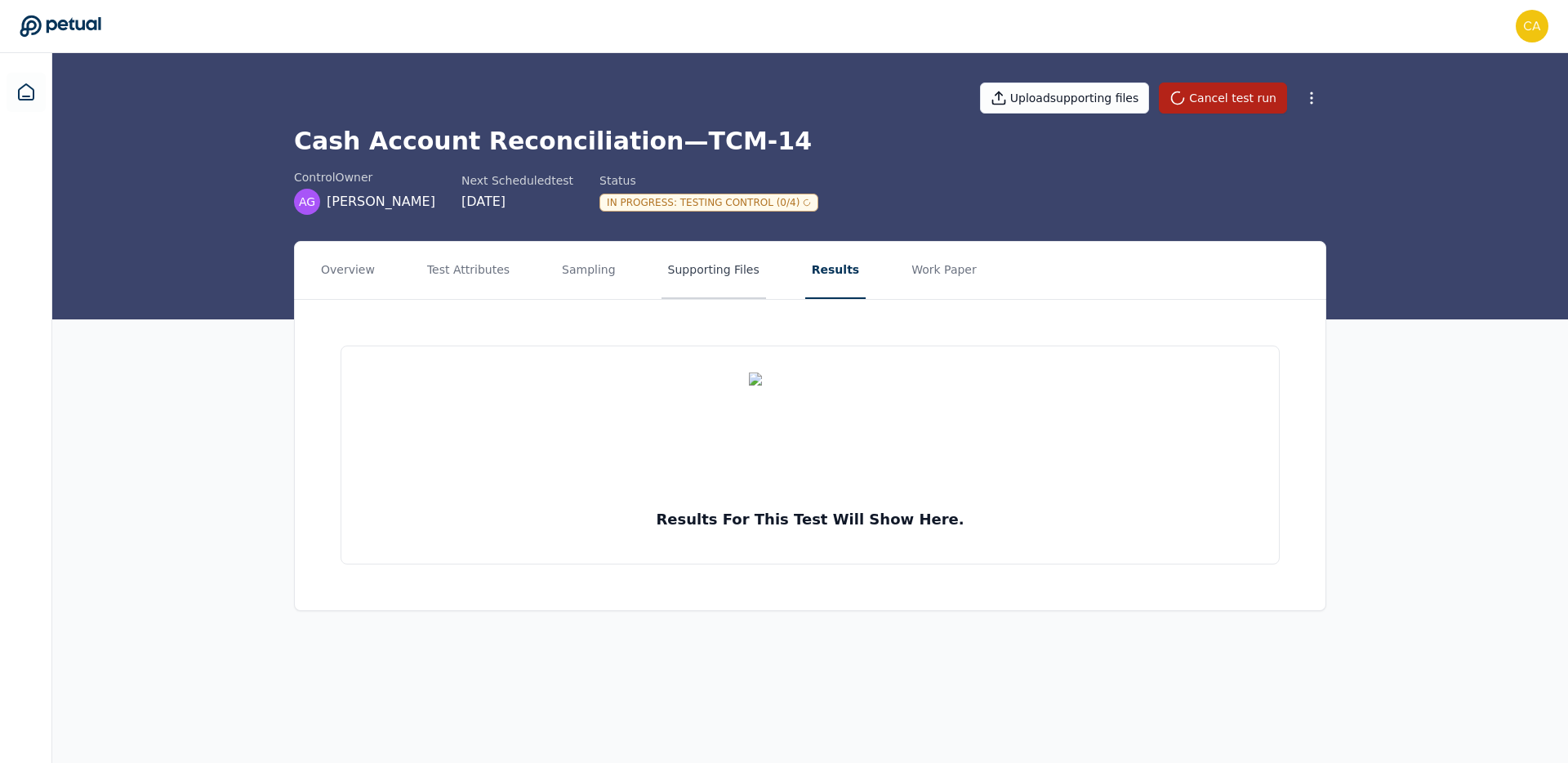
click at [717, 274] on button "Supporting Files" at bounding box center [714, 270] width 105 height 57
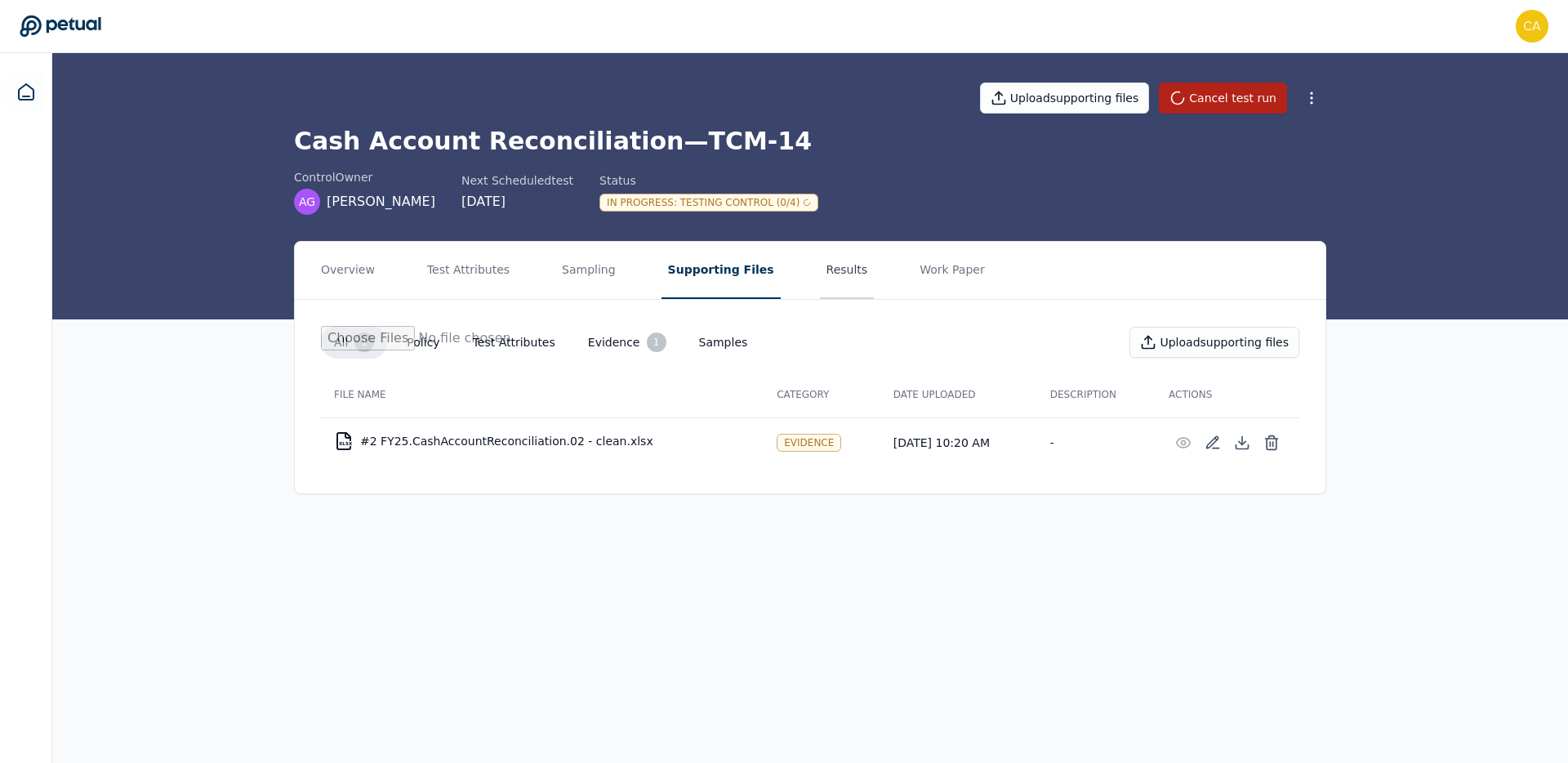
click at [820, 271] on button "Results" at bounding box center [848, 270] width 54 height 57
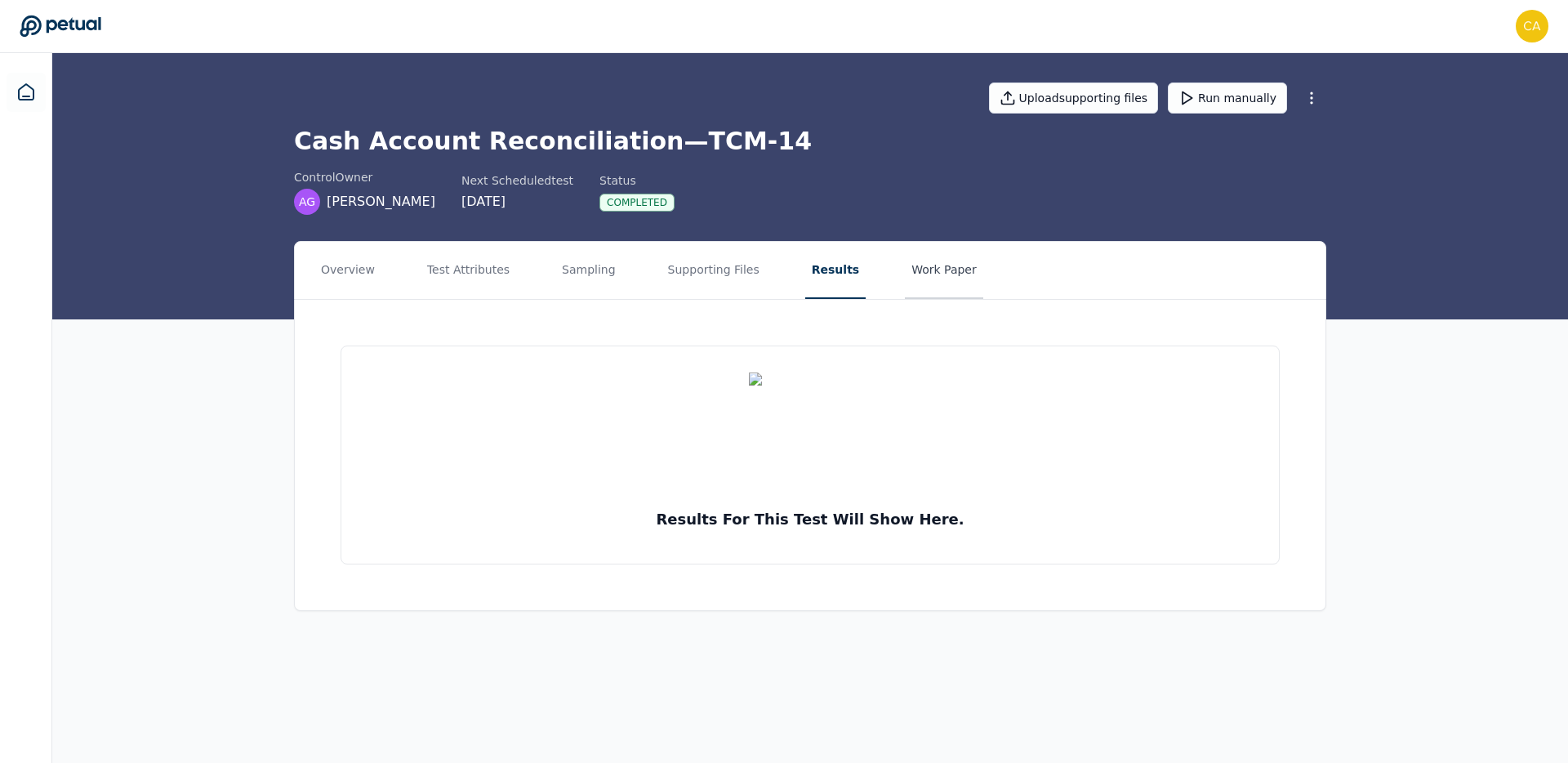
click at [922, 270] on button "Work Paper" at bounding box center [944, 270] width 79 height 57
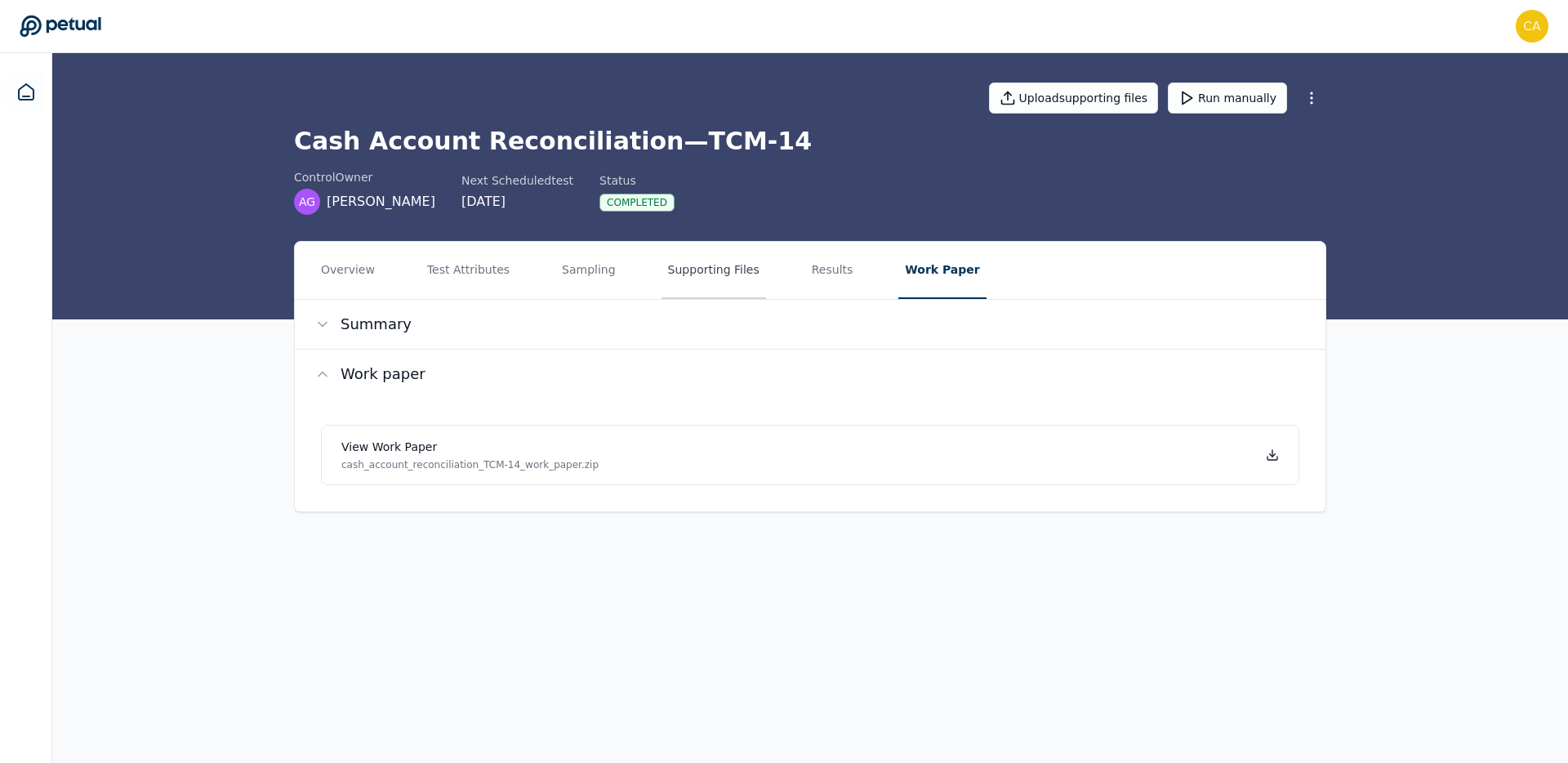
click at [661, 278] on button "Supporting Files" at bounding box center [714, 270] width 105 height 57
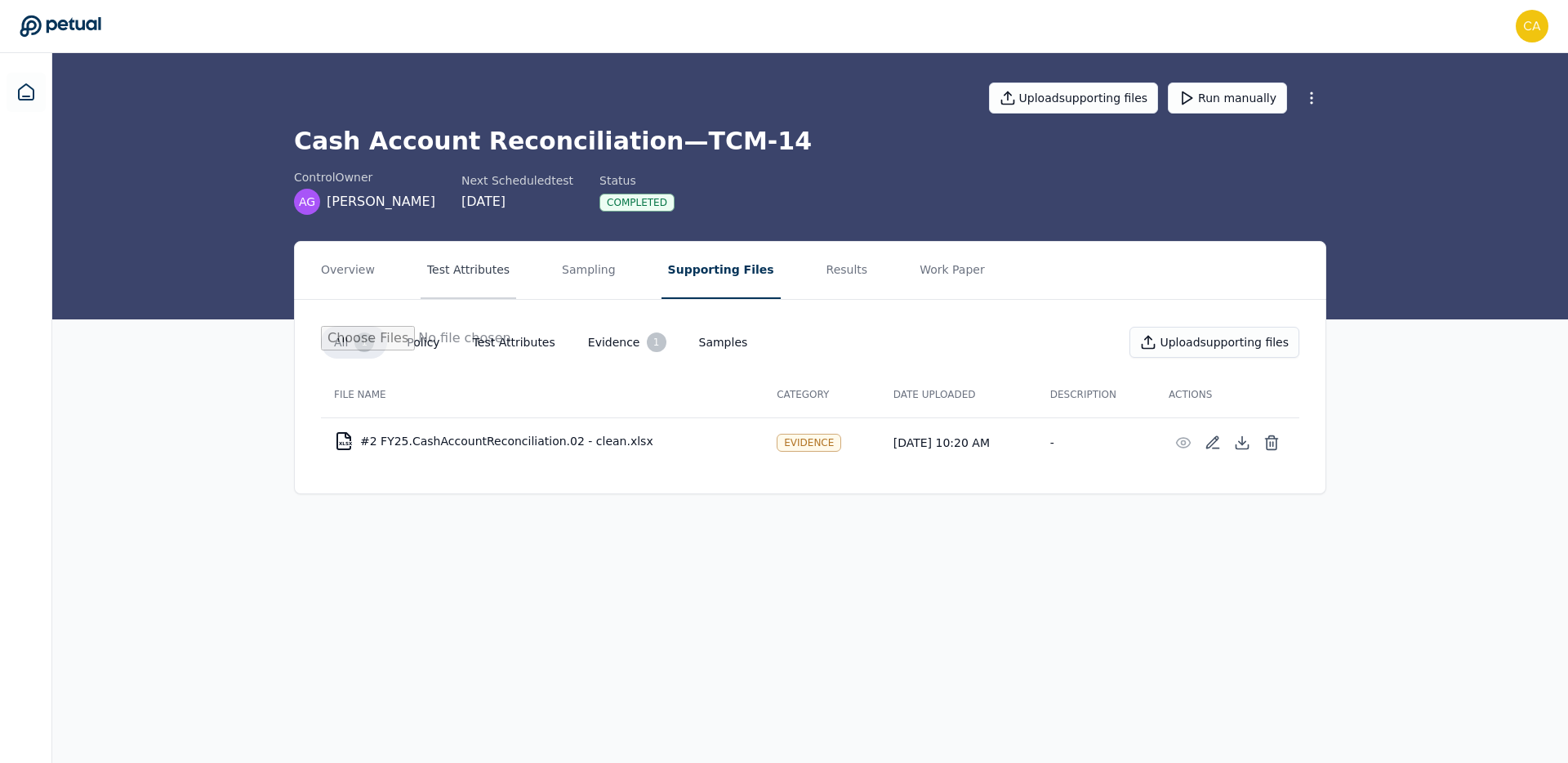
click at [460, 272] on button "Test Attributes" at bounding box center [468, 270] width 95 height 57
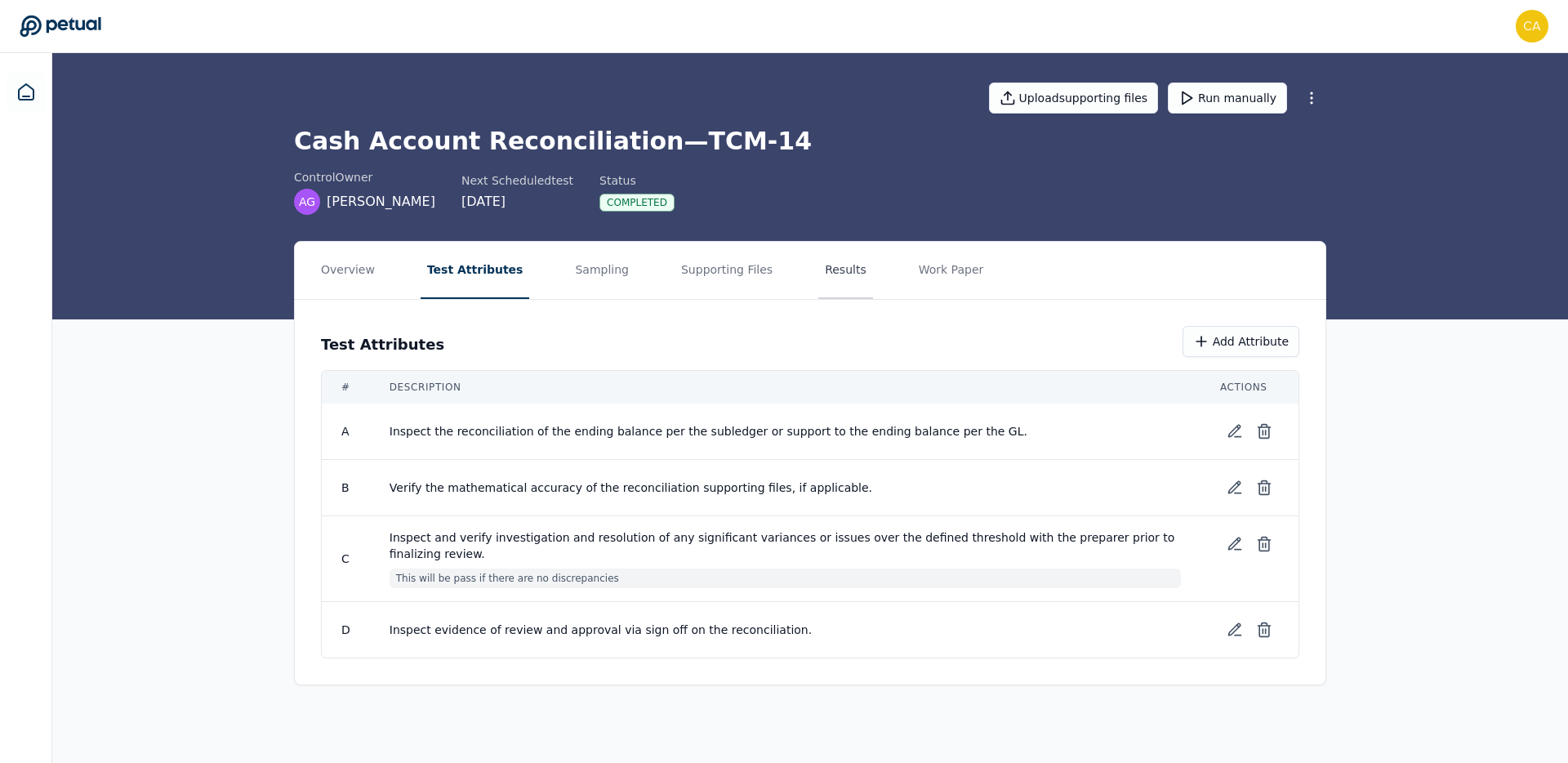
click at [818, 272] on button "Results" at bounding box center [846, 270] width 54 height 57
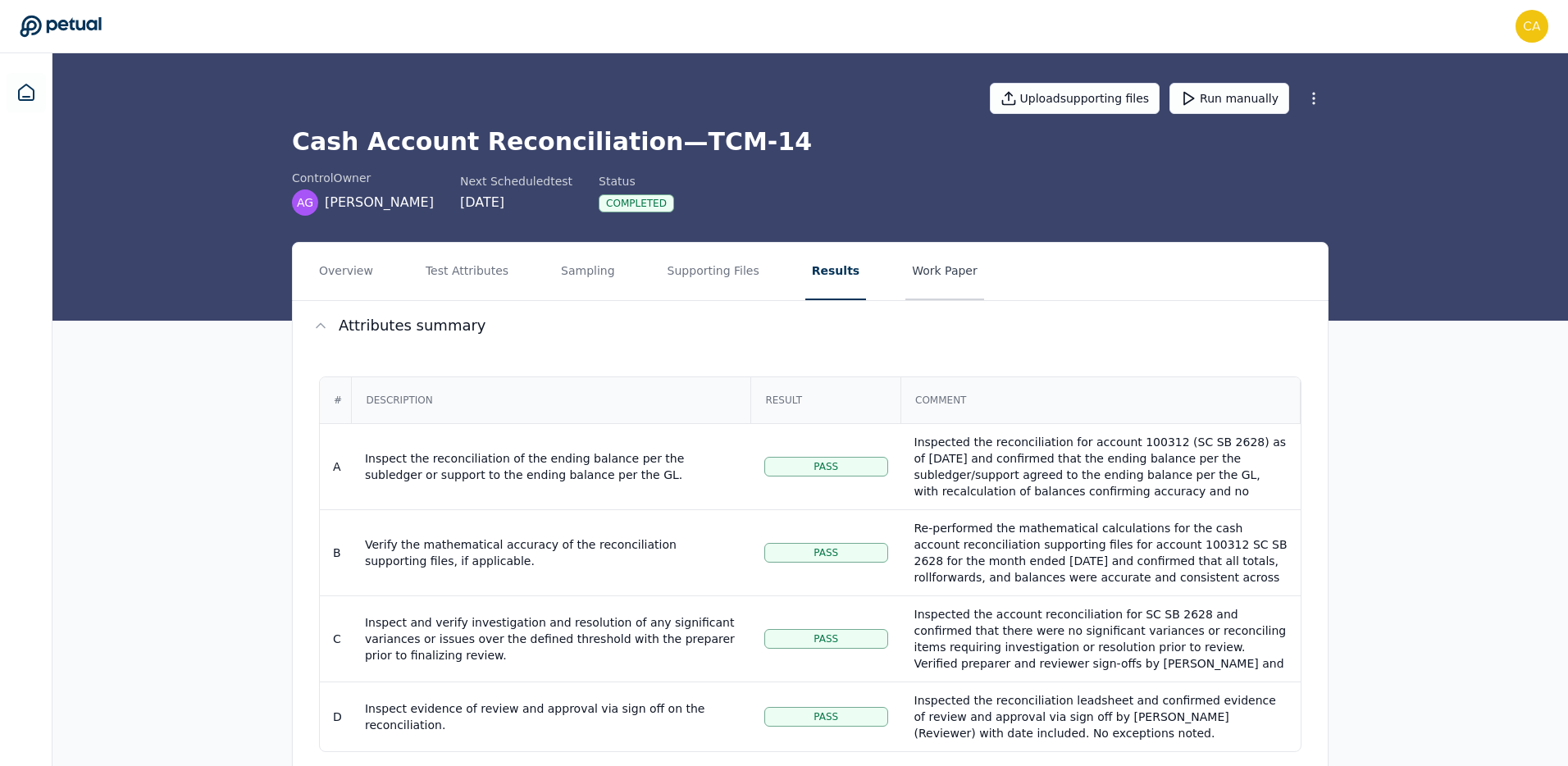
click at [929, 287] on button "Work Paper" at bounding box center [945, 271] width 79 height 57
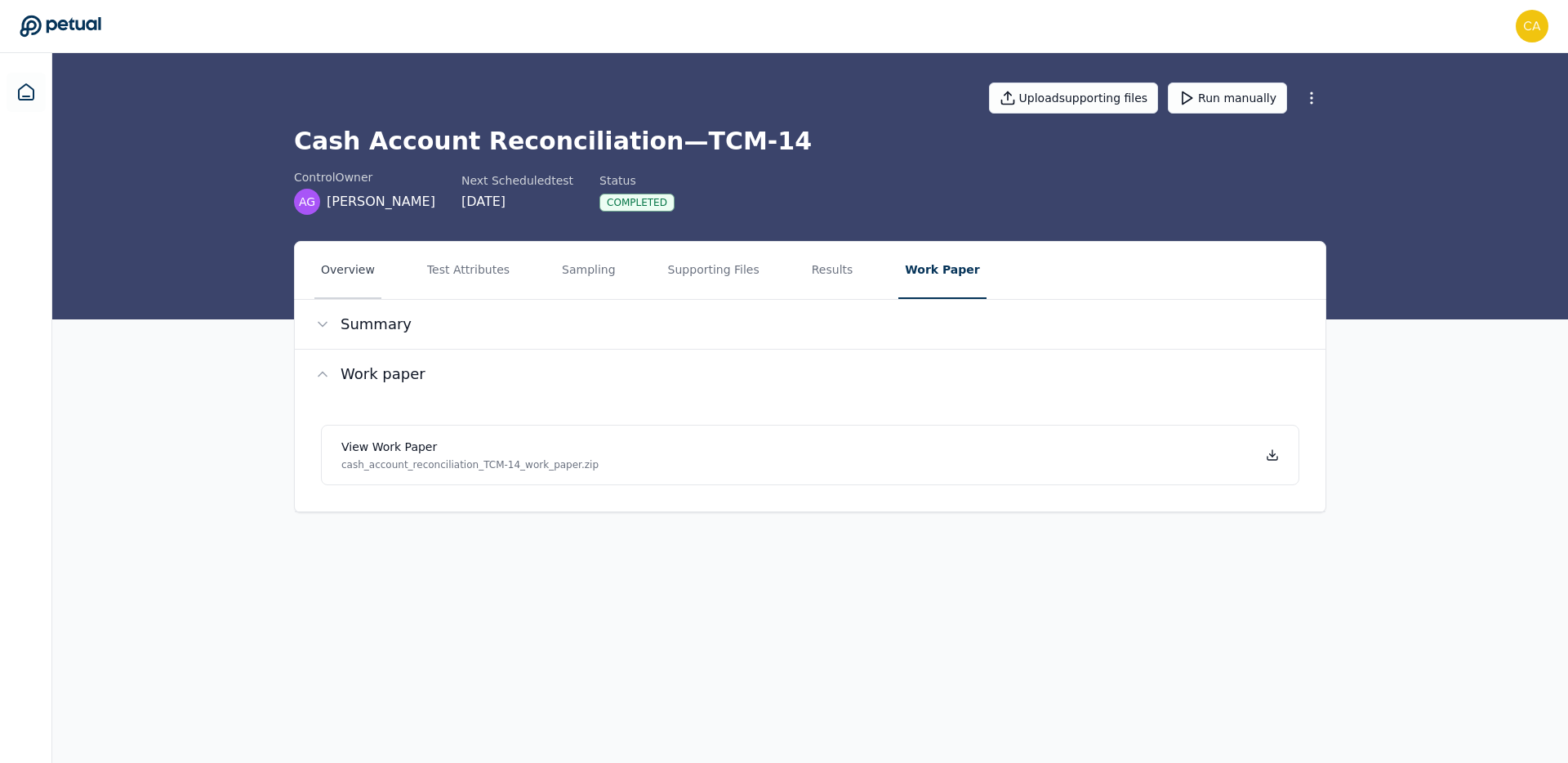
click at [353, 282] on button "Overview" at bounding box center [348, 270] width 67 height 57
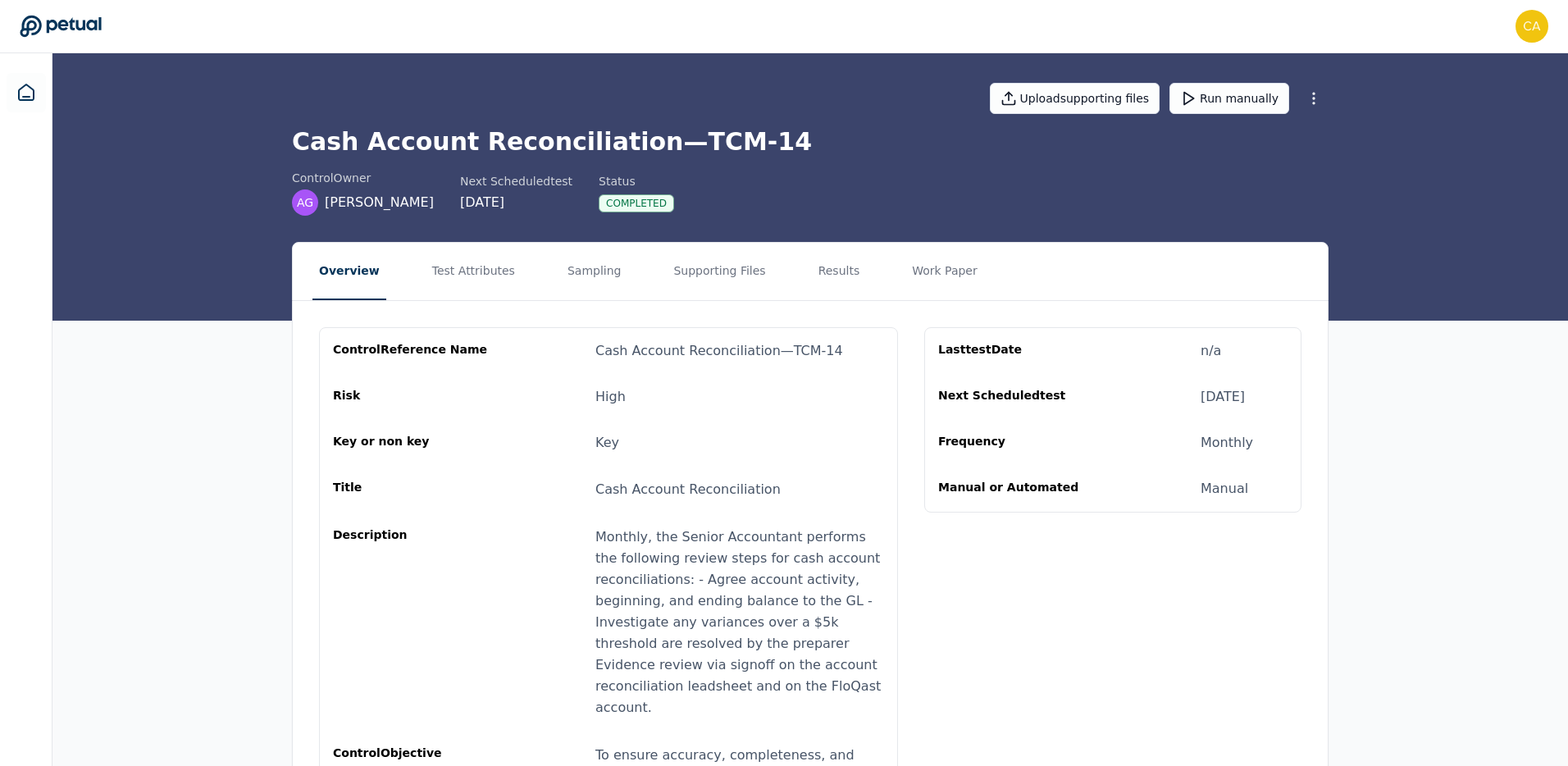
scroll to position [110, 0]
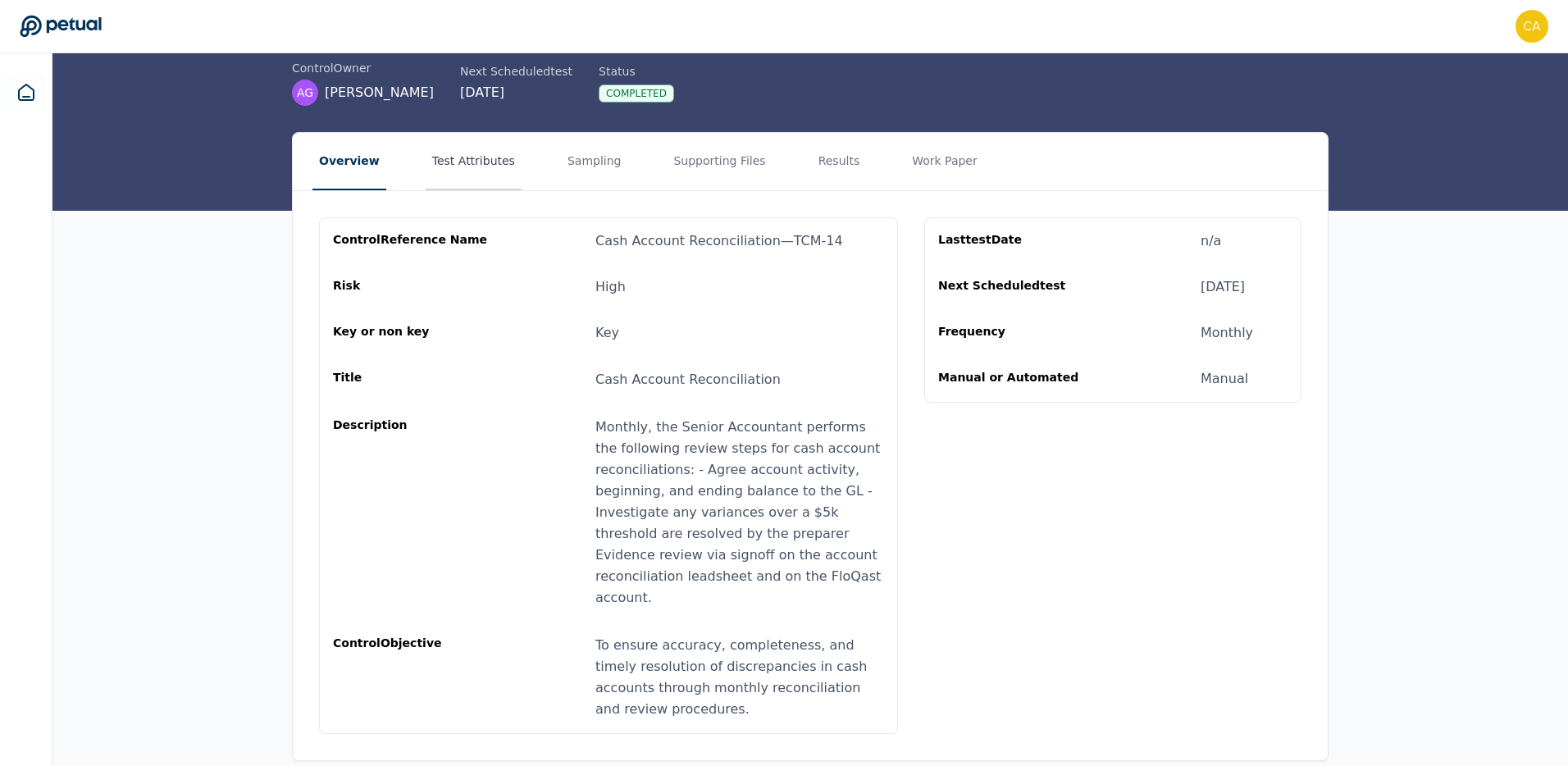
click at [441, 159] on button "Test Attributes" at bounding box center [474, 161] width 96 height 57
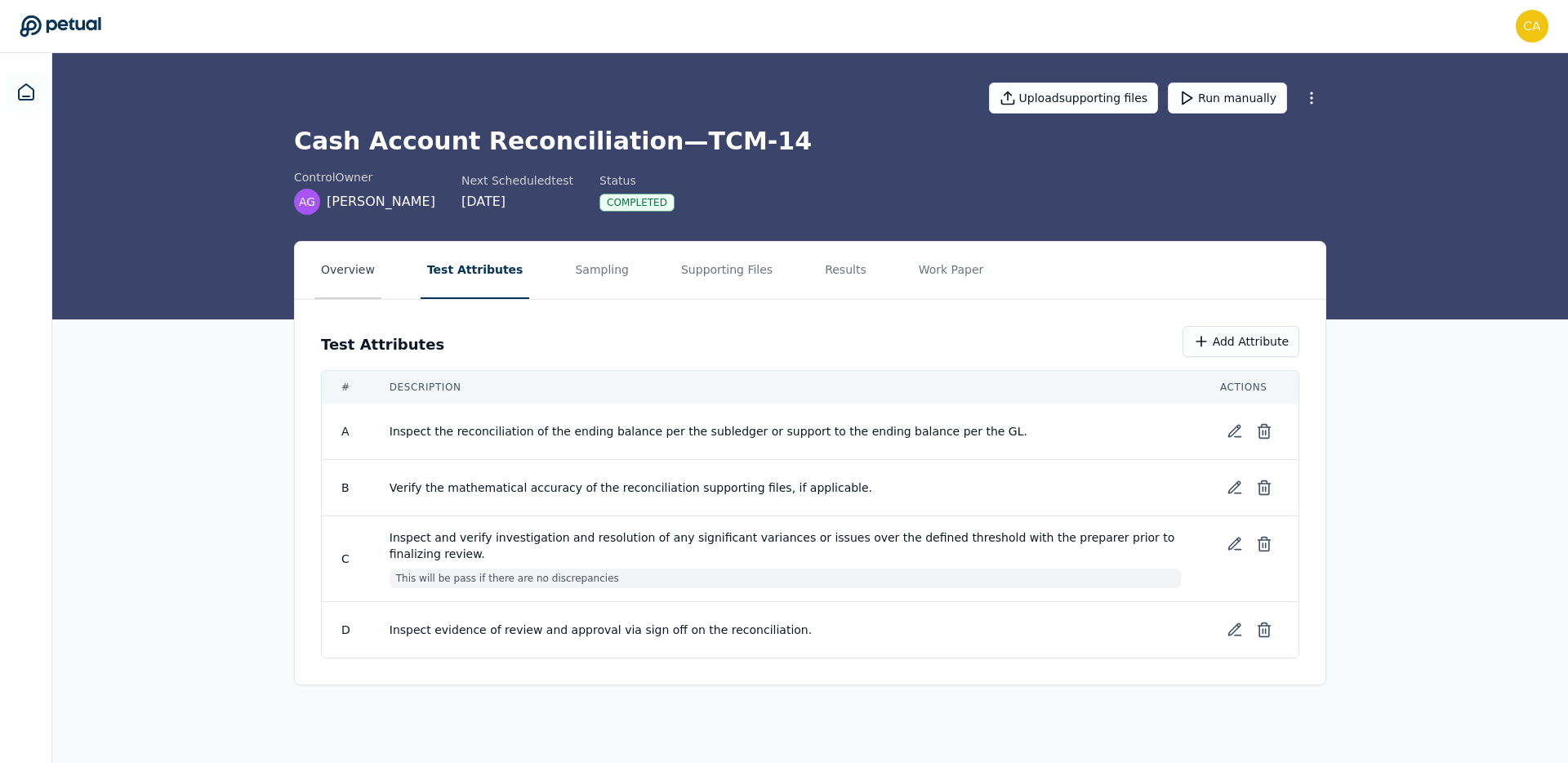
click at [343, 284] on button "Overview" at bounding box center [348, 270] width 67 height 57
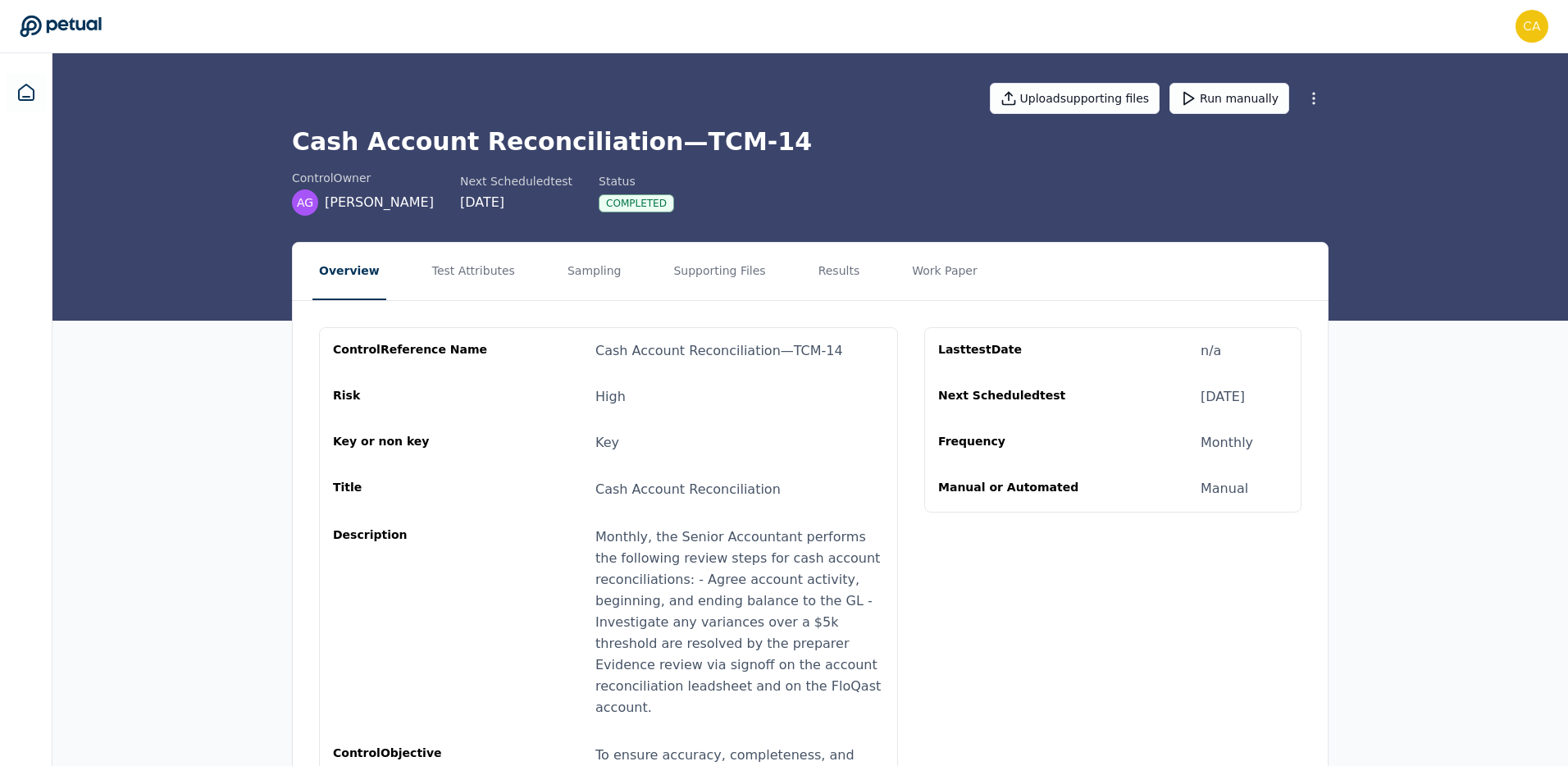
scroll to position [110, 0]
